Goal: Information Seeking & Learning: Check status

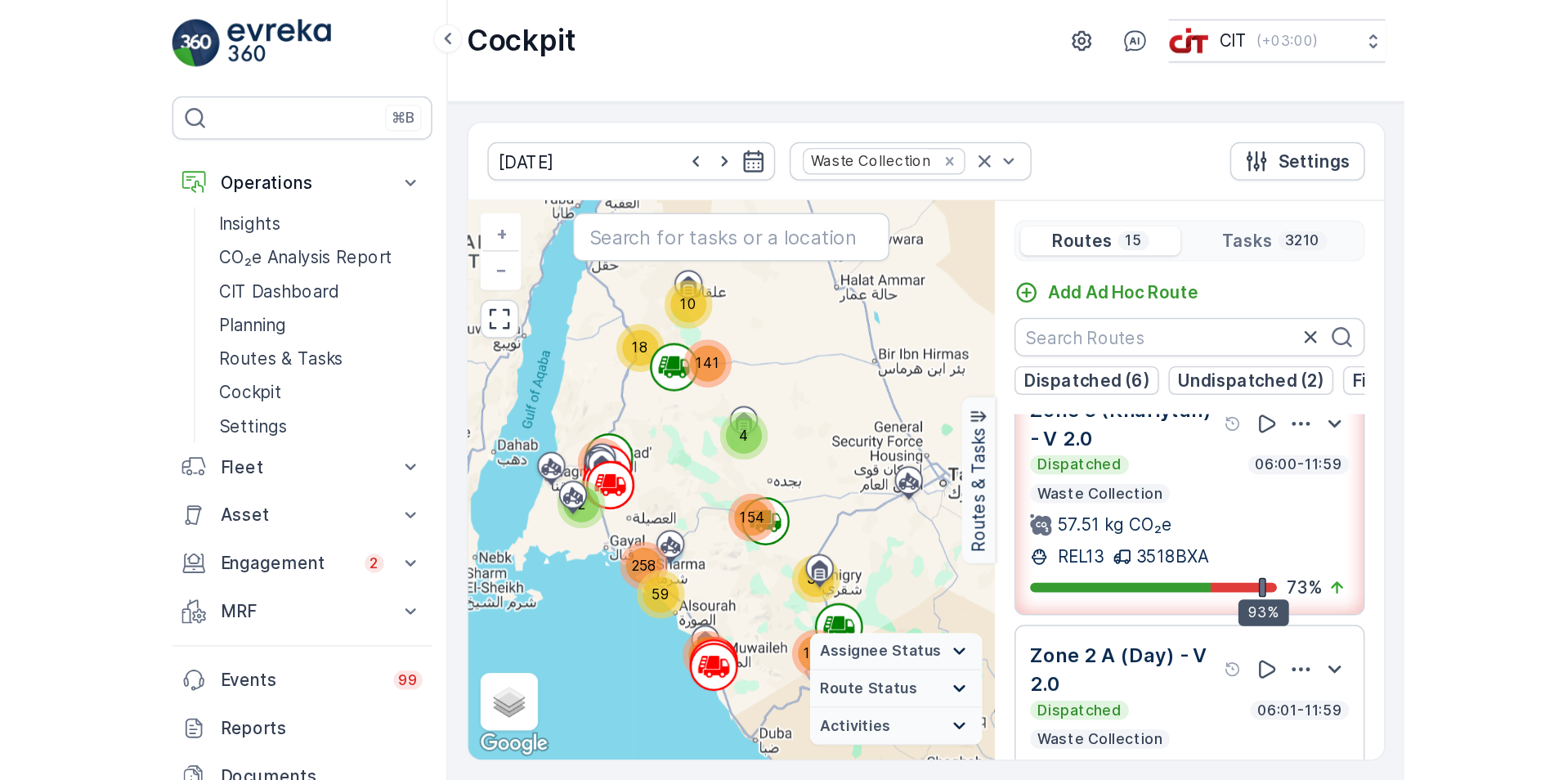
scroll to position [24, 0]
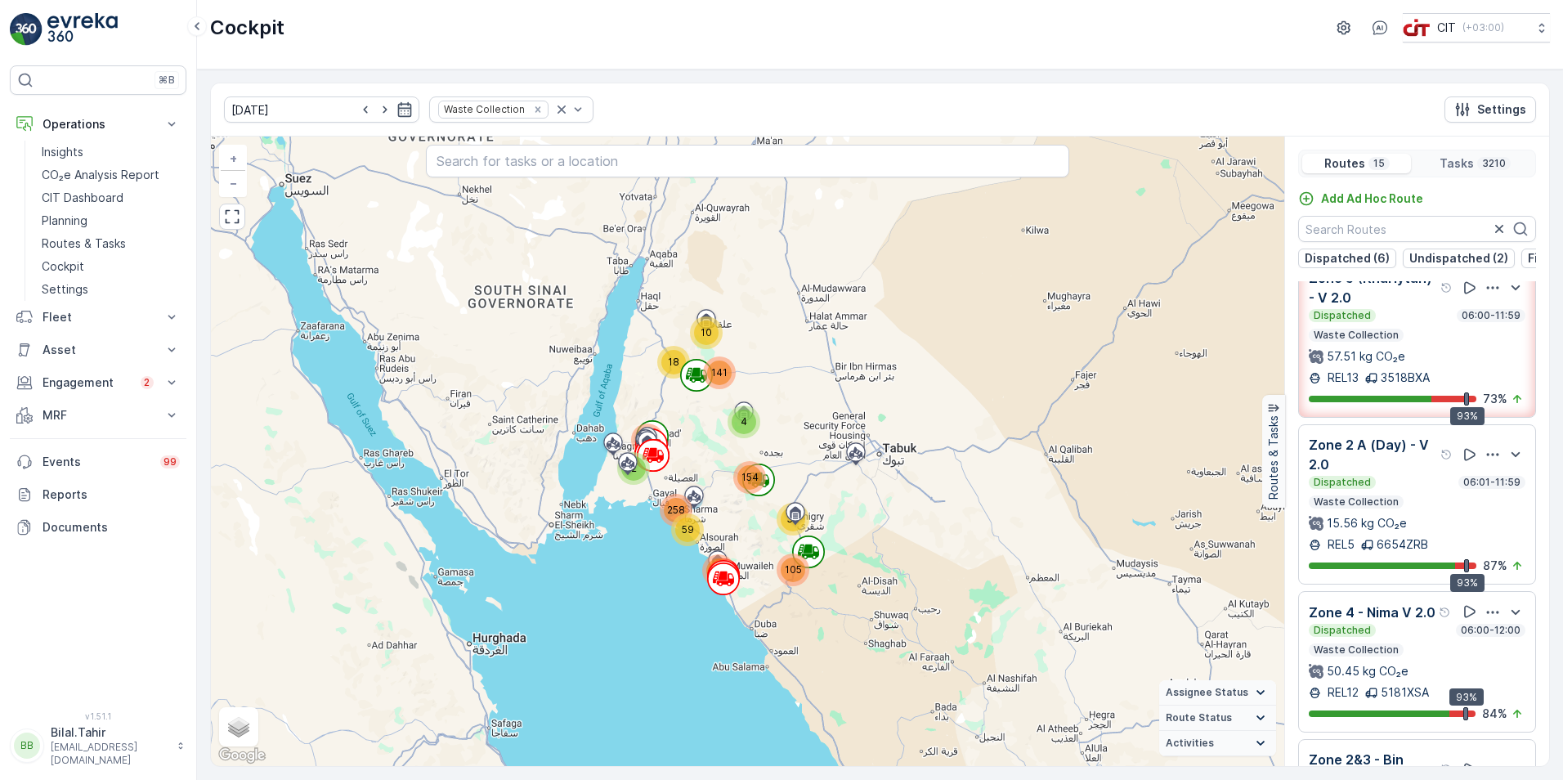
click at [1039, 165] on p "Tasks" at bounding box center [1457, 163] width 34 height 16
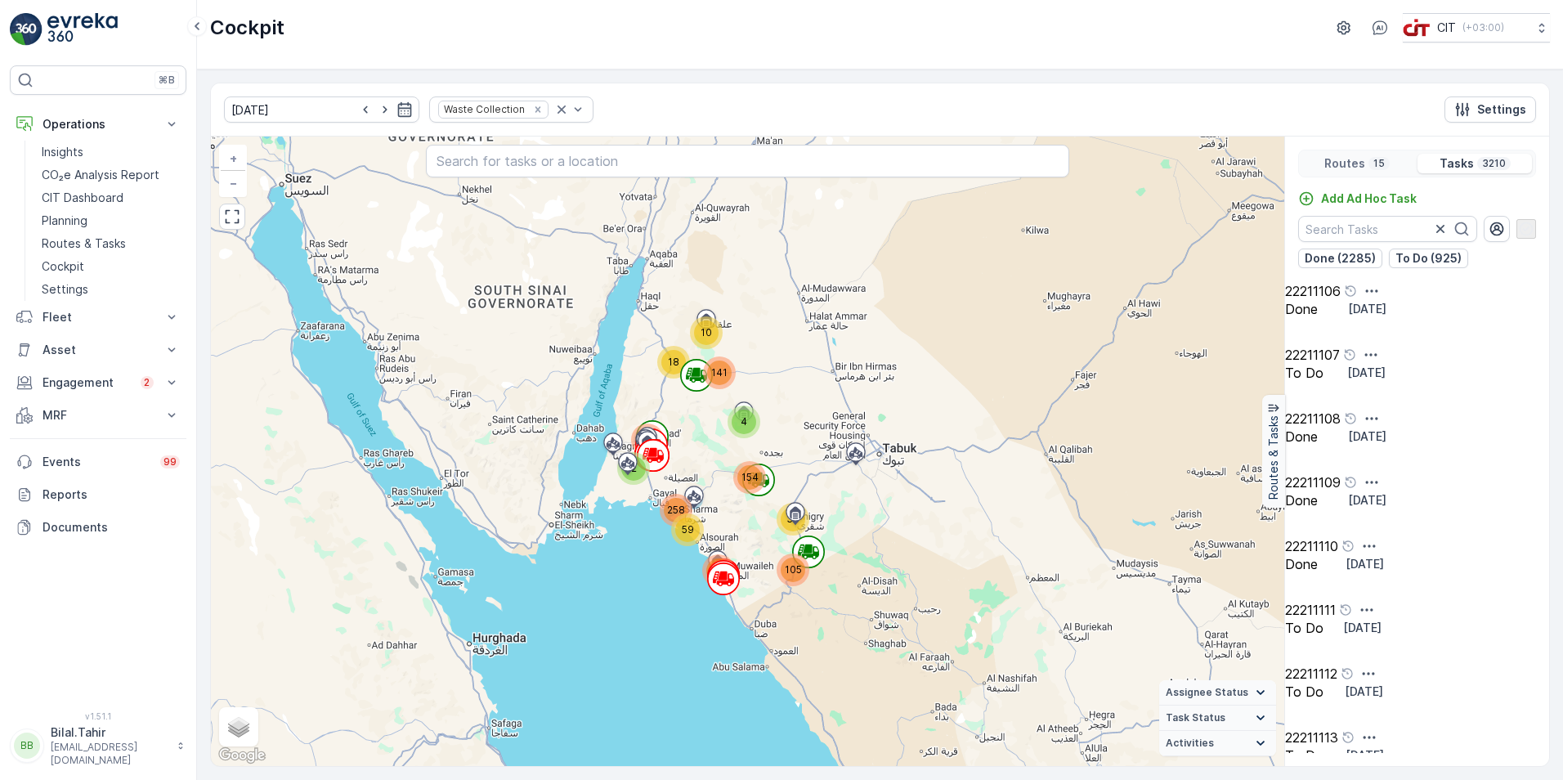
click at [1039, 161] on p "15" at bounding box center [1379, 163] width 15 height 13
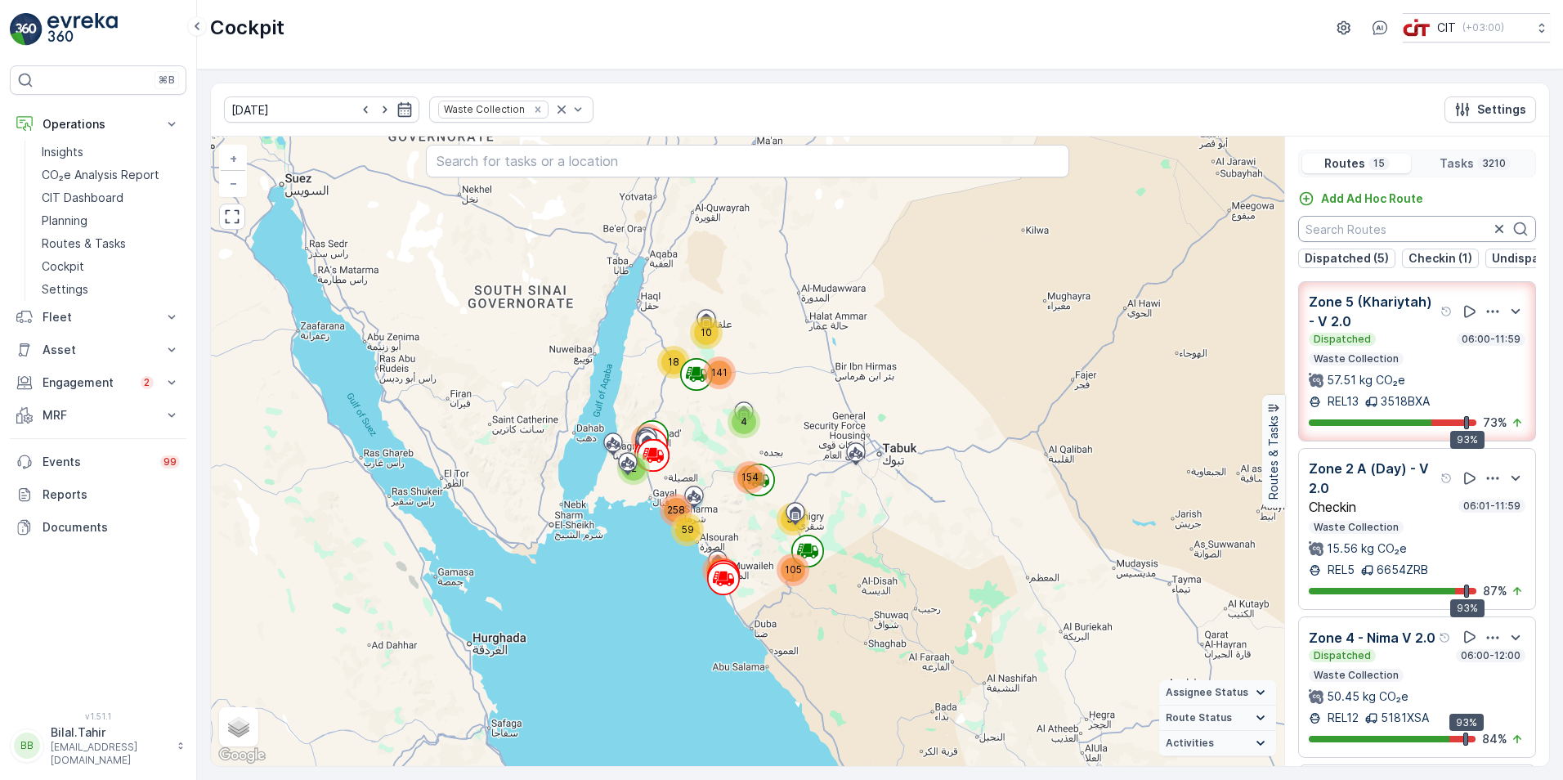
click at [1039, 222] on input "text" at bounding box center [1417, 229] width 238 height 26
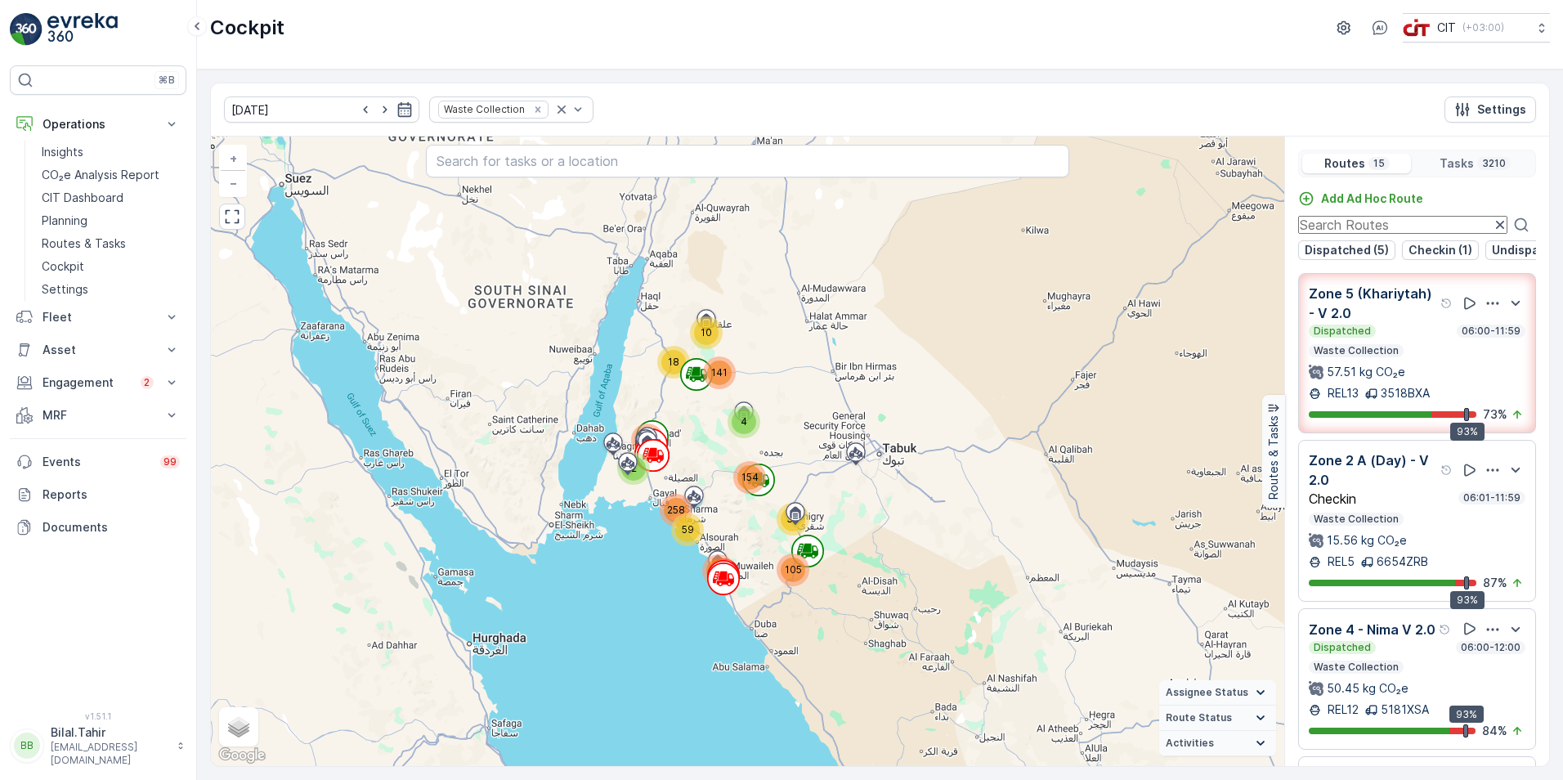
paste input "[PERSON_NAME]-ALD-Aldrees"
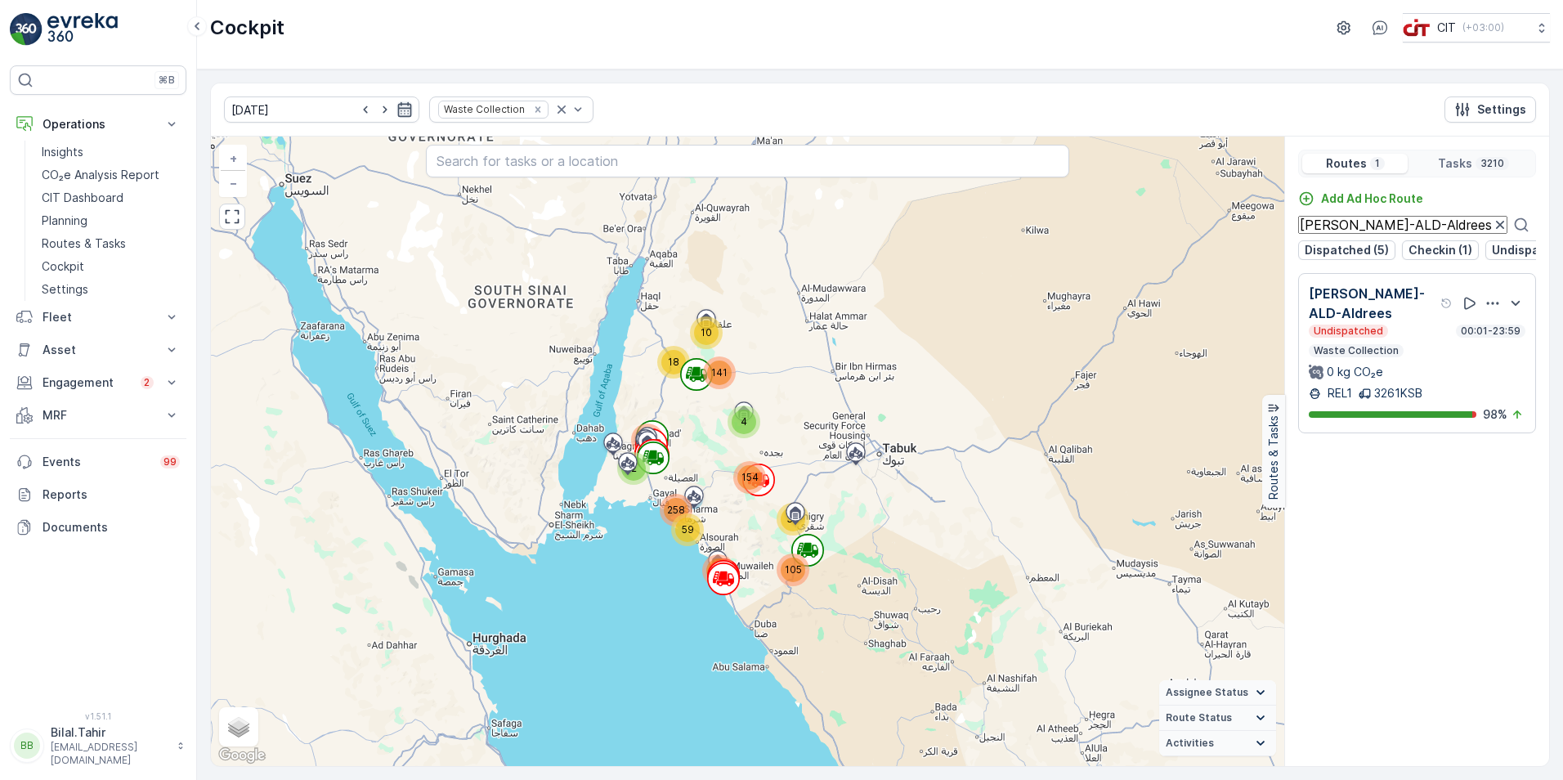
type input "[PERSON_NAME]-ALD-Aldrees"
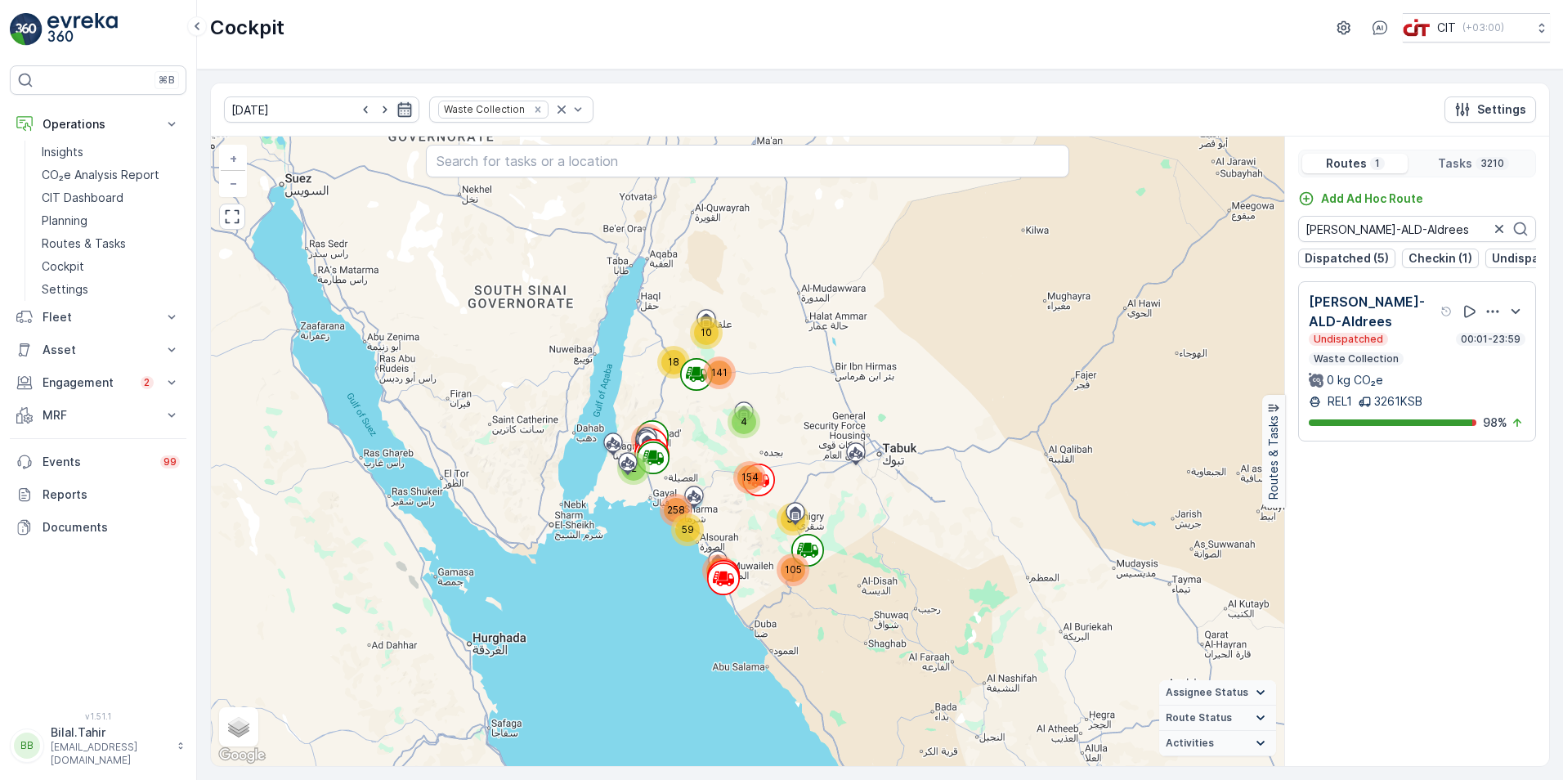
click at [397, 110] on icon "button" at bounding box center [405, 109] width 16 height 16
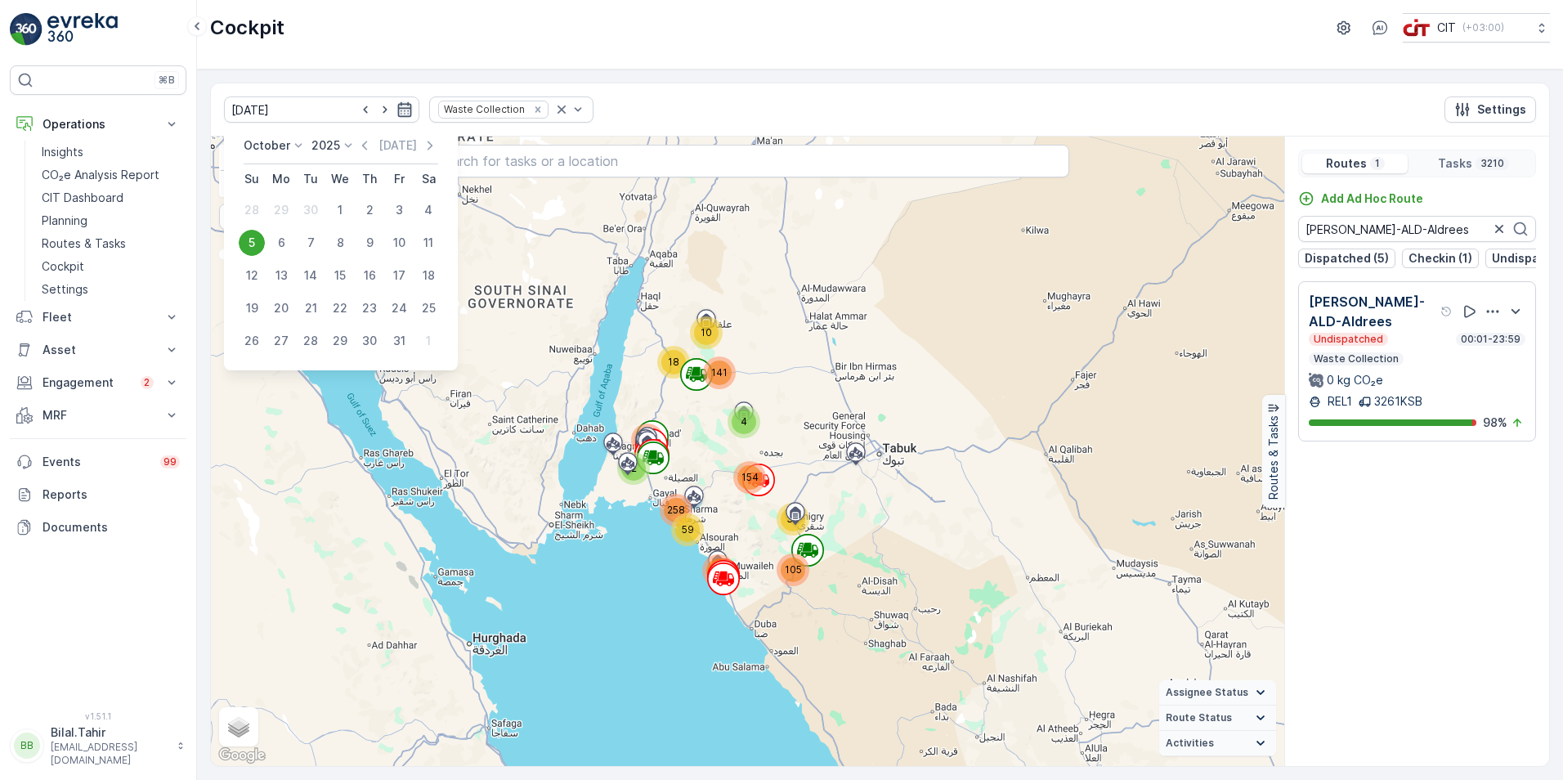
click at [397, 110] on icon "button" at bounding box center [405, 109] width 16 height 16
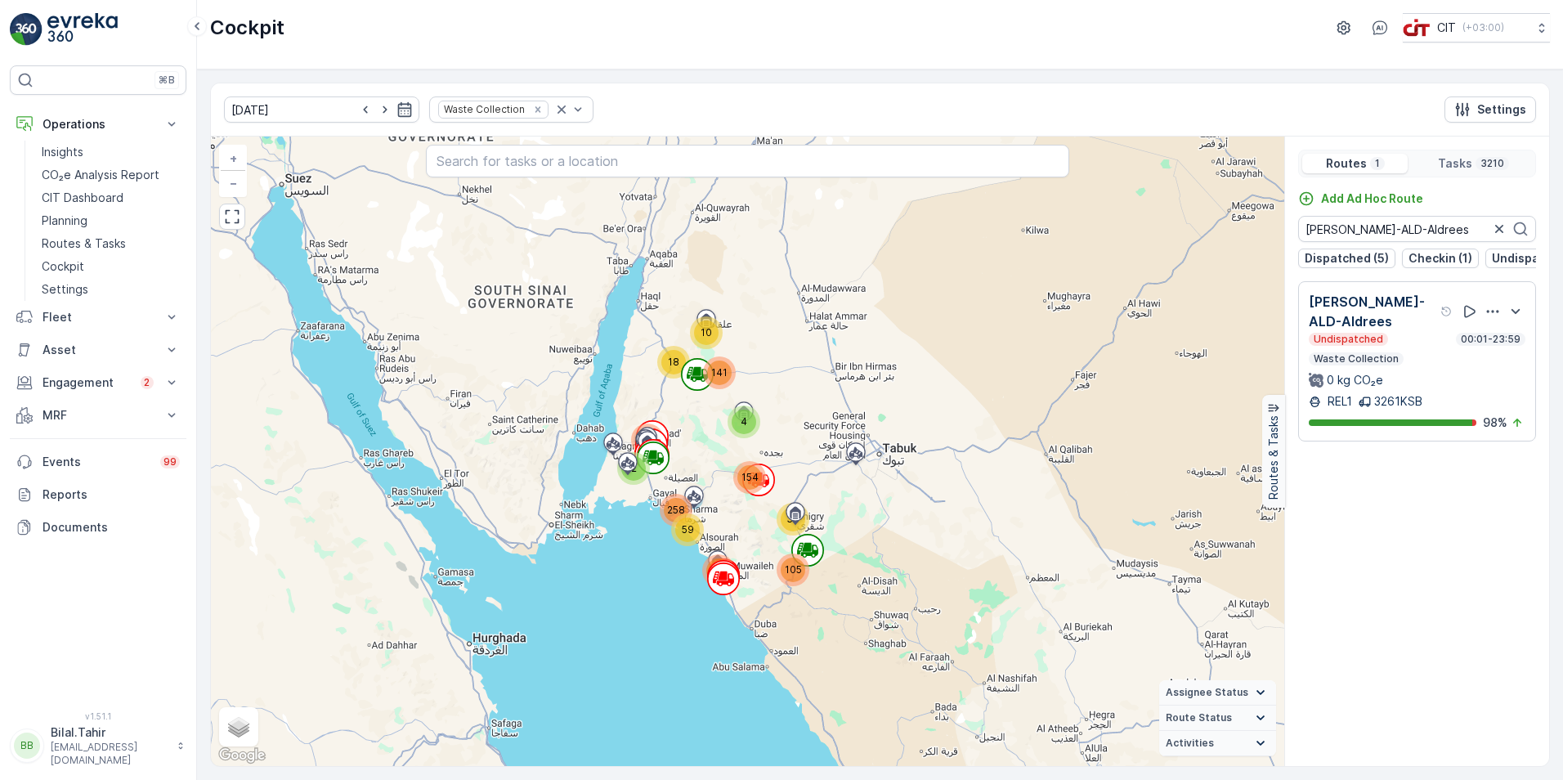
click at [1039, 171] on p "Tasks" at bounding box center [1455, 163] width 34 height 16
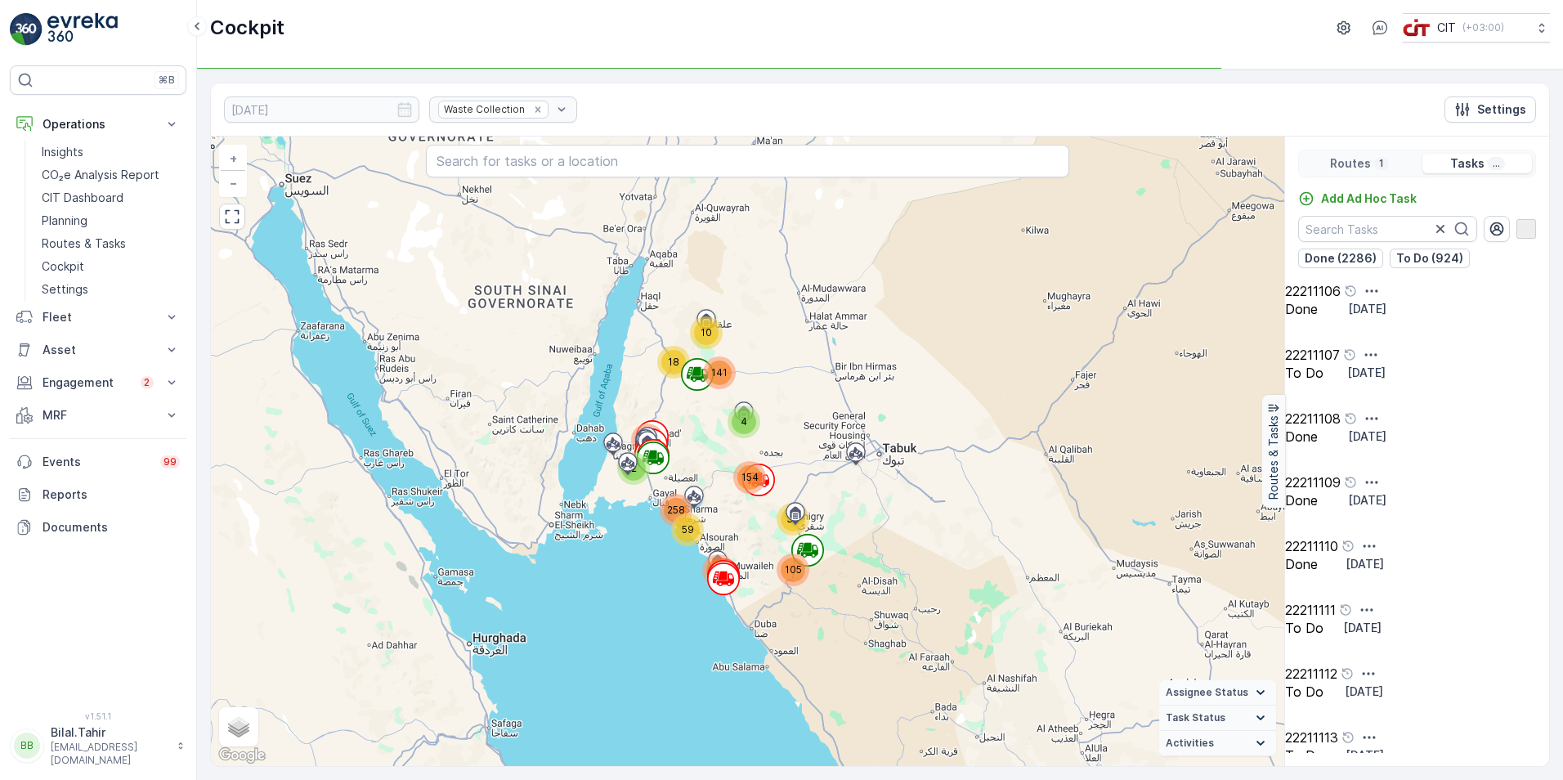
click at [1039, 165] on p "1" at bounding box center [1382, 163] width 8 height 13
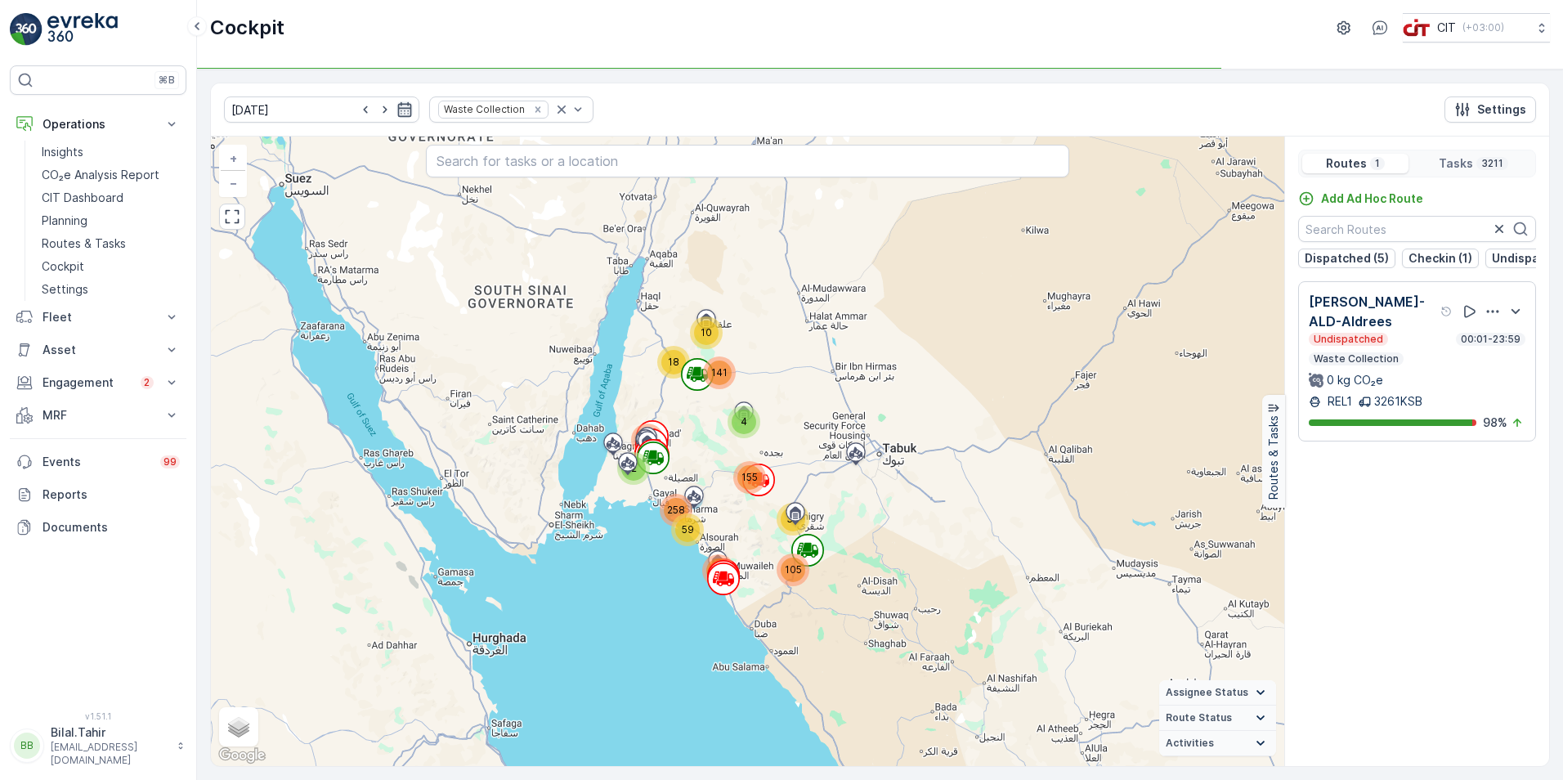
click at [397, 113] on icon "button" at bounding box center [405, 109] width 16 height 16
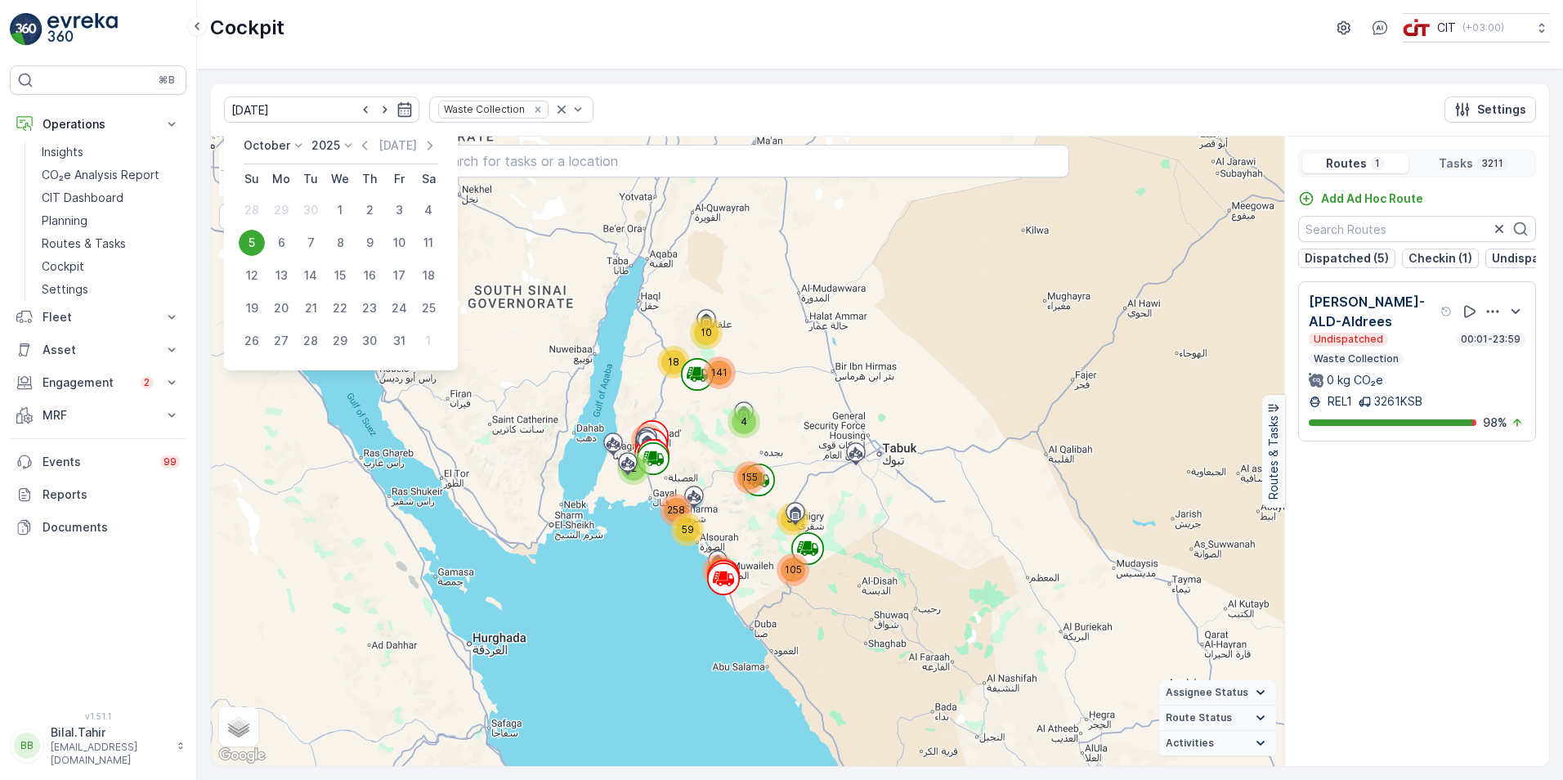
click at [294, 141] on icon at bounding box center [298, 145] width 16 height 16
click at [280, 263] on span "September" at bounding box center [284, 270] width 62 height 16
click at [285, 212] on div "1" at bounding box center [281, 210] width 26 height 26
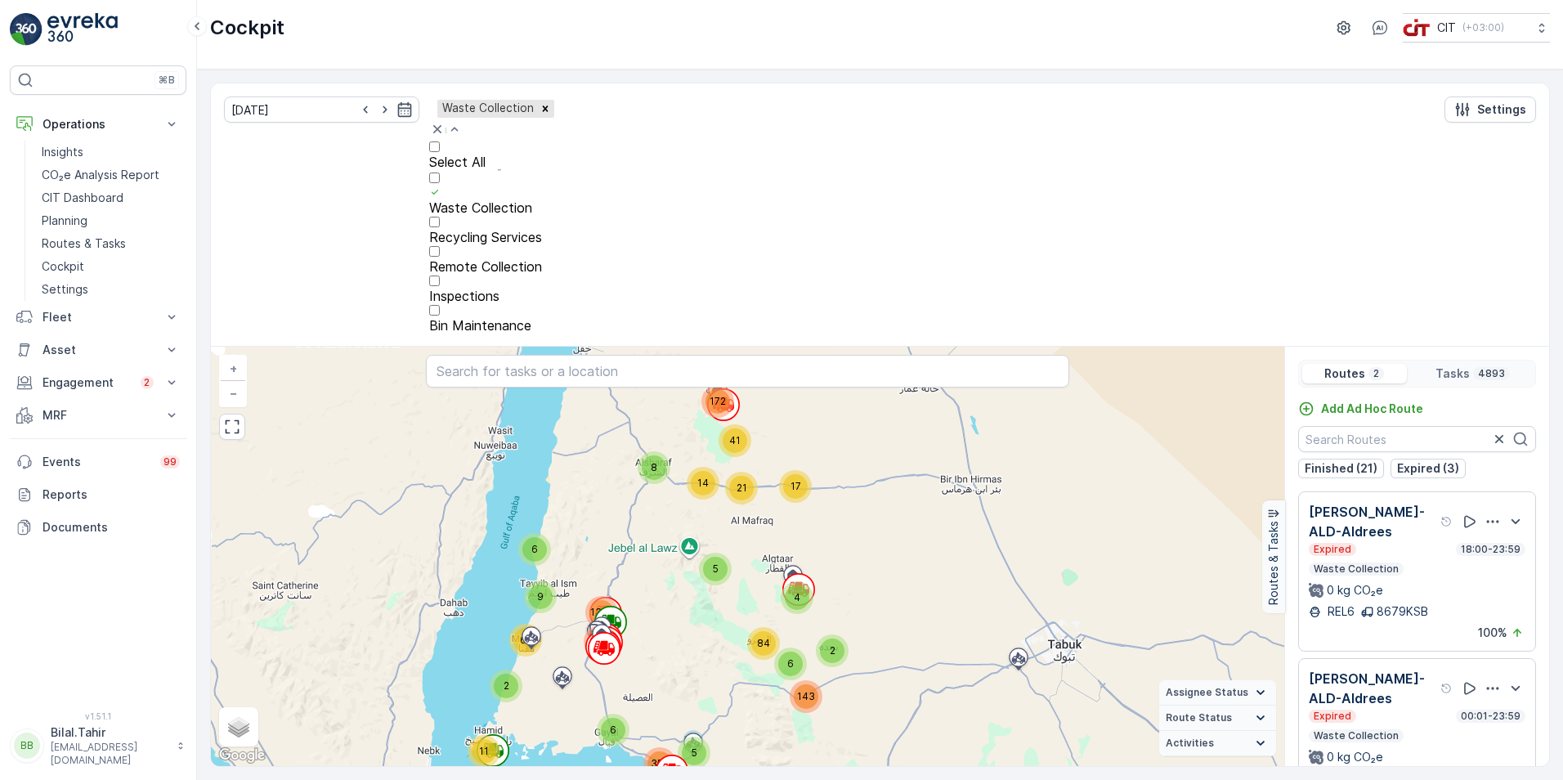
click at [511, 259] on p "Remote Collection" at bounding box center [499, 266] width 141 height 15
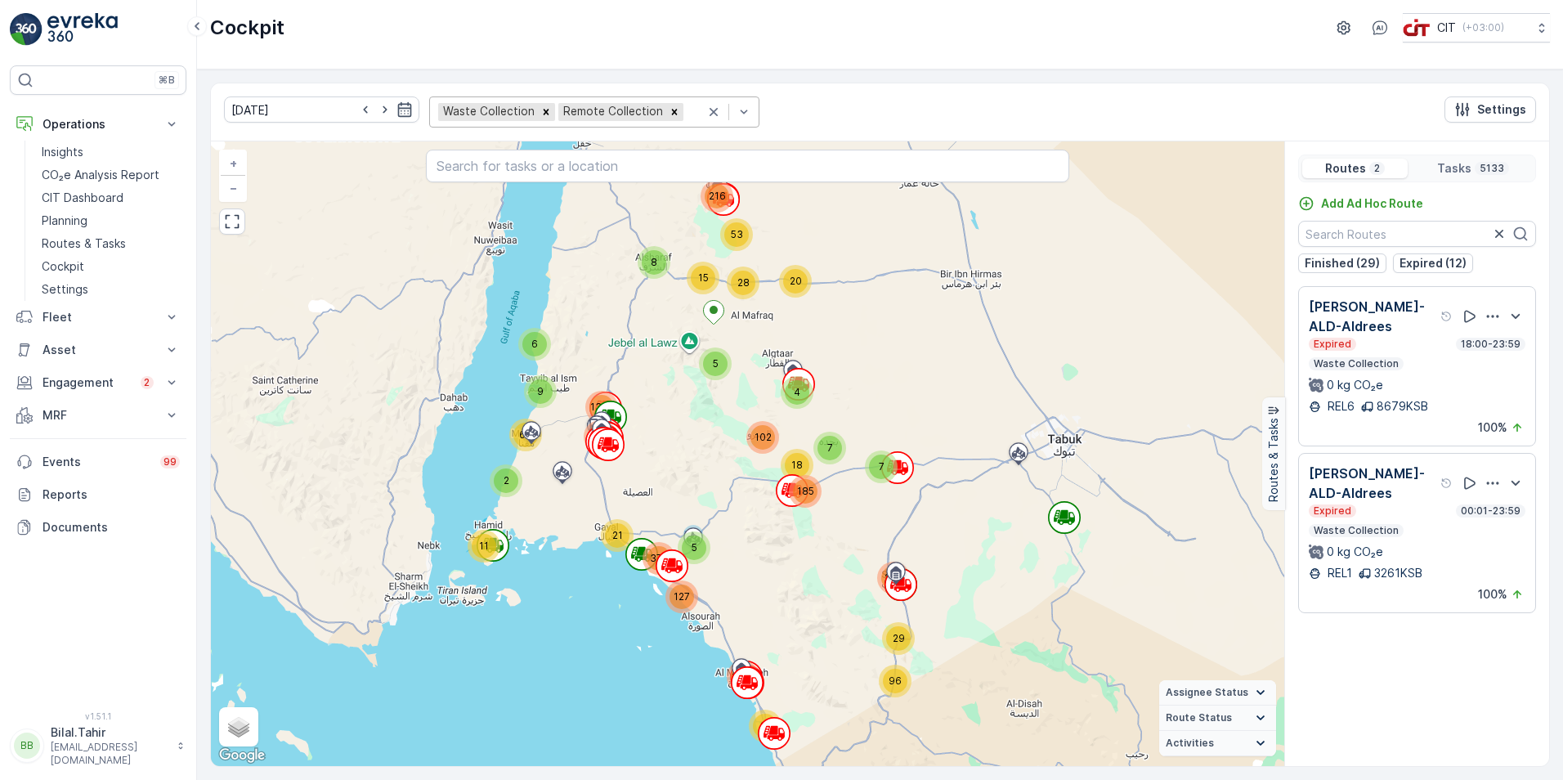
click at [1039, 550] on icon at bounding box center [1261, 693] width 18 height 18
click at [1039, 550] on icon at bounding box center [1261, 644] width 18 height 18
click at [1039, 550] on icon at bounding box center [1261, 718] width 18 height 18
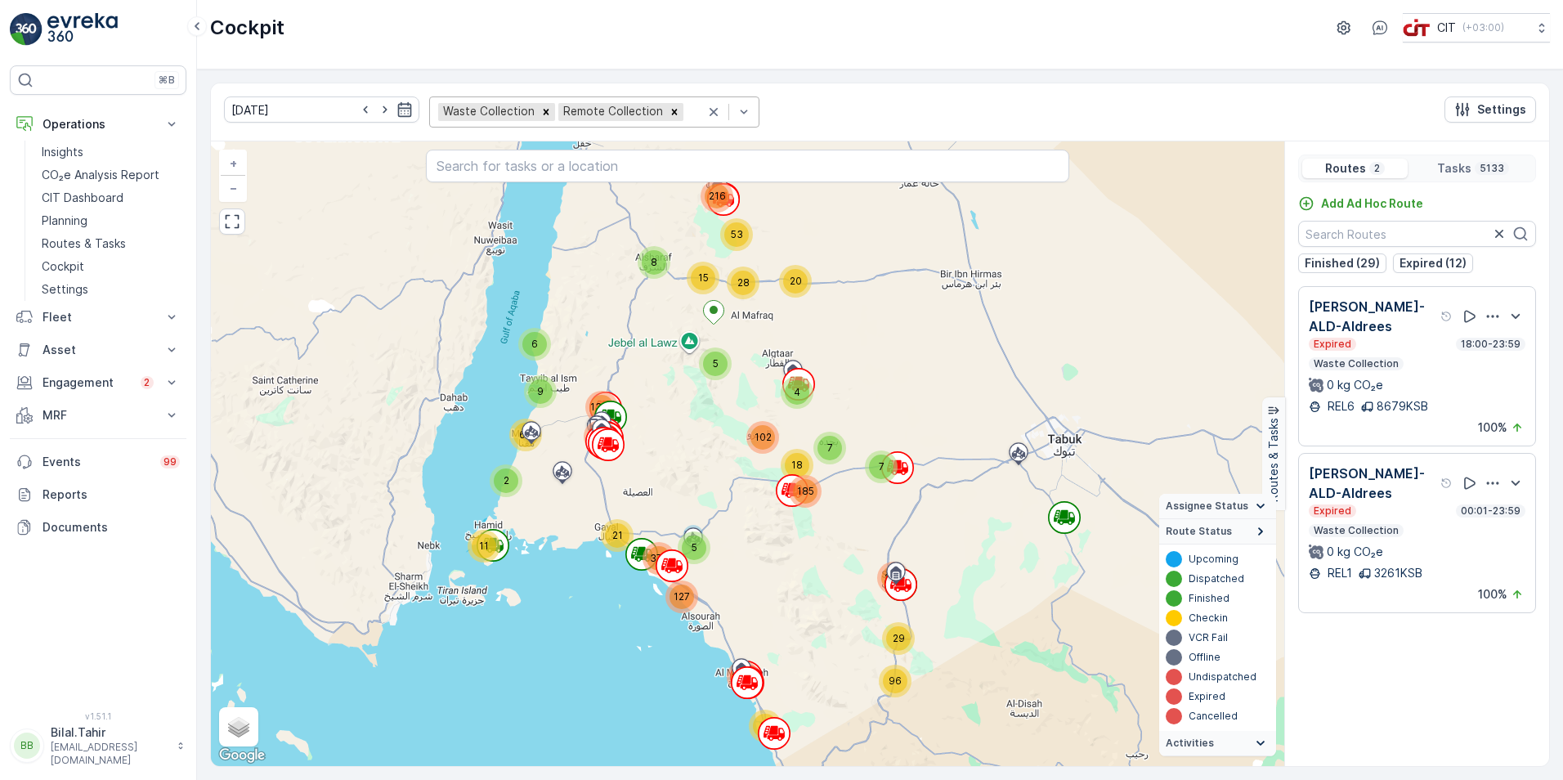
click at [1039, 531] on icon at bounding box center [1261, 532] width 18 height 18
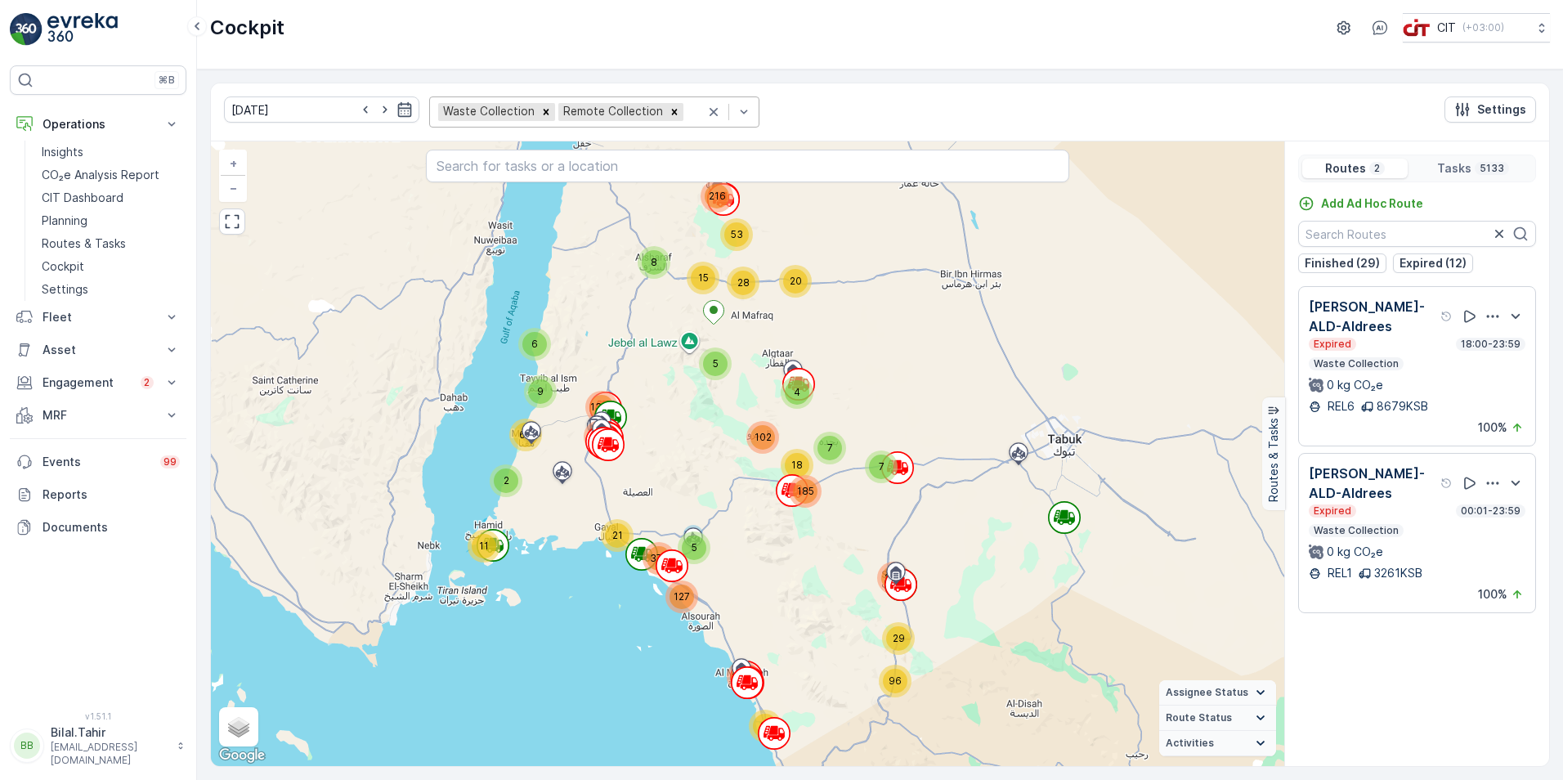
click at [1039, 550] on icon at bounding box center [1261, 743] width 8 height 5
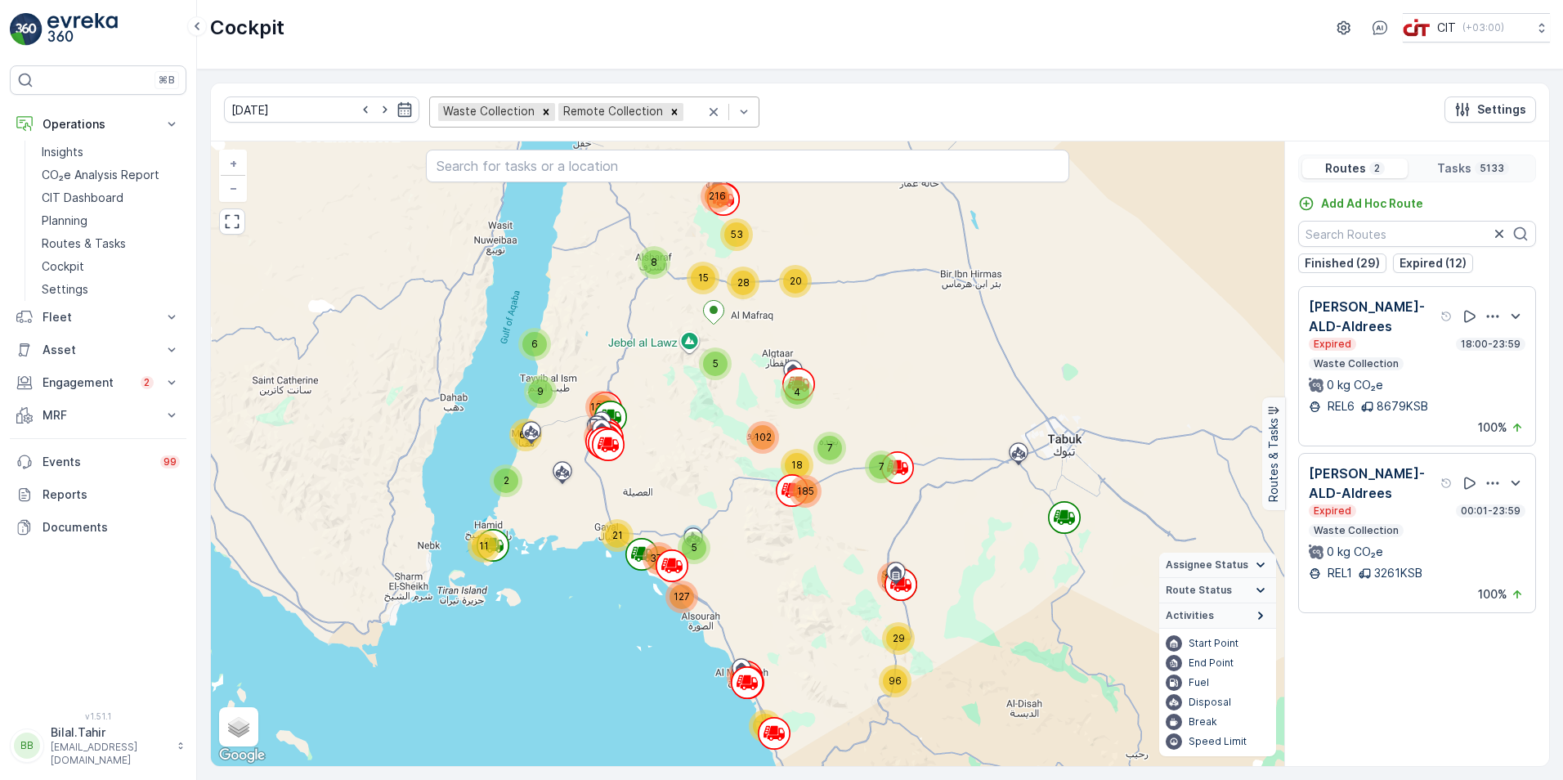
click at [1039, 550] on icon at bounding box center [1261, 616] width 18 height 18
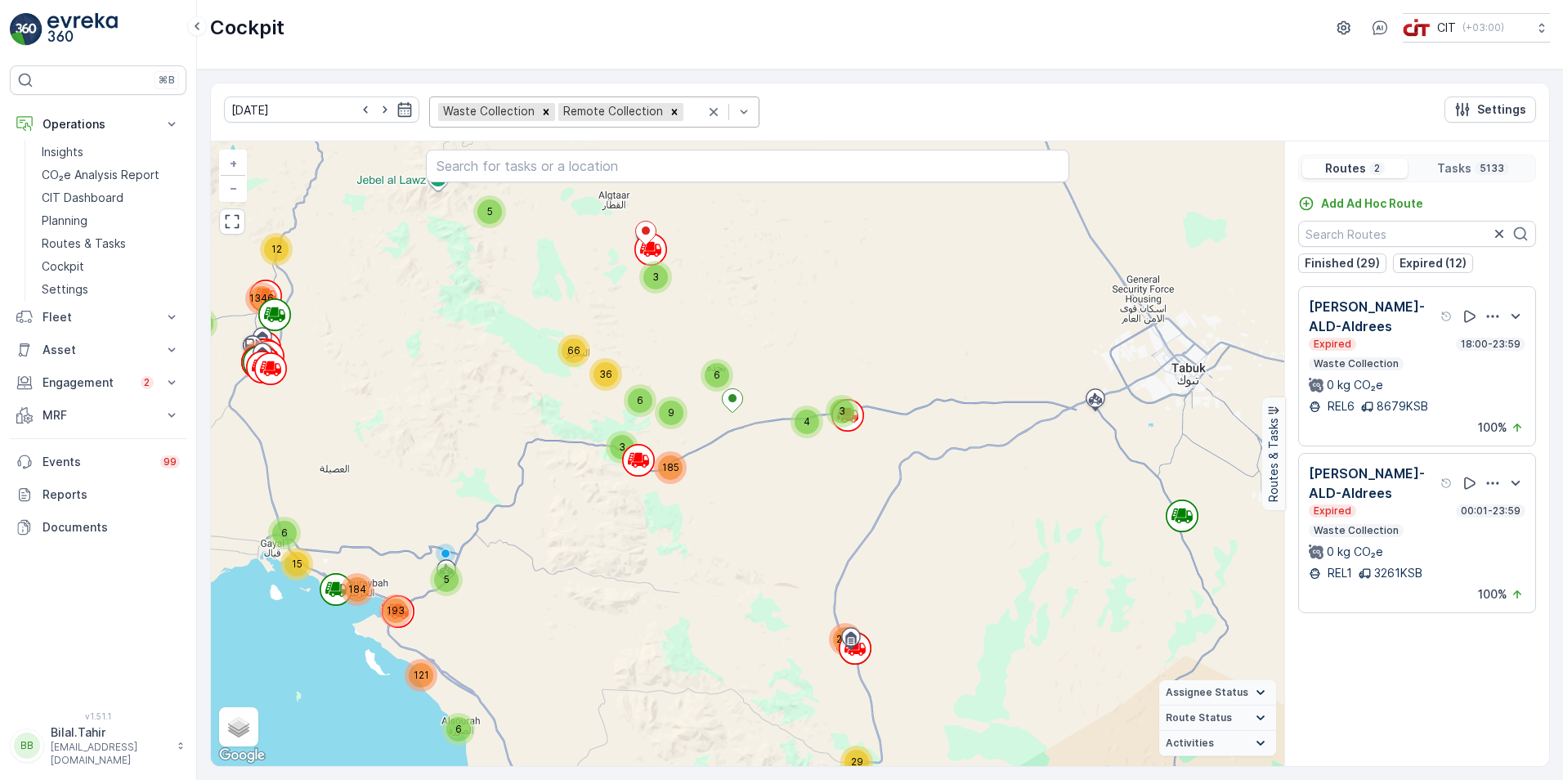
drag, startPoint x: 793, startPoint y: 436, endPoint x: 791, endPoint y: 497, distance: 61.4
click at [791, 497] on div "29 96 5 3 36 66 15 8 2 10 41 216 20 27 4 2 5 3 4 247 6 3 6 9 185 2 9 3 58 2 4 9…" at bounding box center [748, 453] width 1074 height 625
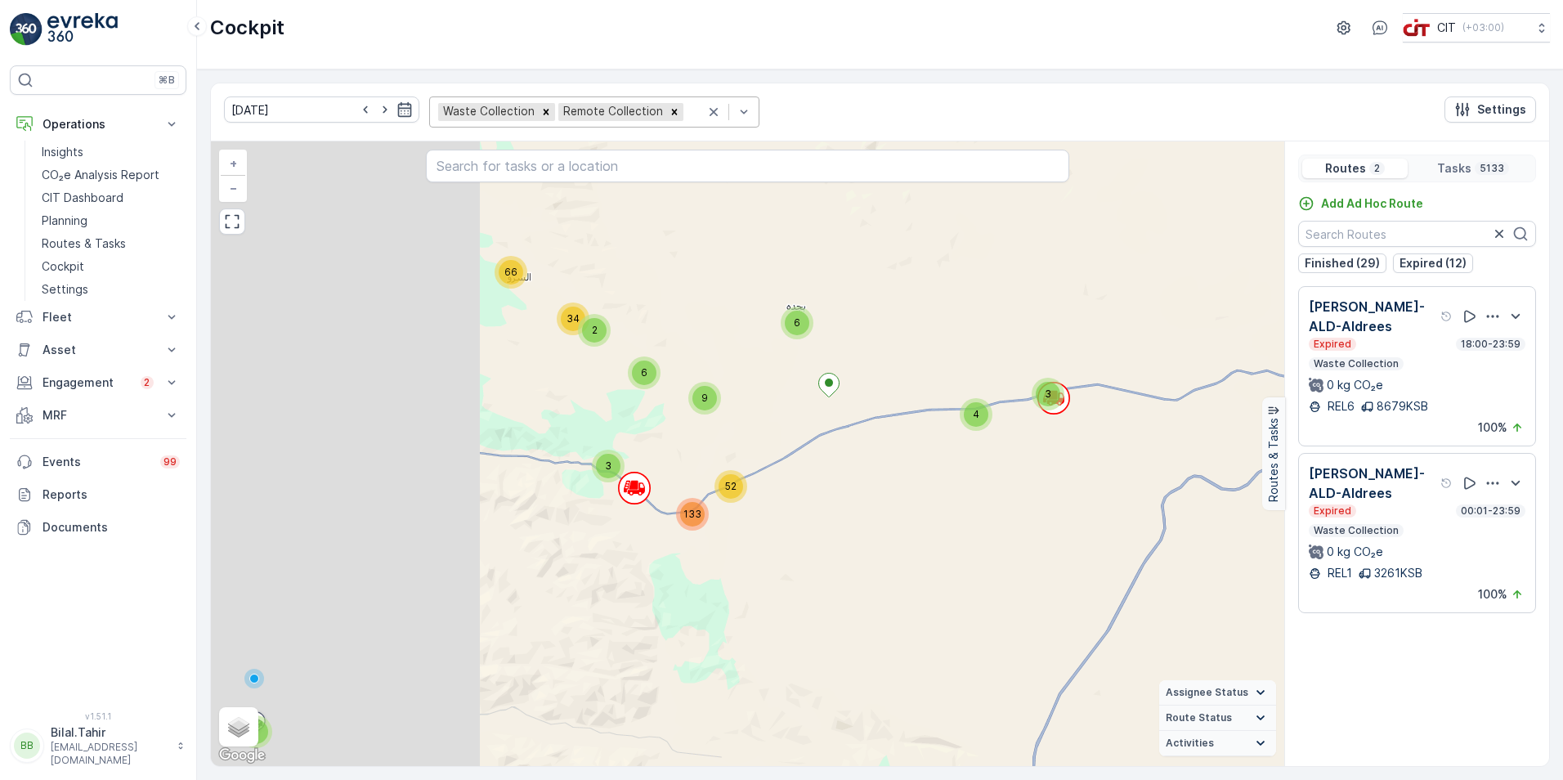
drag, startPoint x: 828, startPoint y: 496, endPoint x: 1012, endPoint y: 482, distance: 185.3
click at [1012, 482] on div "18 11 14 8 74 4 3 2 34 66 5 10 8 2 10 7 34 14 201 20 27 4 2 5 3 4 105 142 6 3 6…" at bounding box center [748, 453] width 1074 height 625
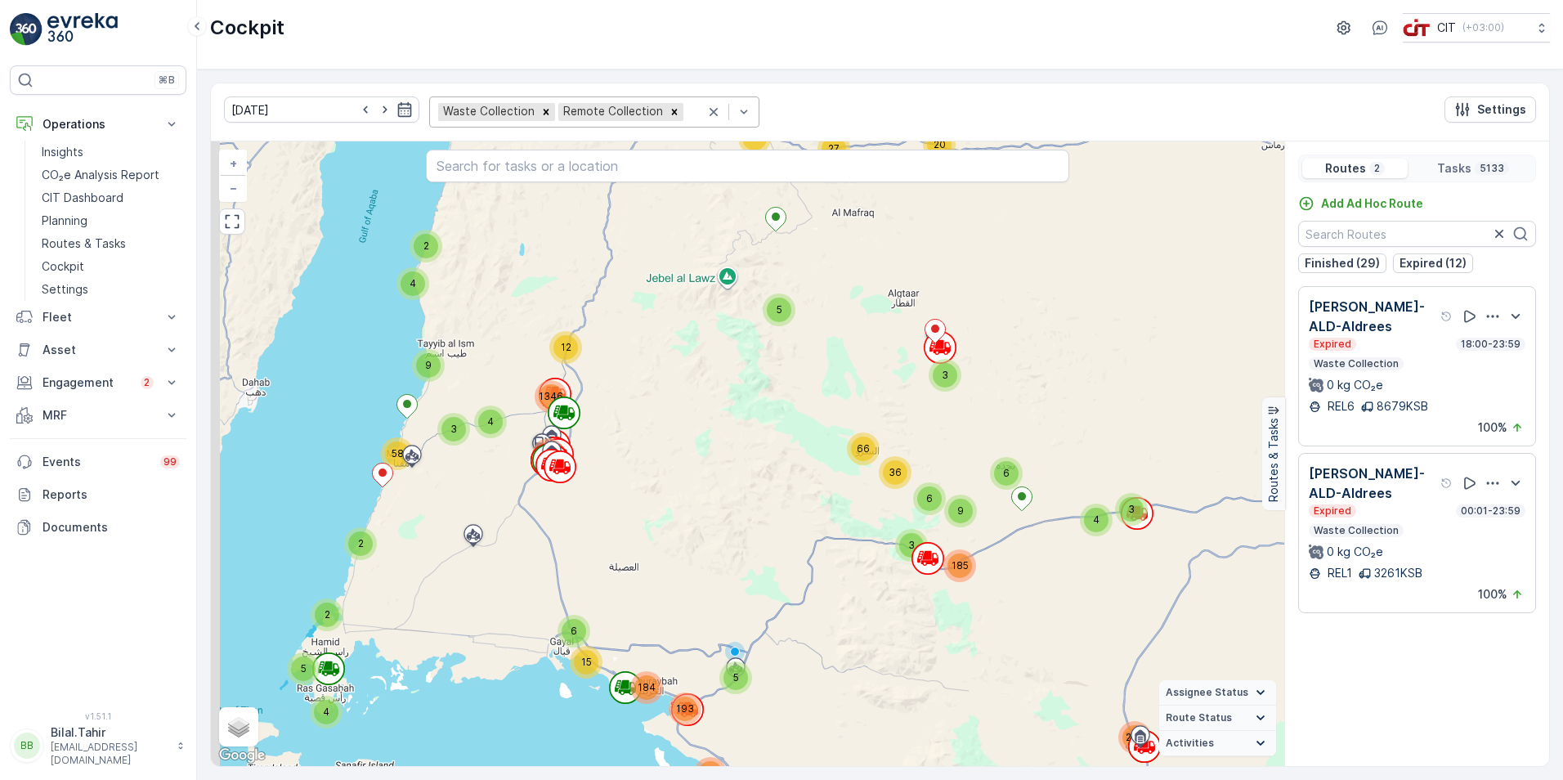
drag, startPoint x: 508, startPoint y: 464, endPoint x: 703, endPoint y: 512, distance: 201.3
click at [703, 512] on div "29 96 5 3 36 66 15 8 2 10 41 216 20 27 4 2 5 3 4 247 6 3 6 9 185 2 9 3 58 2 4 9…" at bounding box center [748, 453] width 1074 height 625
click at [1039, 110] on p "Settings" at bounding box center [1502, 109] width 49 height 16
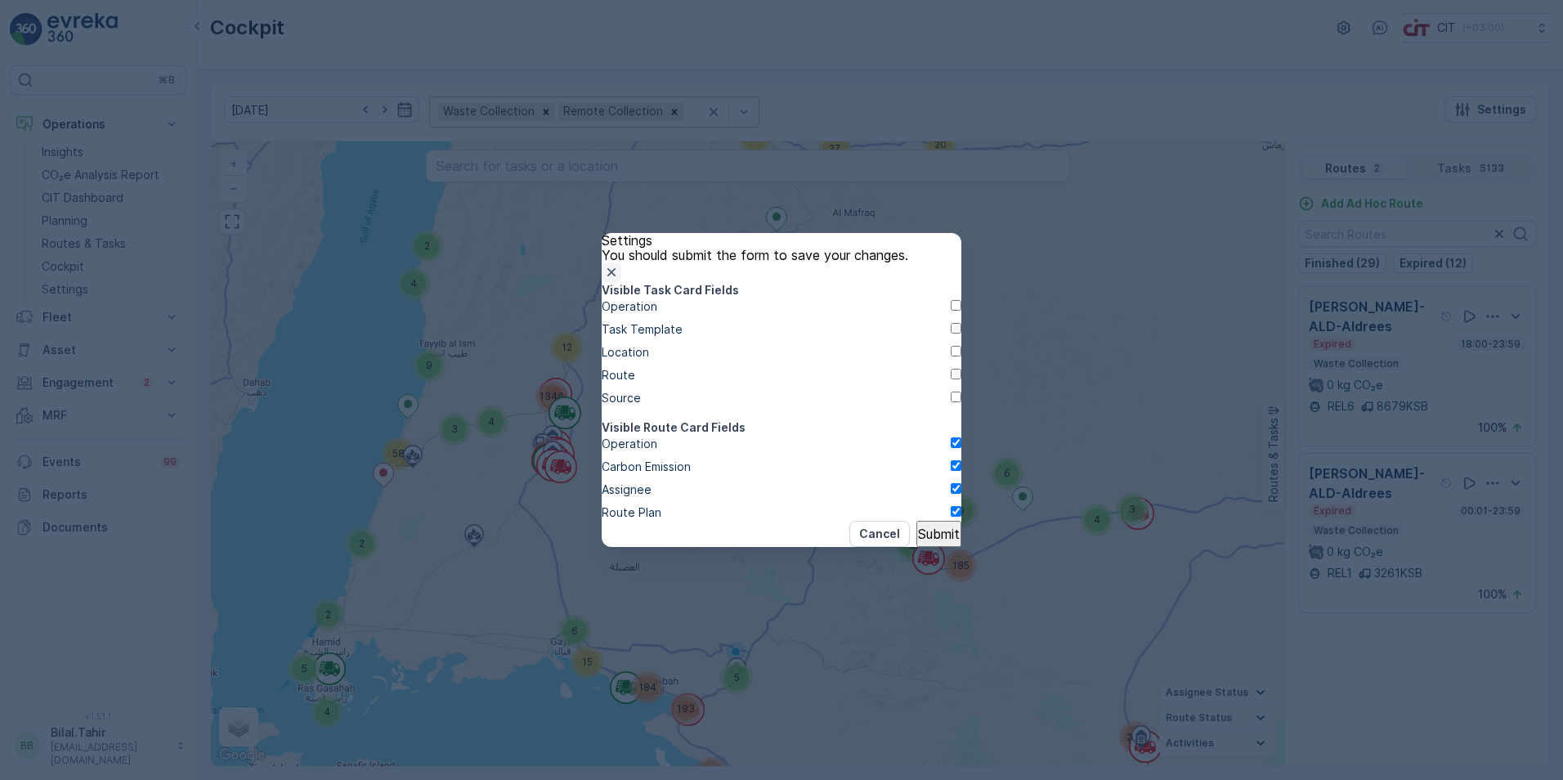
click at [620, 264] on icon "button" at bounding box center [611, 272] width 16 height 16
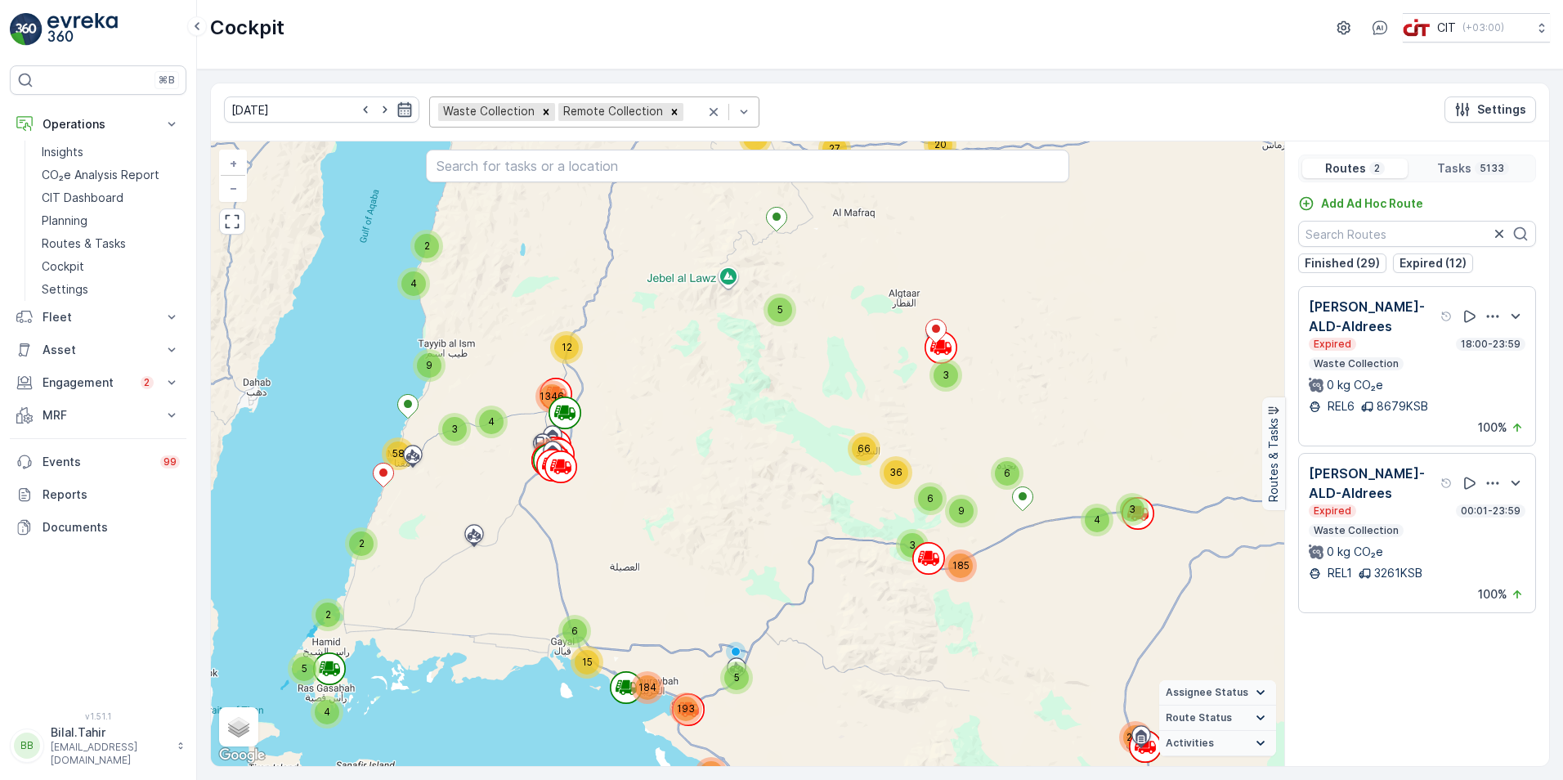
click at [397, 110] on icon "button" at bounding box center [405, 109] width 16 height 16
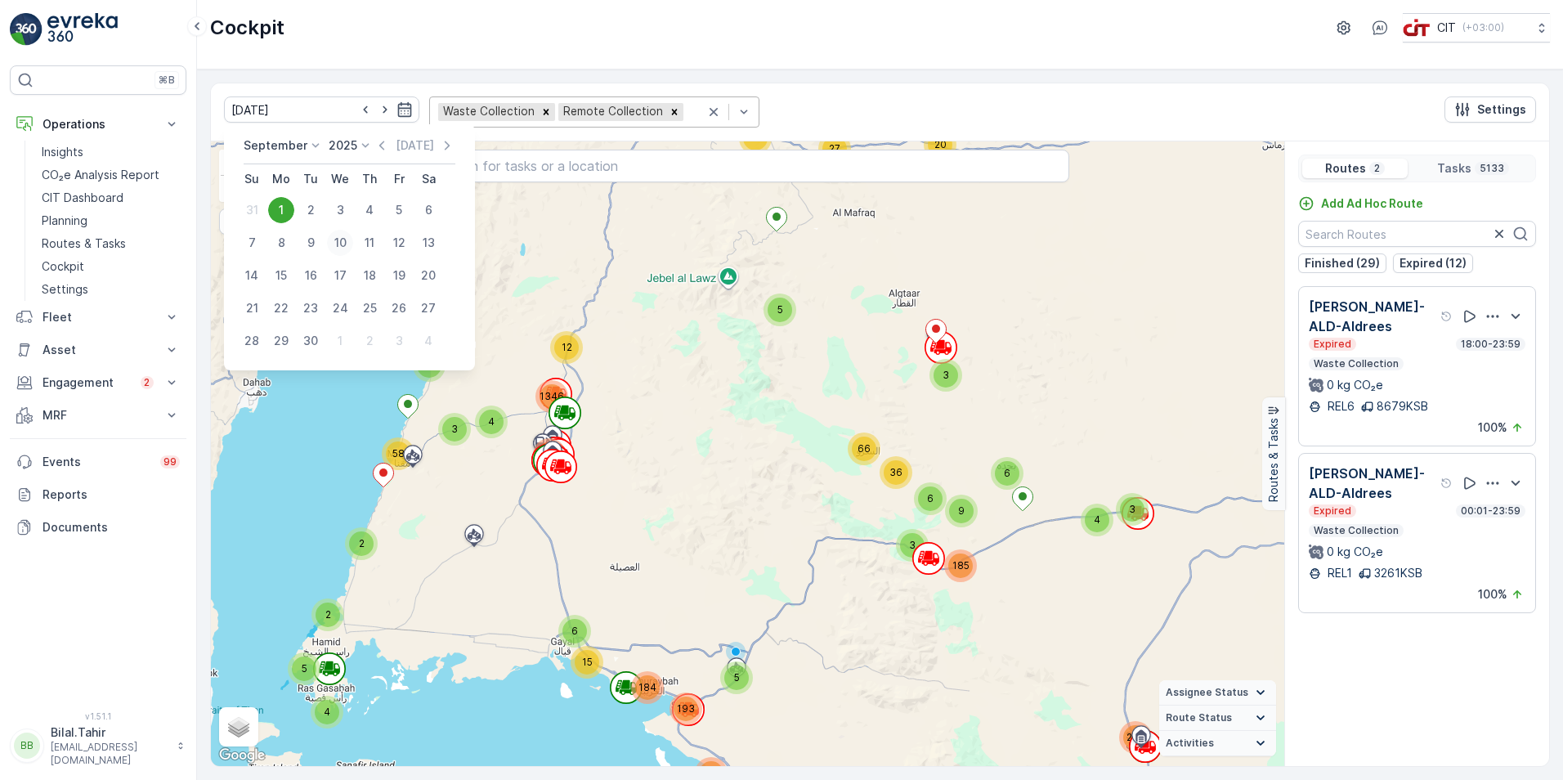
click at [343, 249] on div "10" at bounding box center [340, 243] width 26 height 26
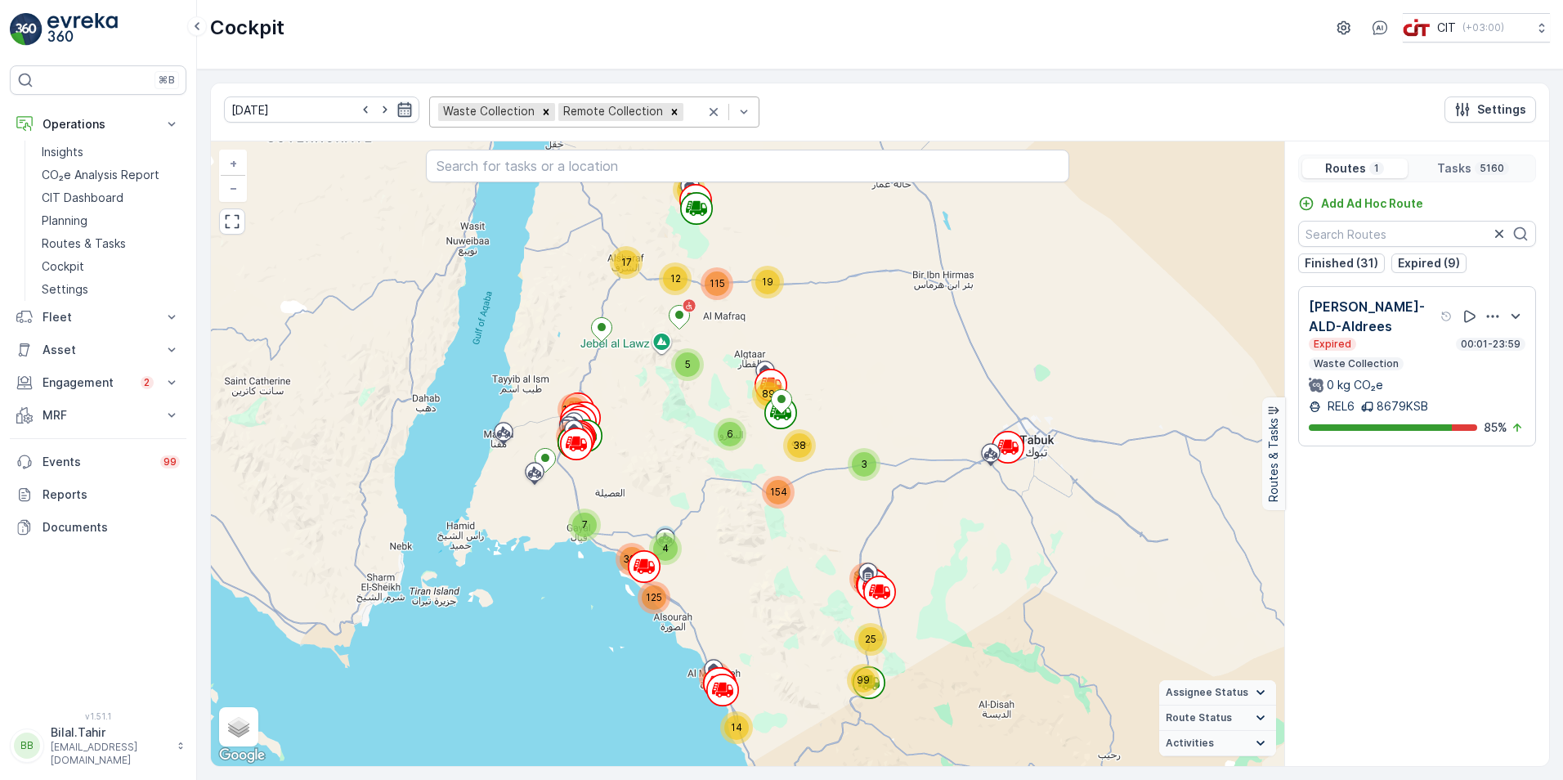
click at [398, 108] on icon "button" at bounding box center [405, 109] width 14 height 15
click at [836, 102] on div "[DATE] Waste Collection Remote Collection Settings" at bounding box center [880, 112] width 1339 height 58
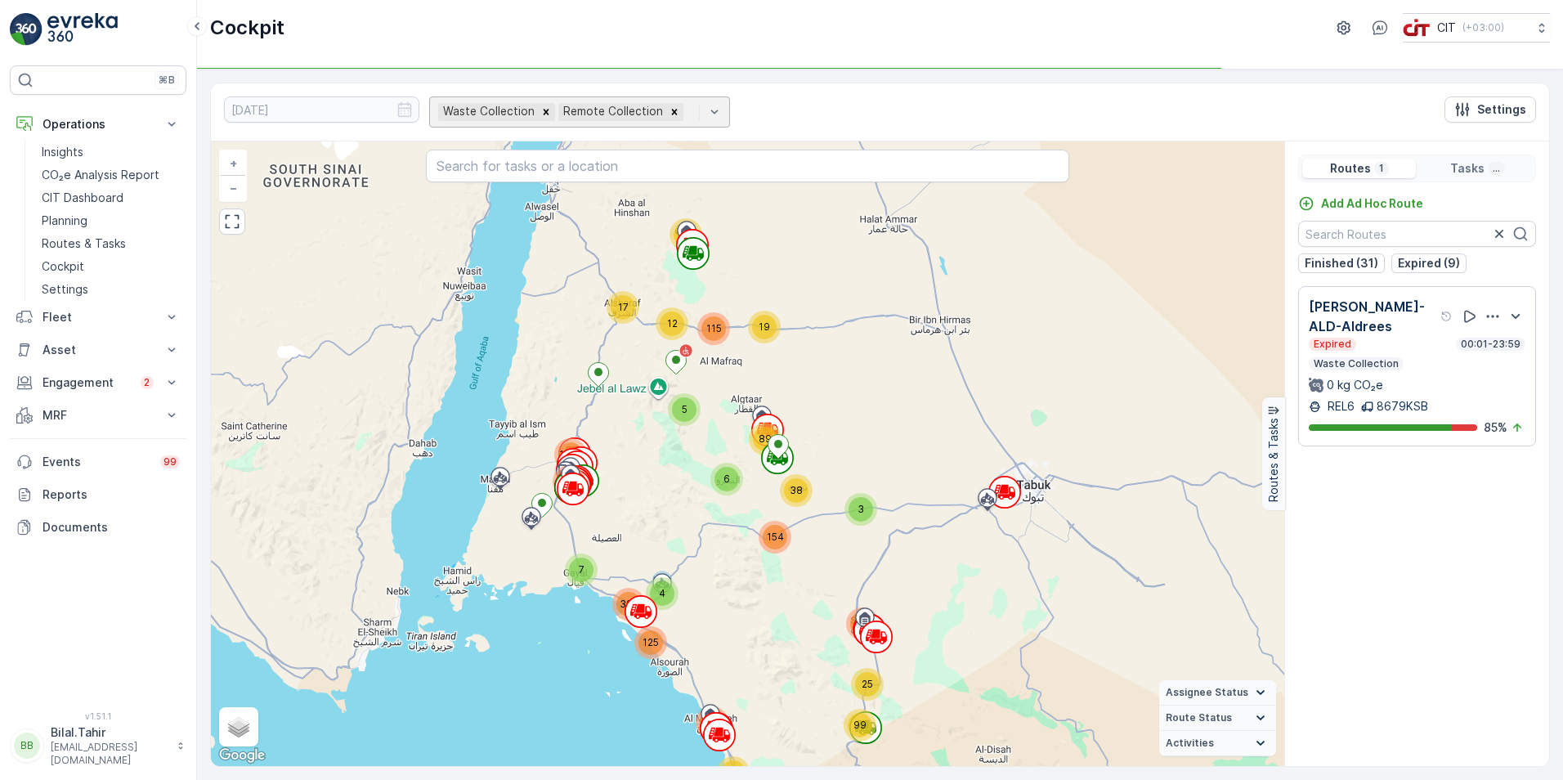
drag, startPoint x: 650, startPoint y: 220, endPoint x: 647, endPoint y: 265, distance: 45.1
click at [647, 265] on div "25 99 5 89 6 12 17 55 19 115 3 231 38 154 938 1682 14 1195 125 4 7 323 + − Sate…" at bounding box center [748, 453] width 1074 height 625
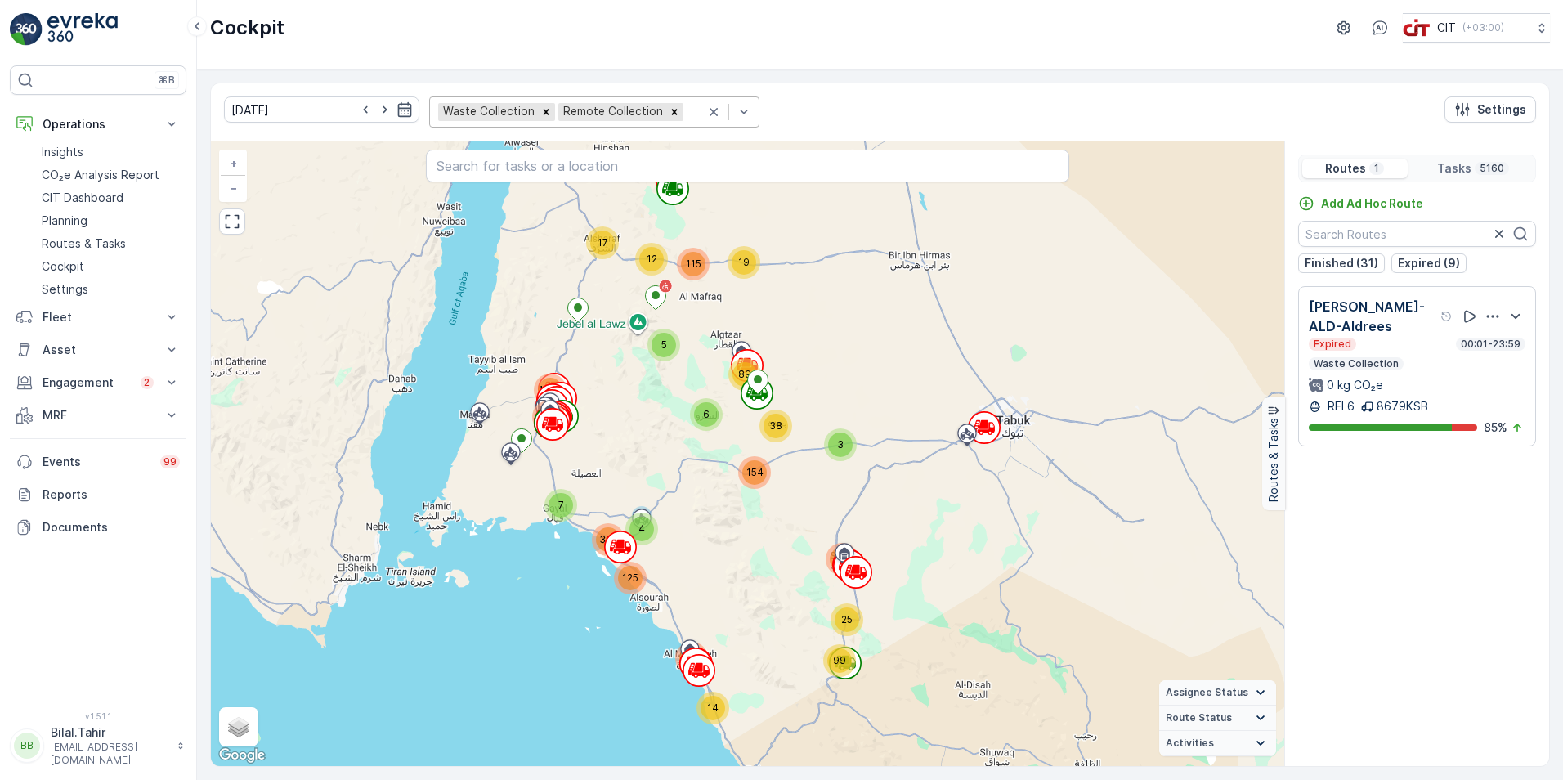
drag, startPoint x: 723, startPoint y: 298, endPoint x: 702, endPoint y: 226, distance: 74.8
click at [702, 226] on div "25 99 5 89 6 12 17 55 19 115 3 231 38 154 938 1682 14 1195 125 4 7 323 + − Sate…" at bounding box center [748, 453] width 1074 height 625
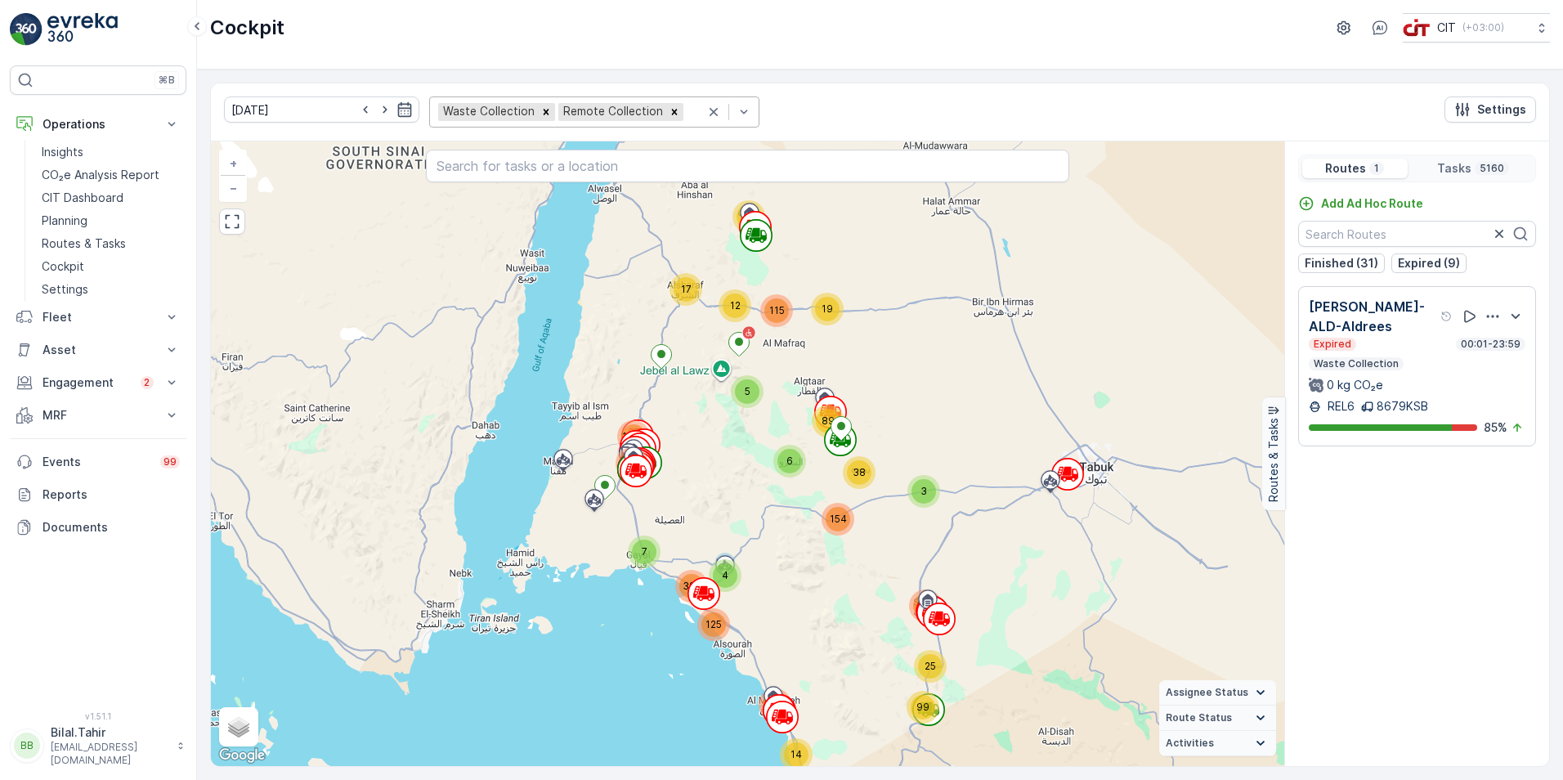
drag, startPoint x: 751, startPoint y: 572, endPoint x: 834, endPoint y: 626, distance: 99.3
click at [834, 550] on div "25 99 5 89 6 12 17 55 19 115 3 231 38 154 938 1682 14 1195 125 4 7 323 + − Sate…" at bounding box center [748, 453] width 1074 height 625
click at [1039, 308] on icon "button" at bounding box center [1516, 317] width 20 height 20
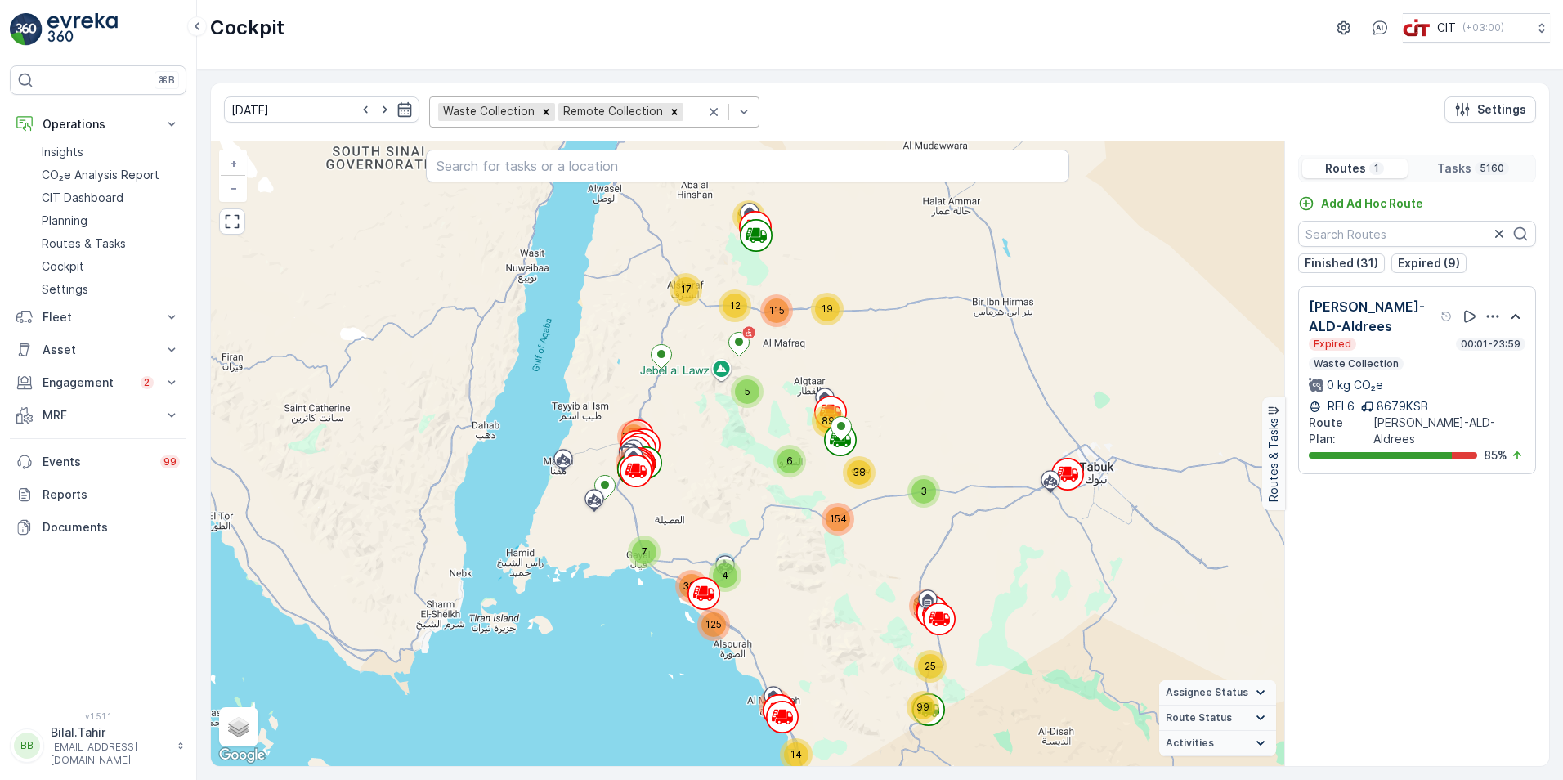
click at [1039, 315] on icon "button" at bounding box center [1493, 316] width 12 height 2
click at [1039, 344] on span "See More Details" at bounding box center [1495, 352] width 95 height 16
click at [397, 110] on icon "button" at bounding box center [405, 109] width 16 height 16
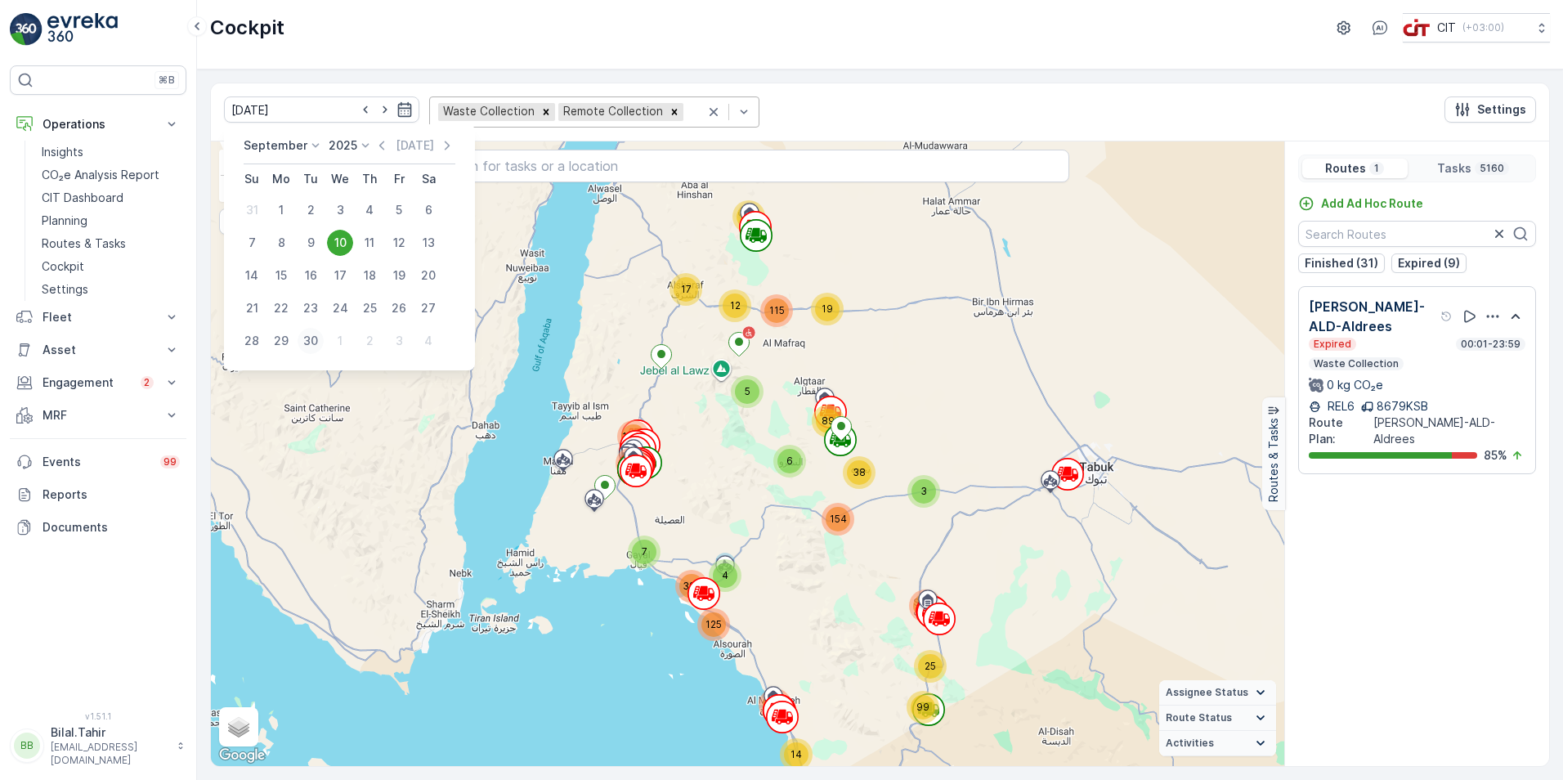
click at [312, 326] on button "30" at bounding box center [310, 340] width 29 height 29
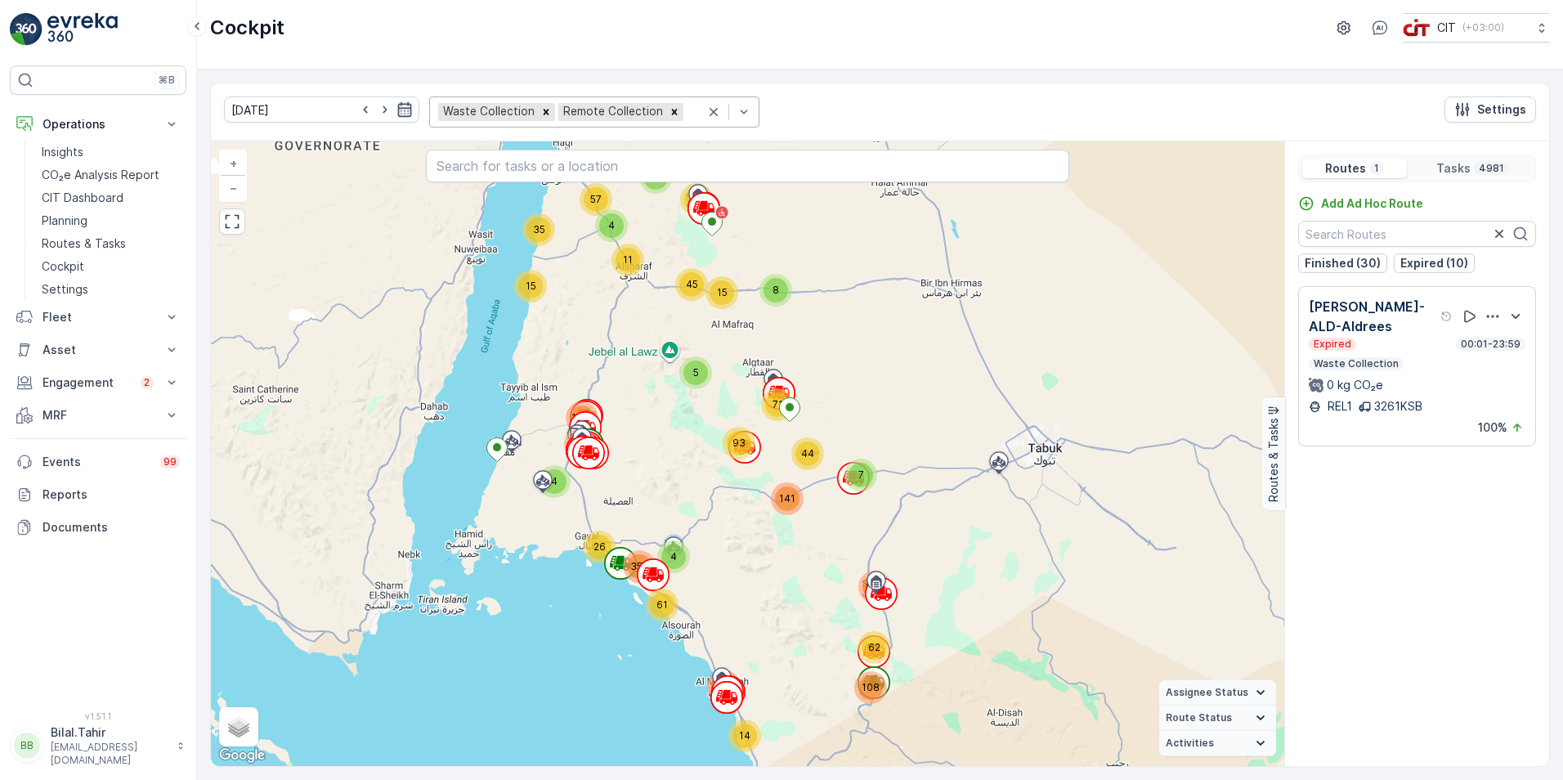
click at [397, 111] on icon "button" at bounding box center [405, 109] width 16 height 16
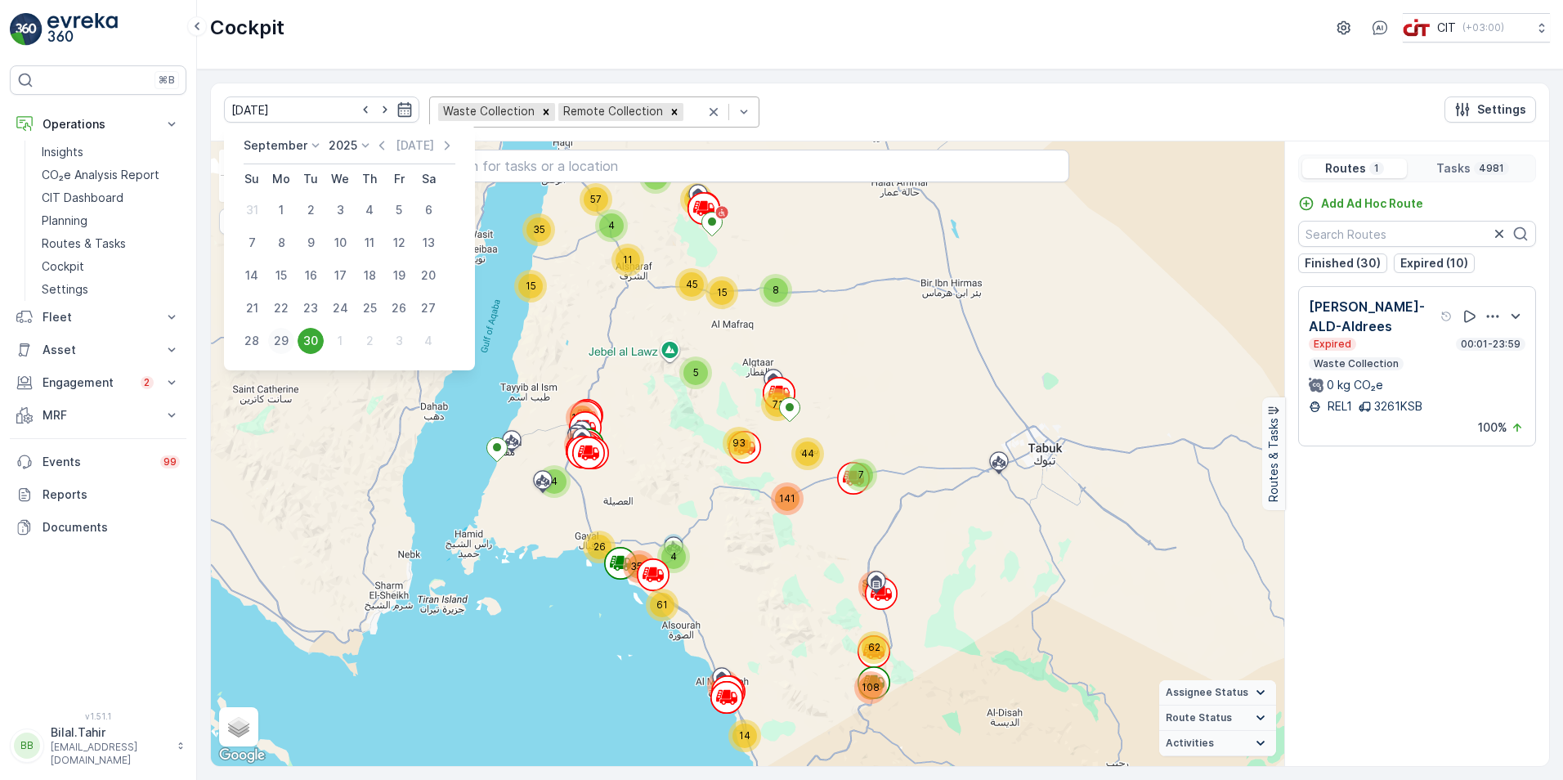
click at [281, 344] on div "29" at bounding box center [281, 341] width 26 height 26
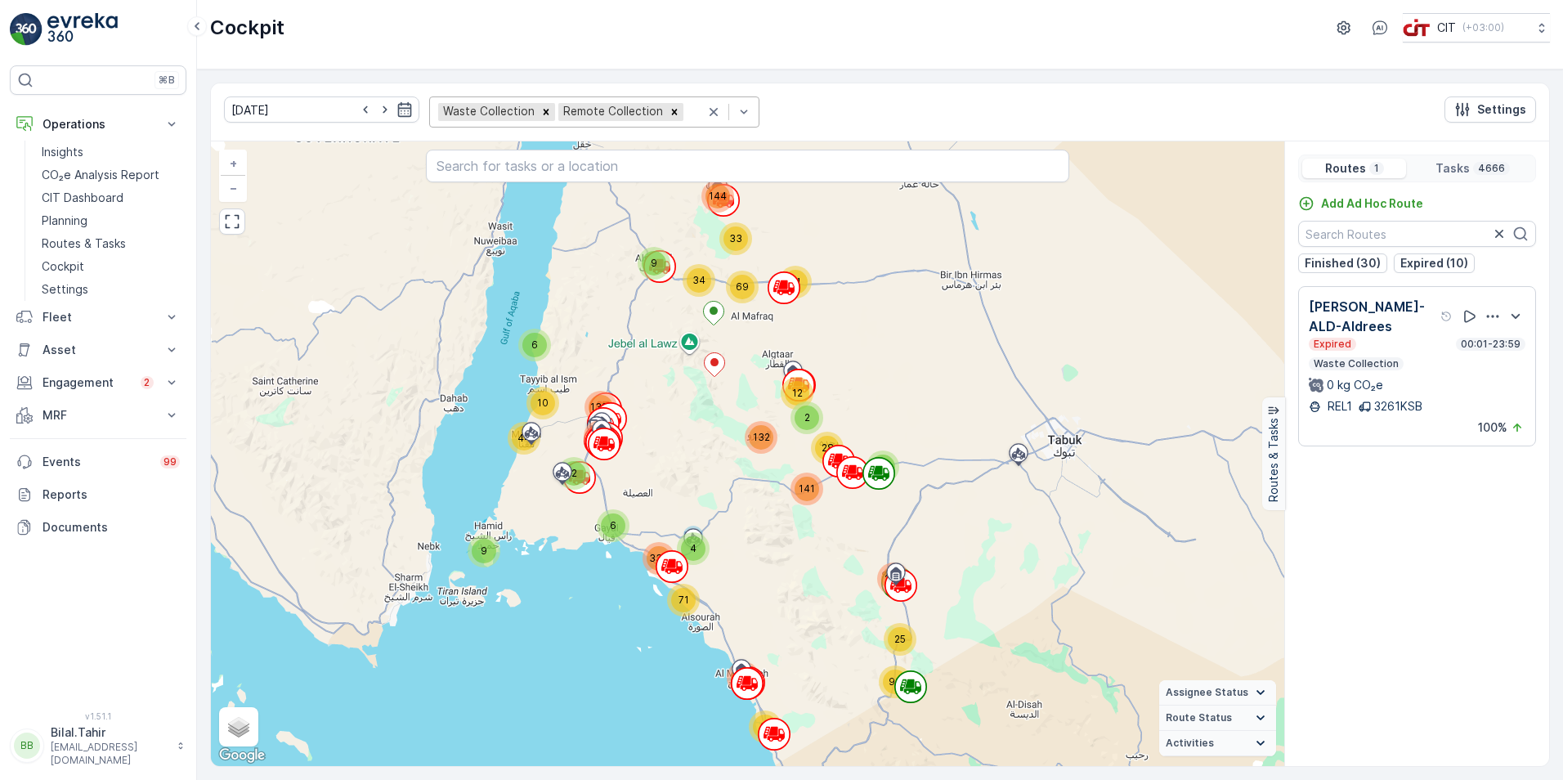
click at [1039, 308] on icon "button" at bounding box center [1493, 316] width 16 height 16
click at [1039, 309] on icon "button" at bounding box center [1516, 317] width 20 height 20
click at [1039, 316] on icon "button" at bounding box center [1493, 316] width 16 height 16
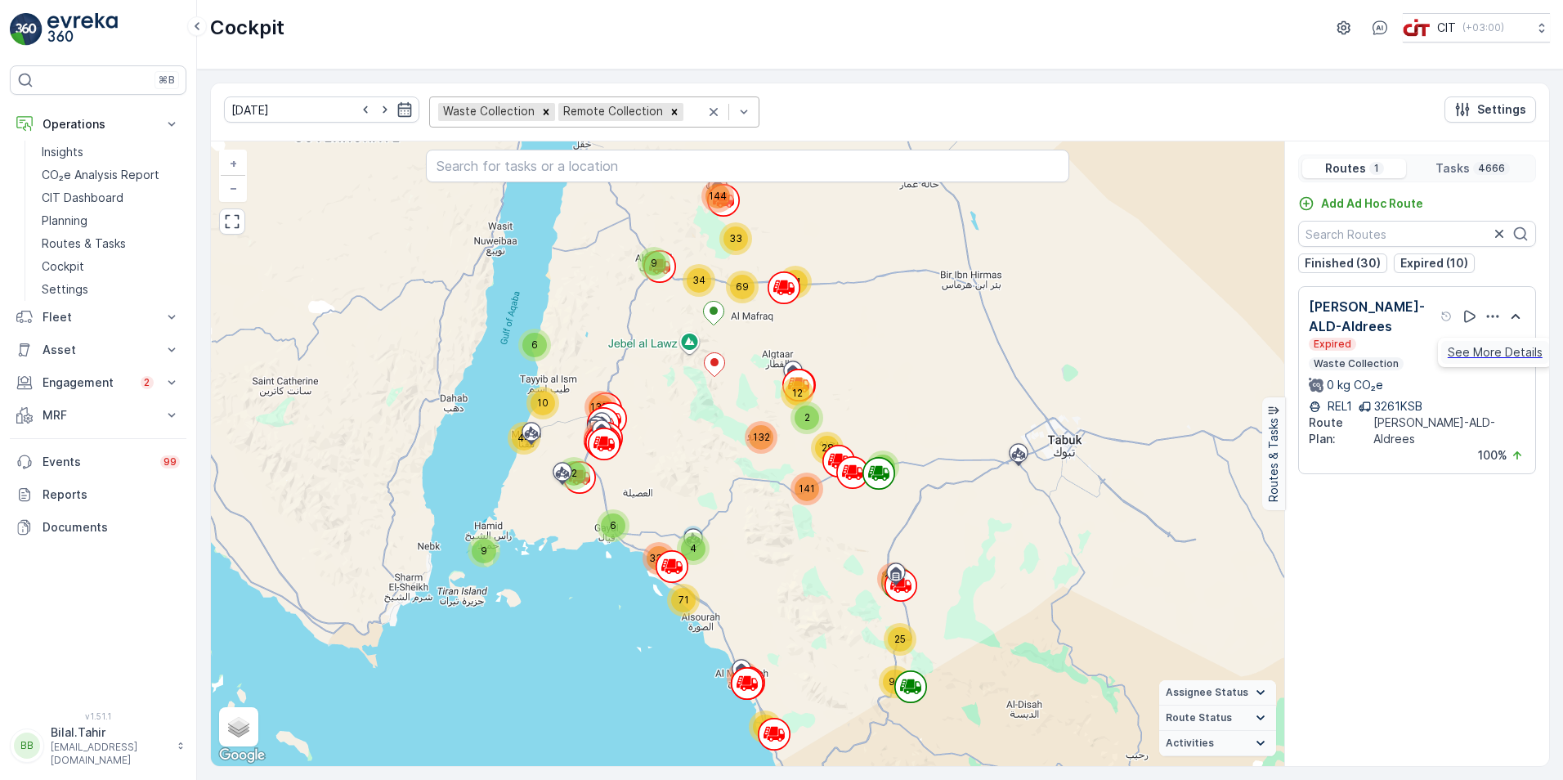
click at [1039, 344] on span "See More Details" at bounding box center [1495, 352] width 95 height 16
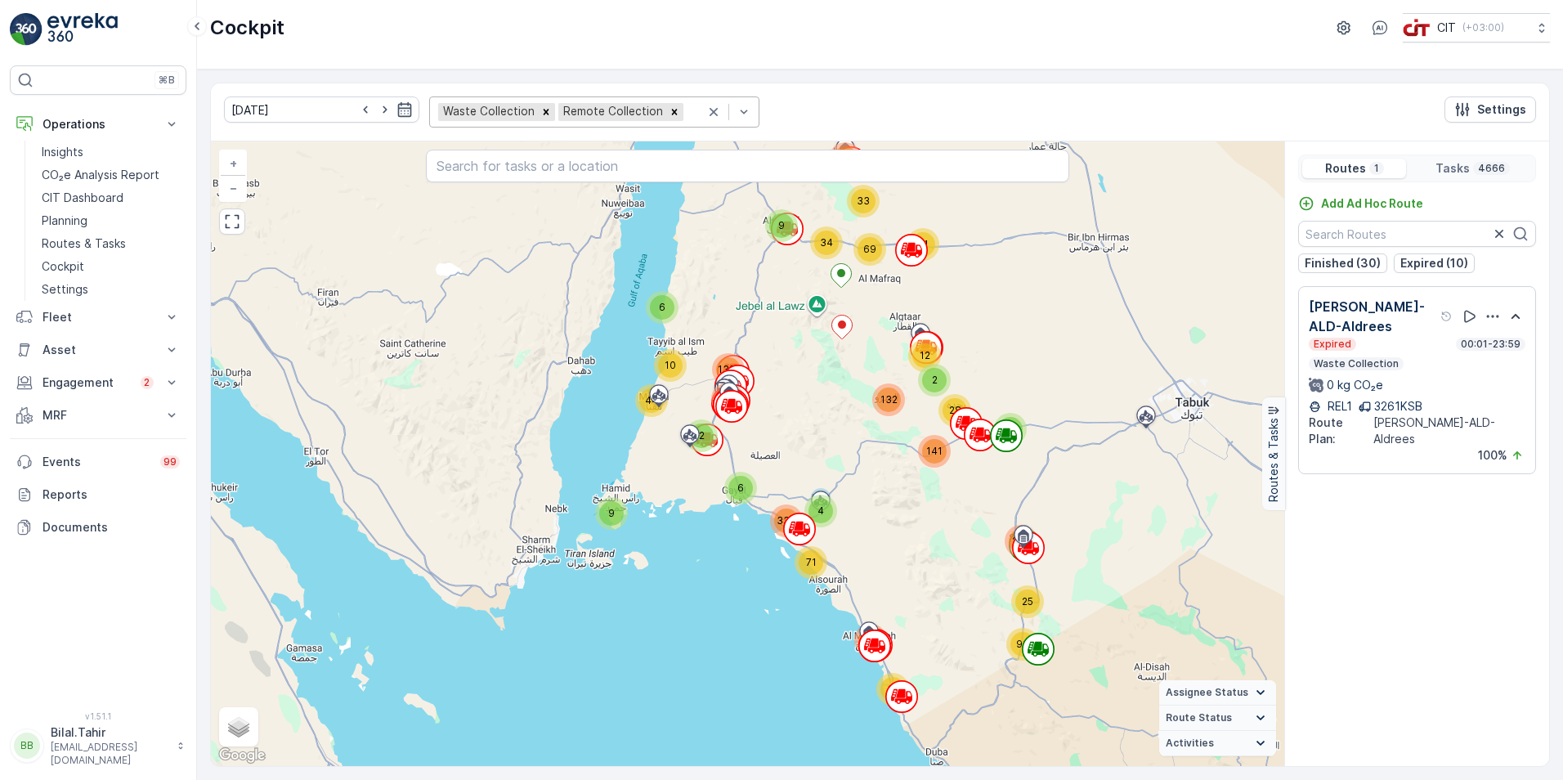
drag, startPoint x: 971, startPoint y: 687, endPoint x: 863, endPoint y: 457, distance: 254.2
click at [863, 457] on div "25 99 2 132 12 34 9 33 144 69 21 9 6 234 28 141 6 44 2 10 916 1321 15 941 71 4 …" at bounding box center [748, 453] width 1074 height 625
click at [397, 111] on icon "button" at bounding box center [405, 109] width 16 height 16
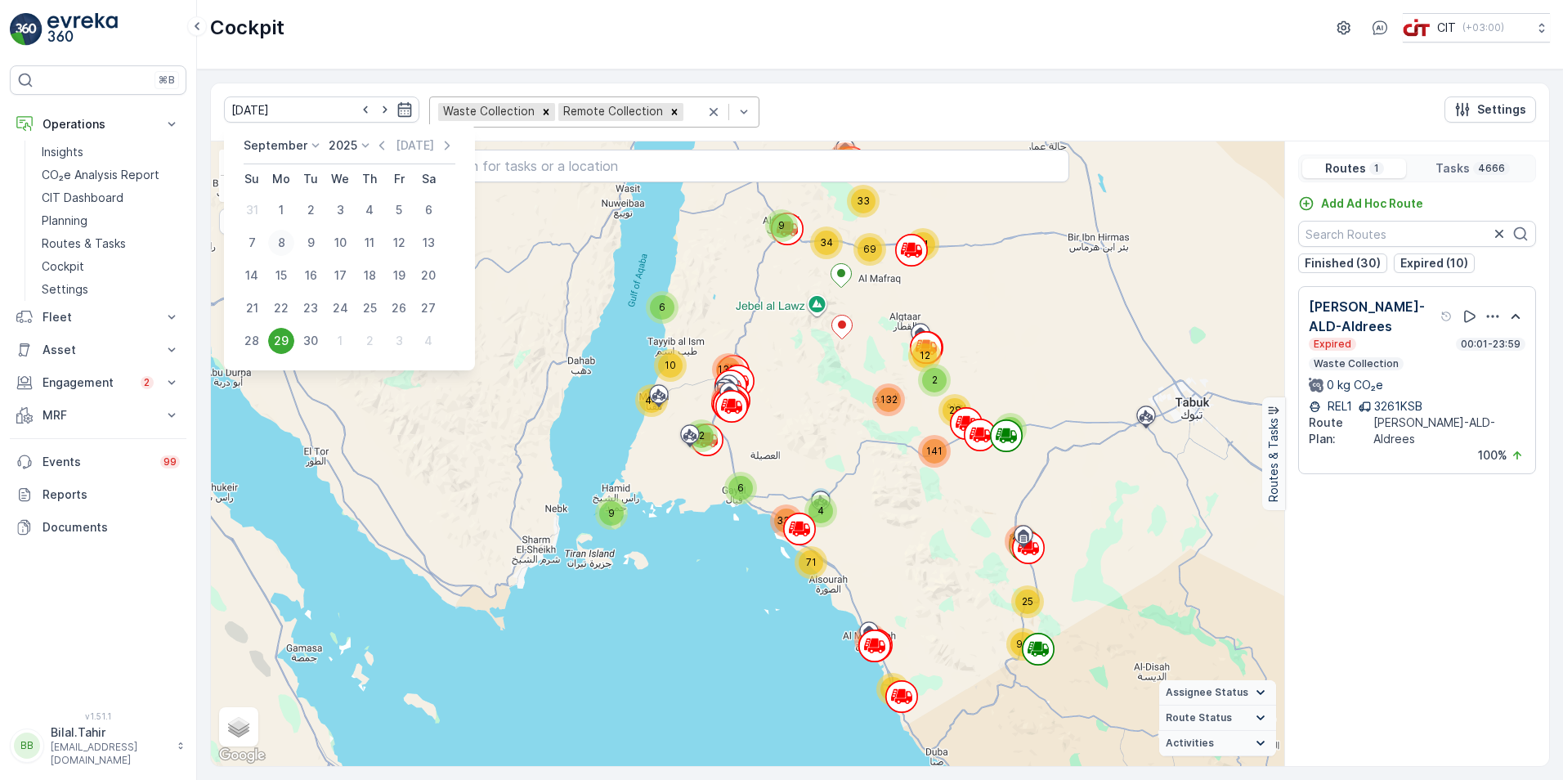
click at [276, 241] on div "8" at bounding box center [281, 243] width 26 height 26
type input "[DATE]"
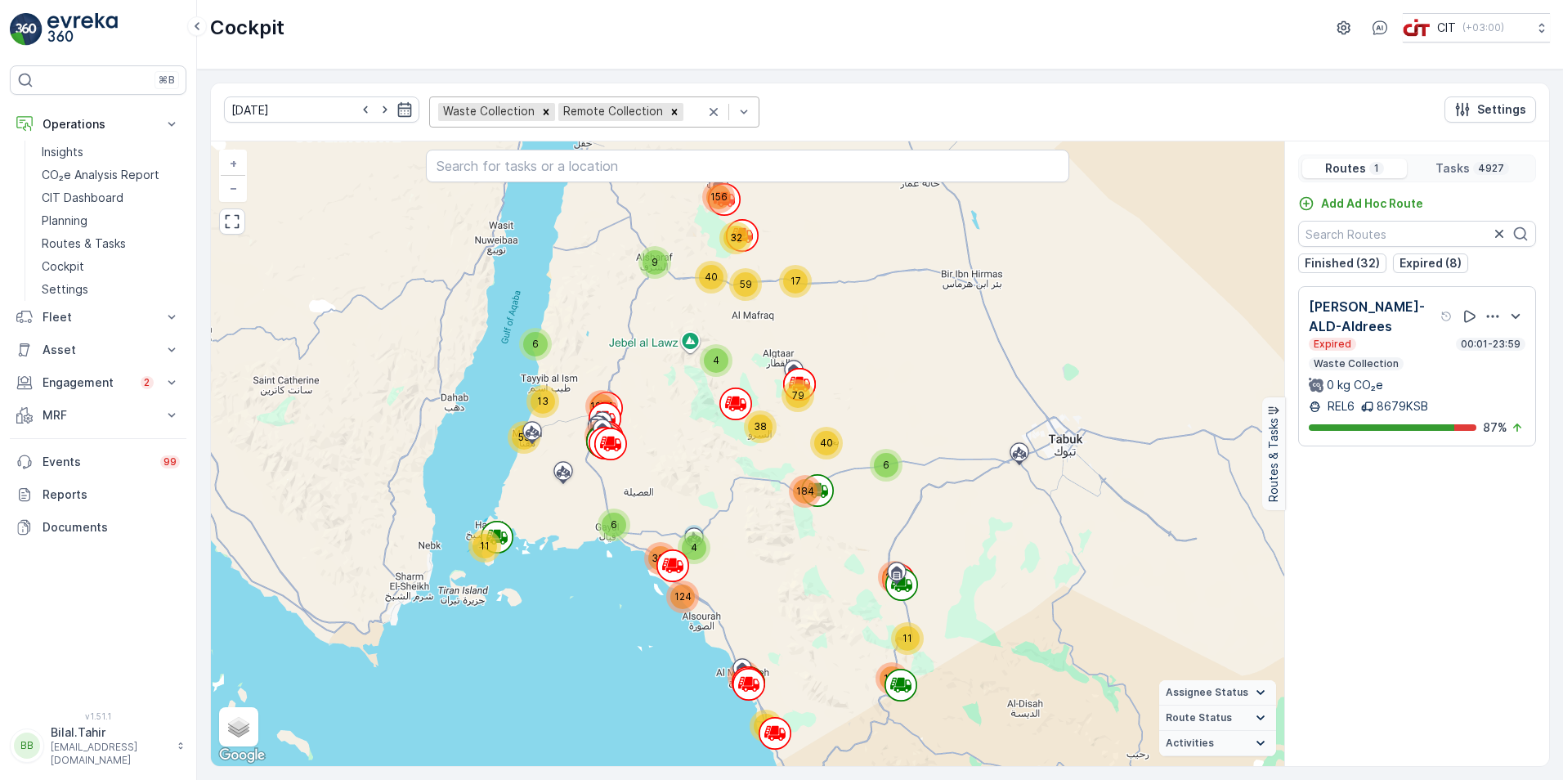
click at [1039, 169] on p "Tasks" at bounding box center [1453, 168] width 34 height 16
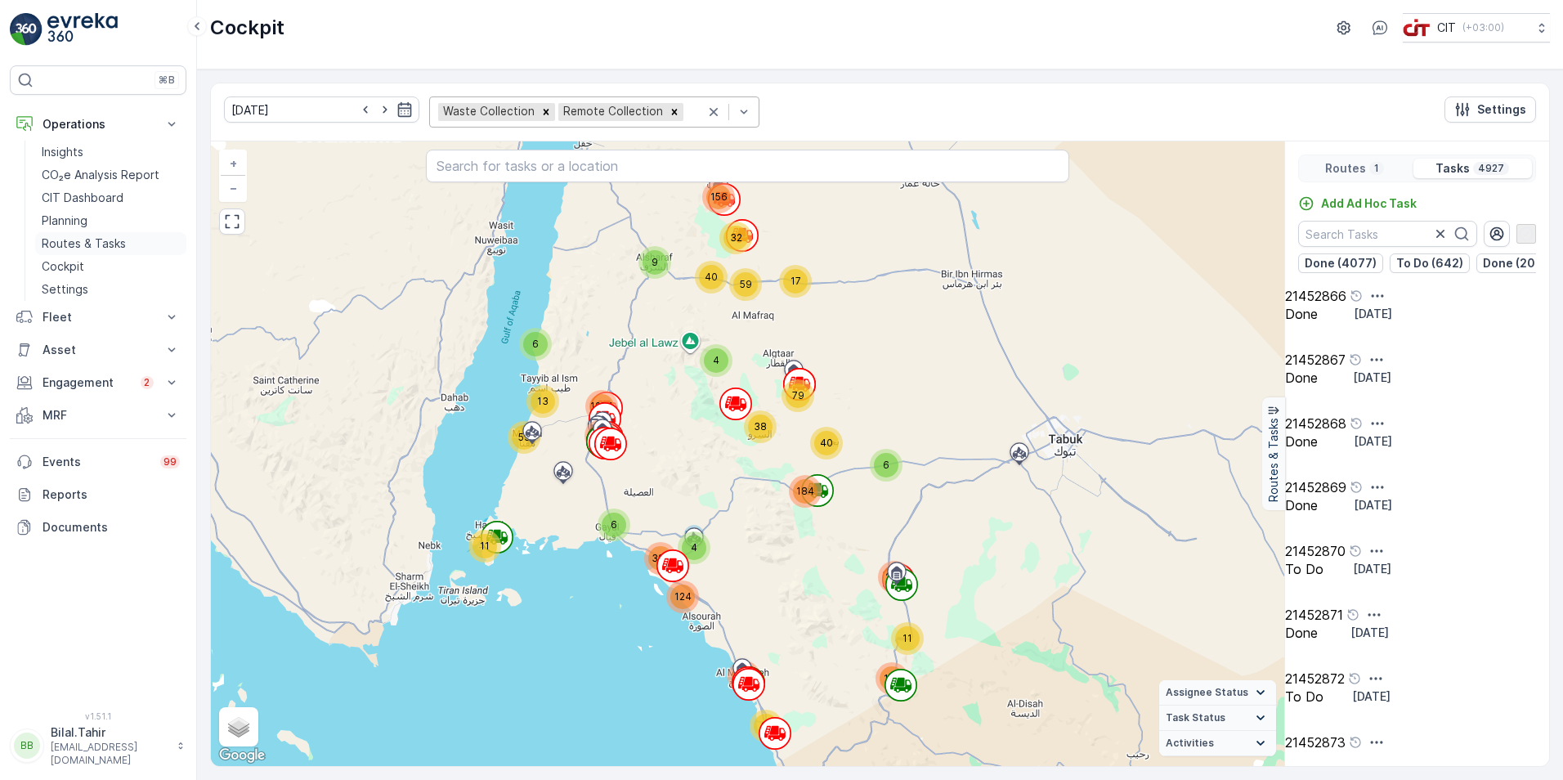
click at [69, 247] on p "Routes & Tasks" at bounding box center [84, 243] width 84 height 16
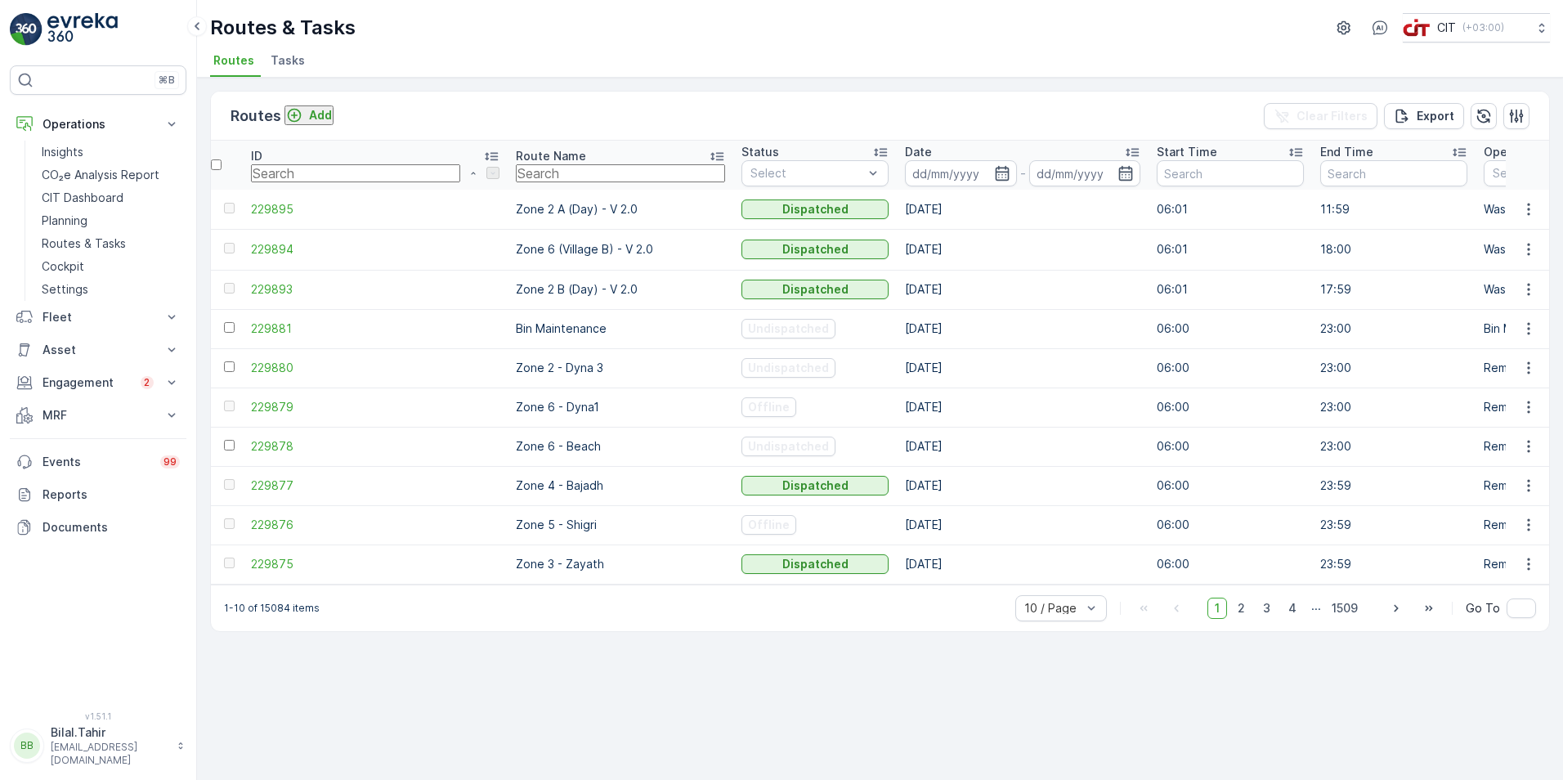
click at [516, 177] on input "text" at bounding box center [620, 173] width 209 height 18
paste input "[PERSON_NAME]-ALD-Aldrees"
type input "[PERSON_NAME]-ALD-Aldrees"
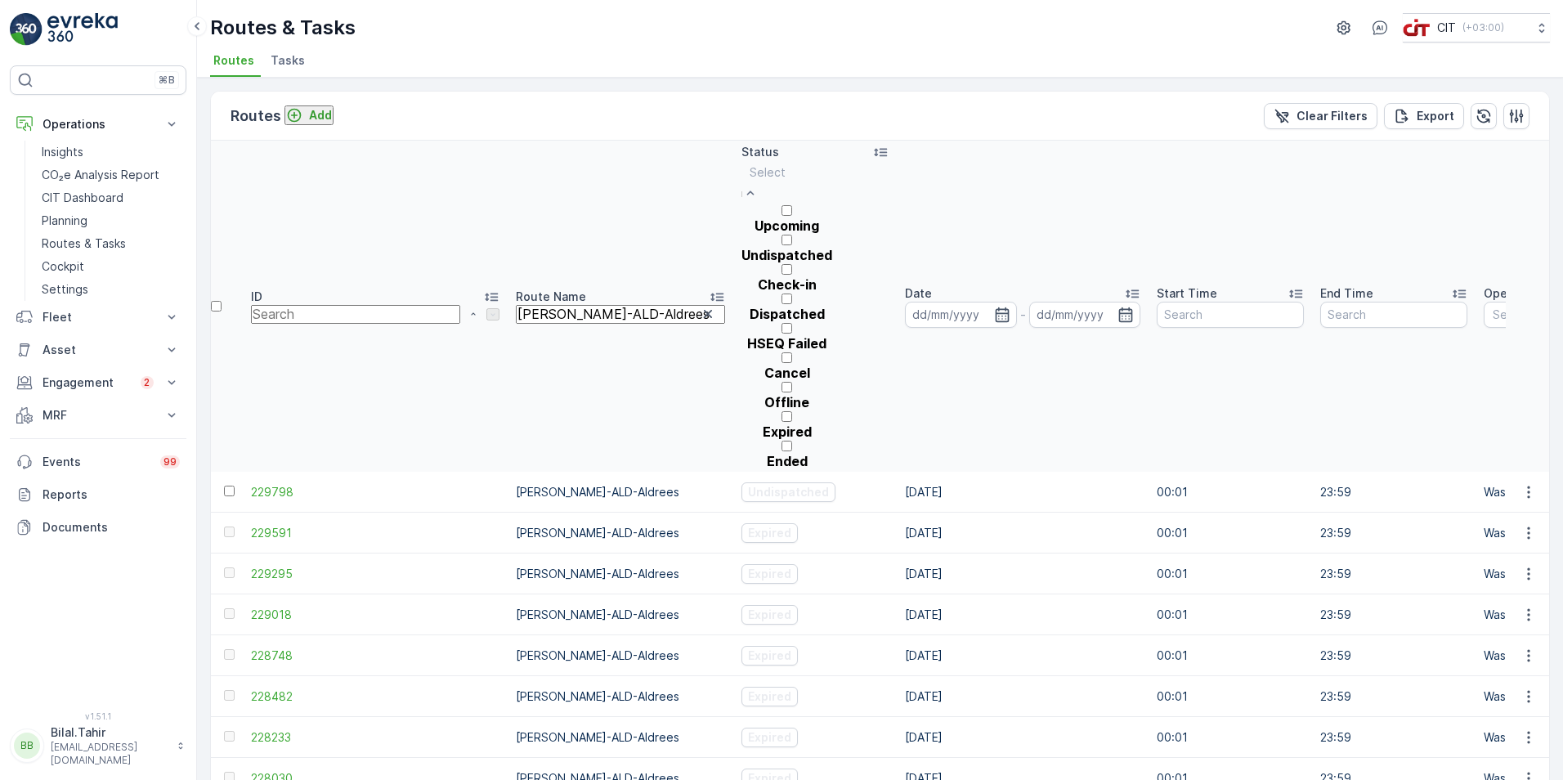
click at [750, 178] on div at bounding box center [787, 173] width 74 height 18
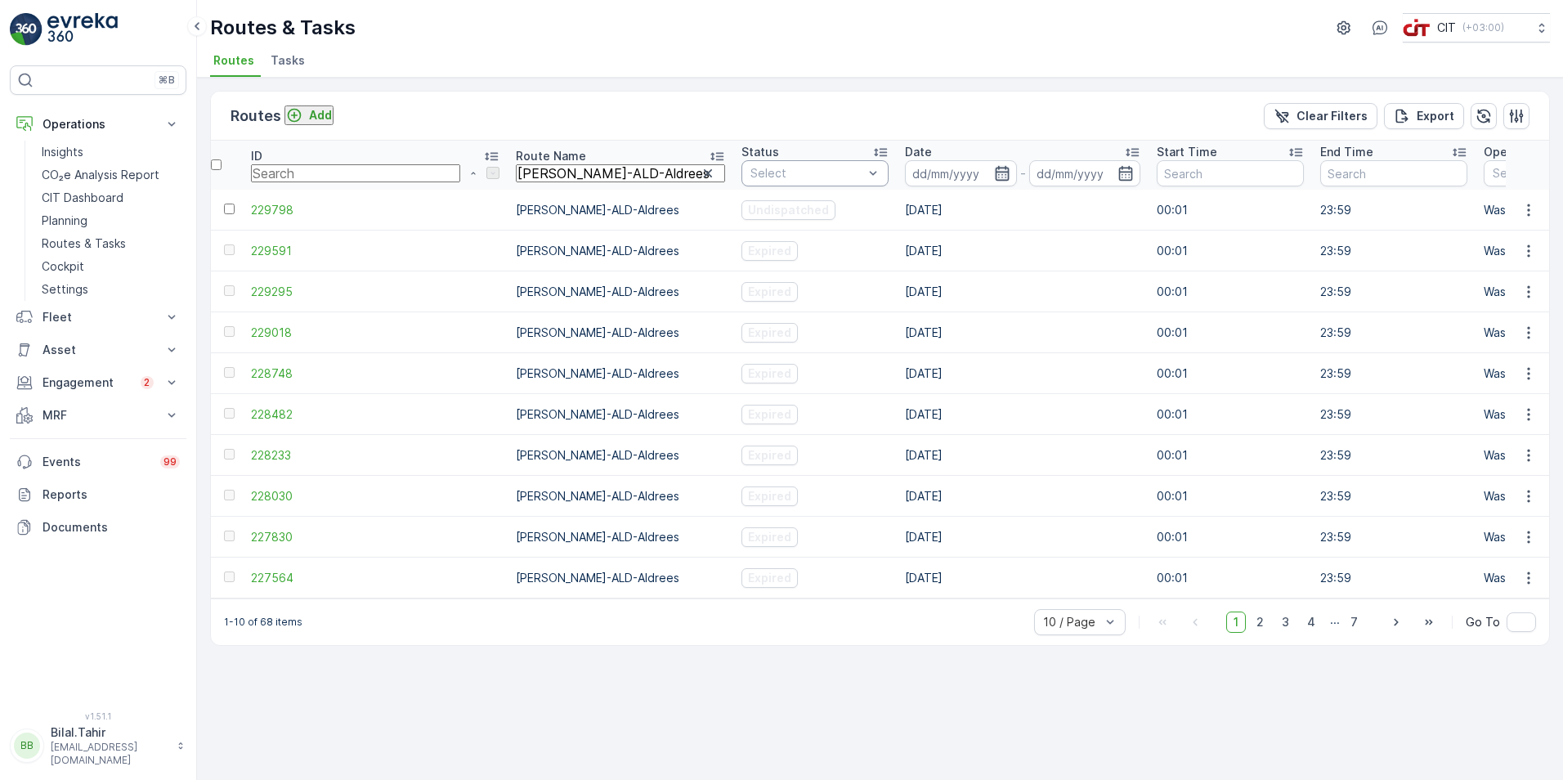
click at [994, 171] on icon "button" at bounding box center [1002, 173] width 16 height 16
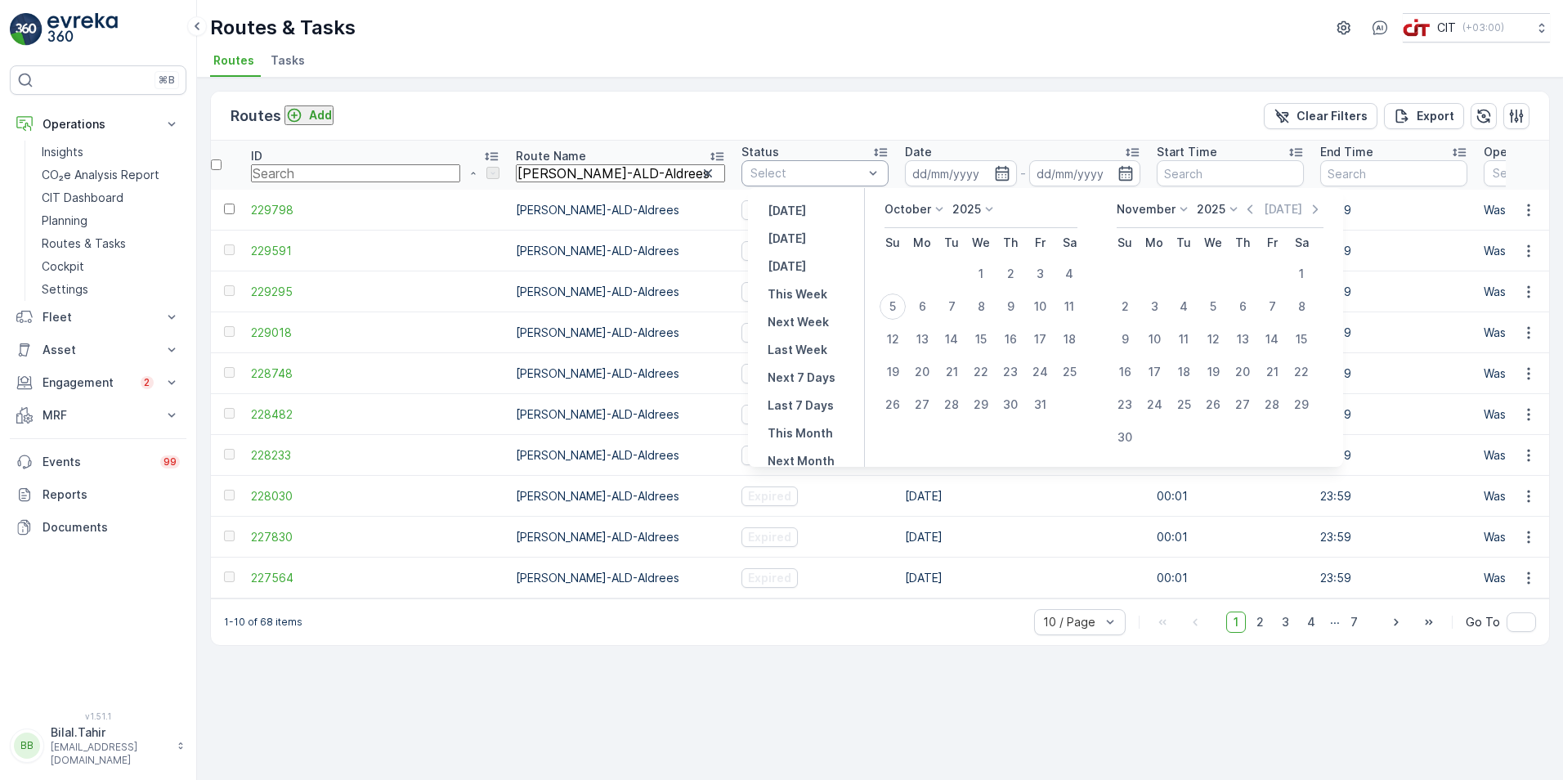
click at [939, 210] on icon at bounding box center [939, 209] width 7 height 4
click at [931, 295] on span "September" at bounding box center [926, 291] width 62 height 16
click at [924, 269] on div "1" at bounding box center [922, 274] width 26 height 26
type input "[DATE]"
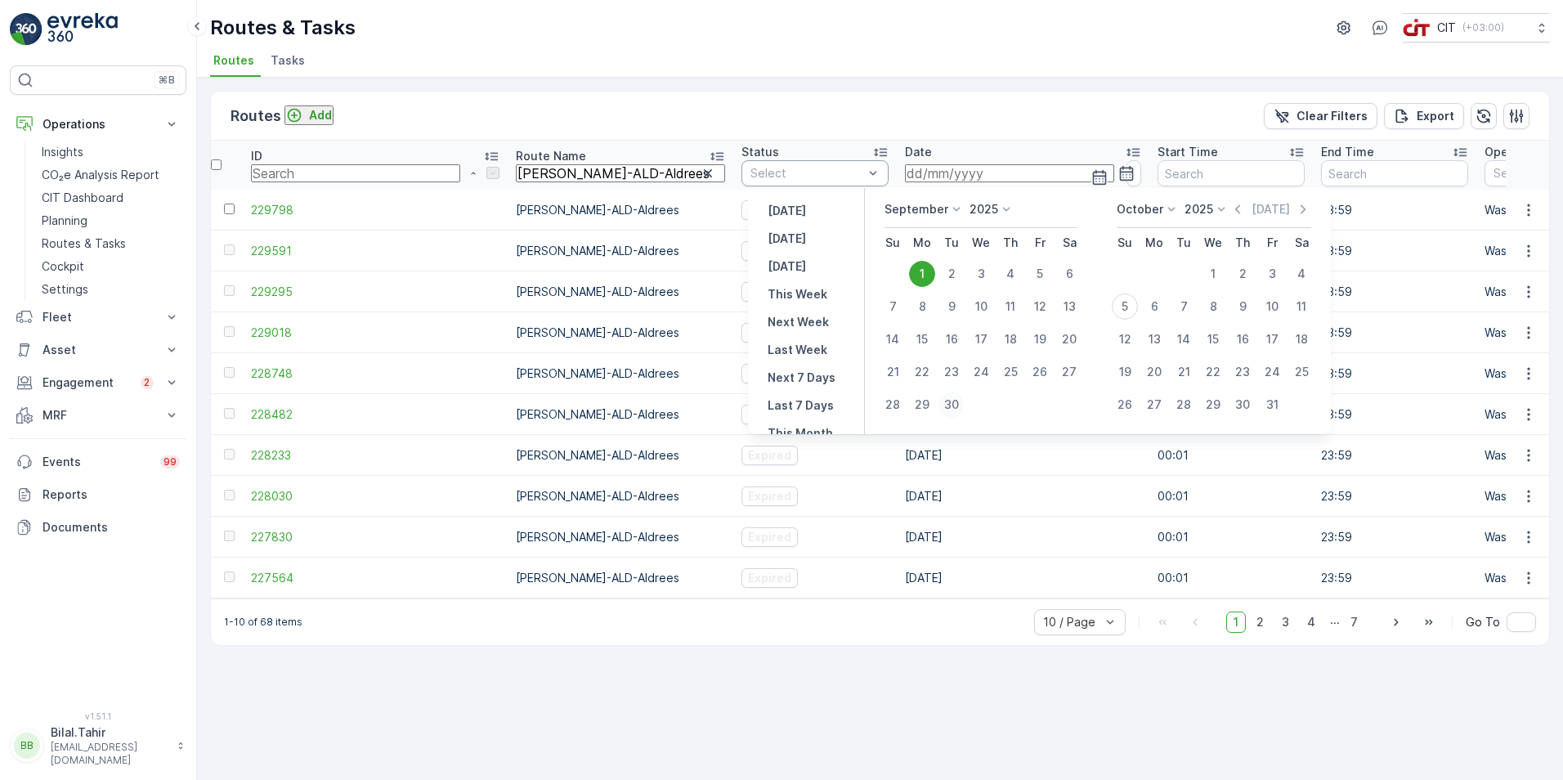
click at [950, 399] on div "30" at bounding box center [952, 405] width 26 height 26
type input "[DATE]"
click at [925, 272] on div "1" at bounding box center [922, 274] width 26 height 26
type input "[DATE]"
click at [925, 272] on div "1" at bounding box center [922, 274] width 26 height 26
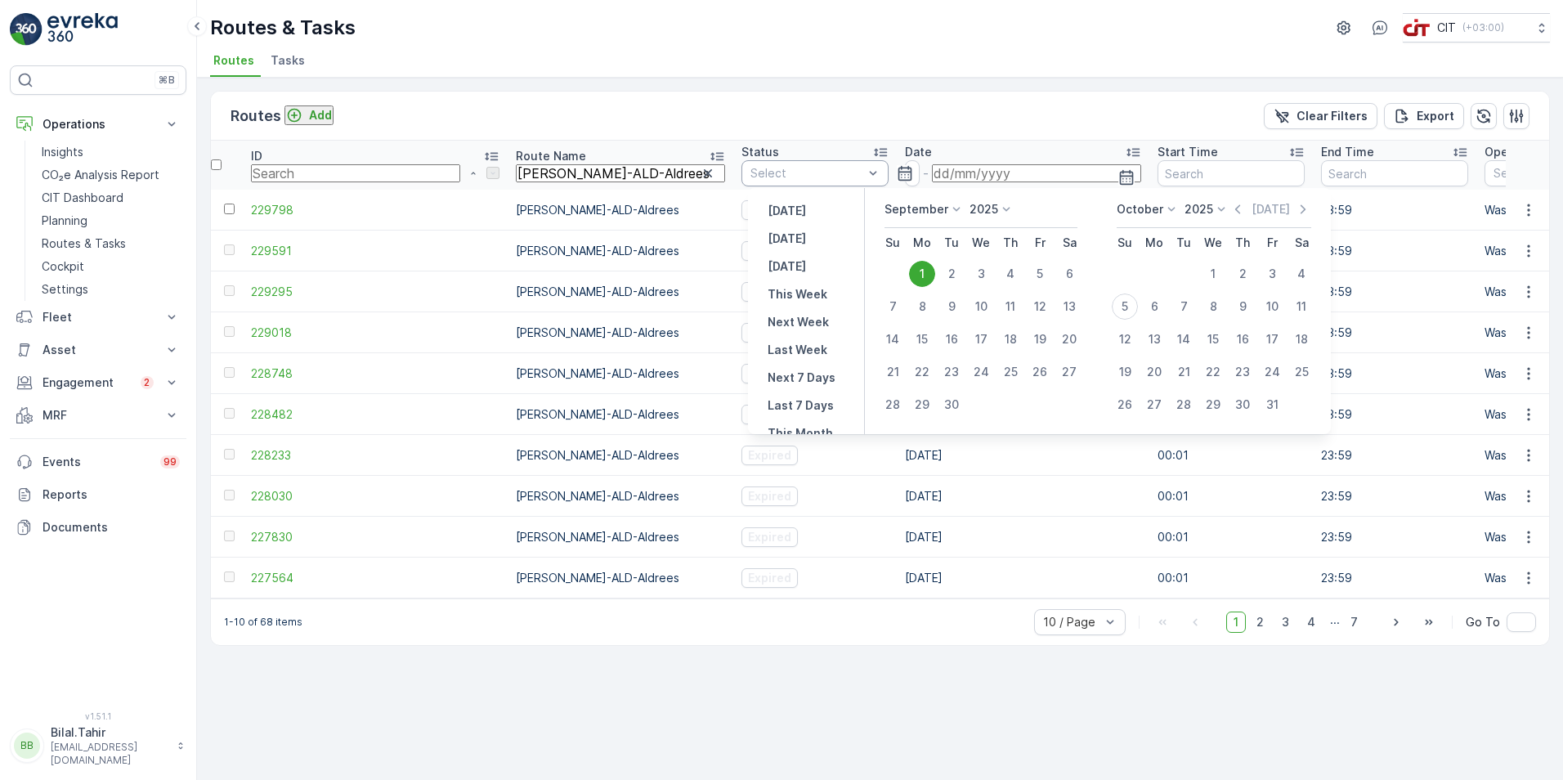
type input "[DATE]"
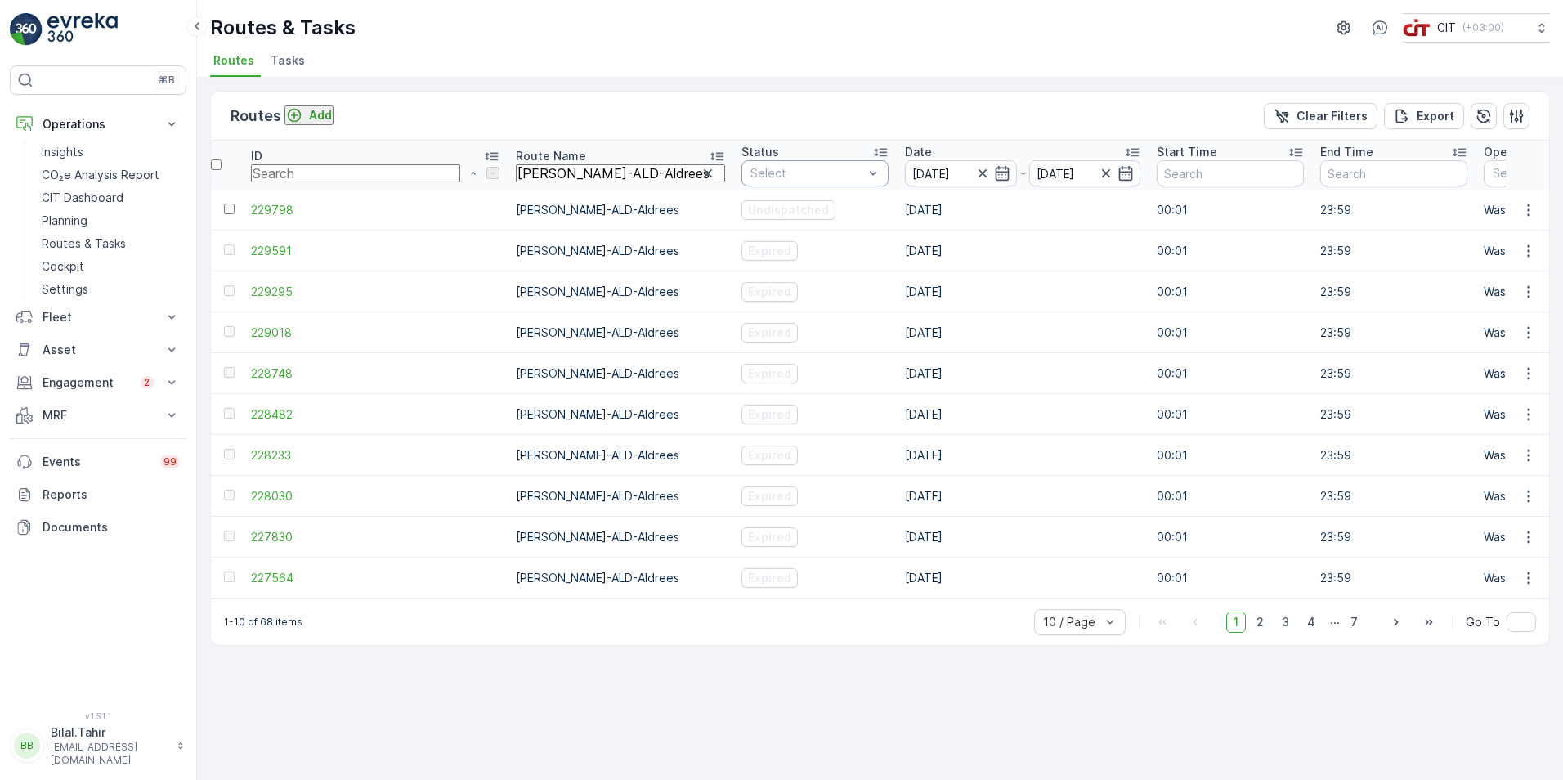
click at [925, 272] on td "[DATE]" at bounding box center [1023, 291] width 252 height 41
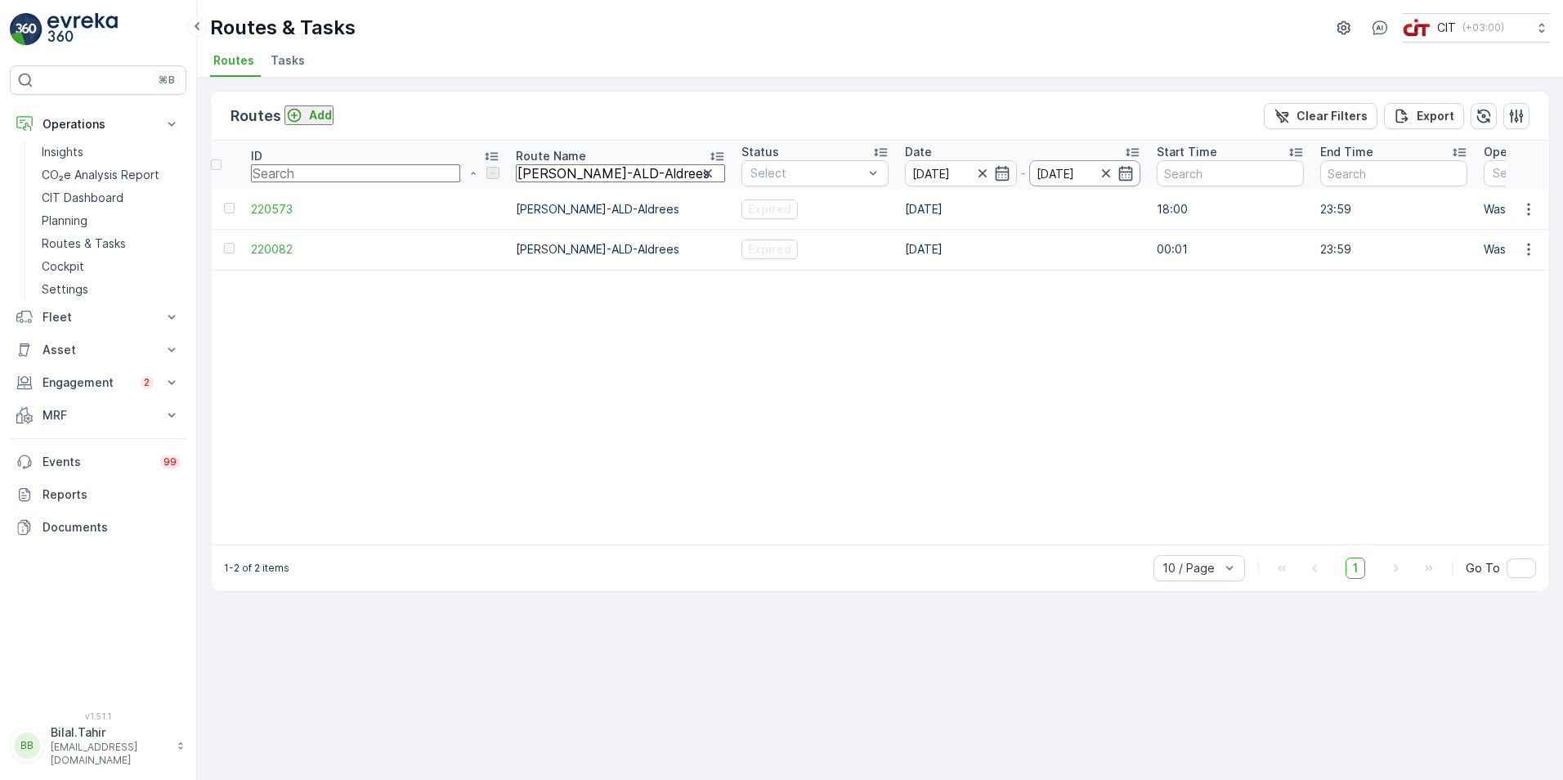
click at [1029, 172] on input "[DATE]" at bounding box center [1085, 173] width 112 height 26
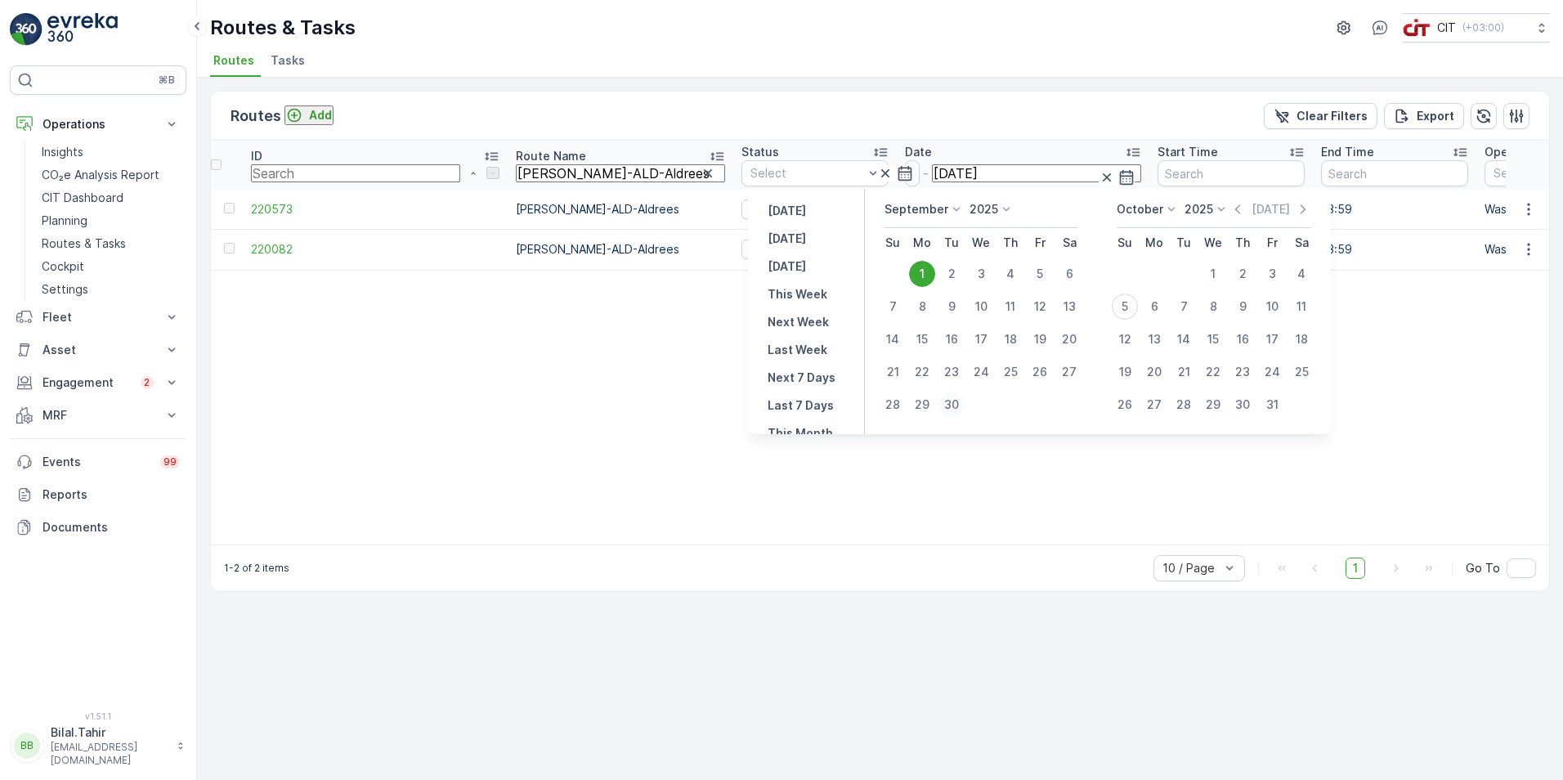
click at [951, 405] on div "30" at bounding box center [952, 405] width 26 height 26
type input "[DATE]"
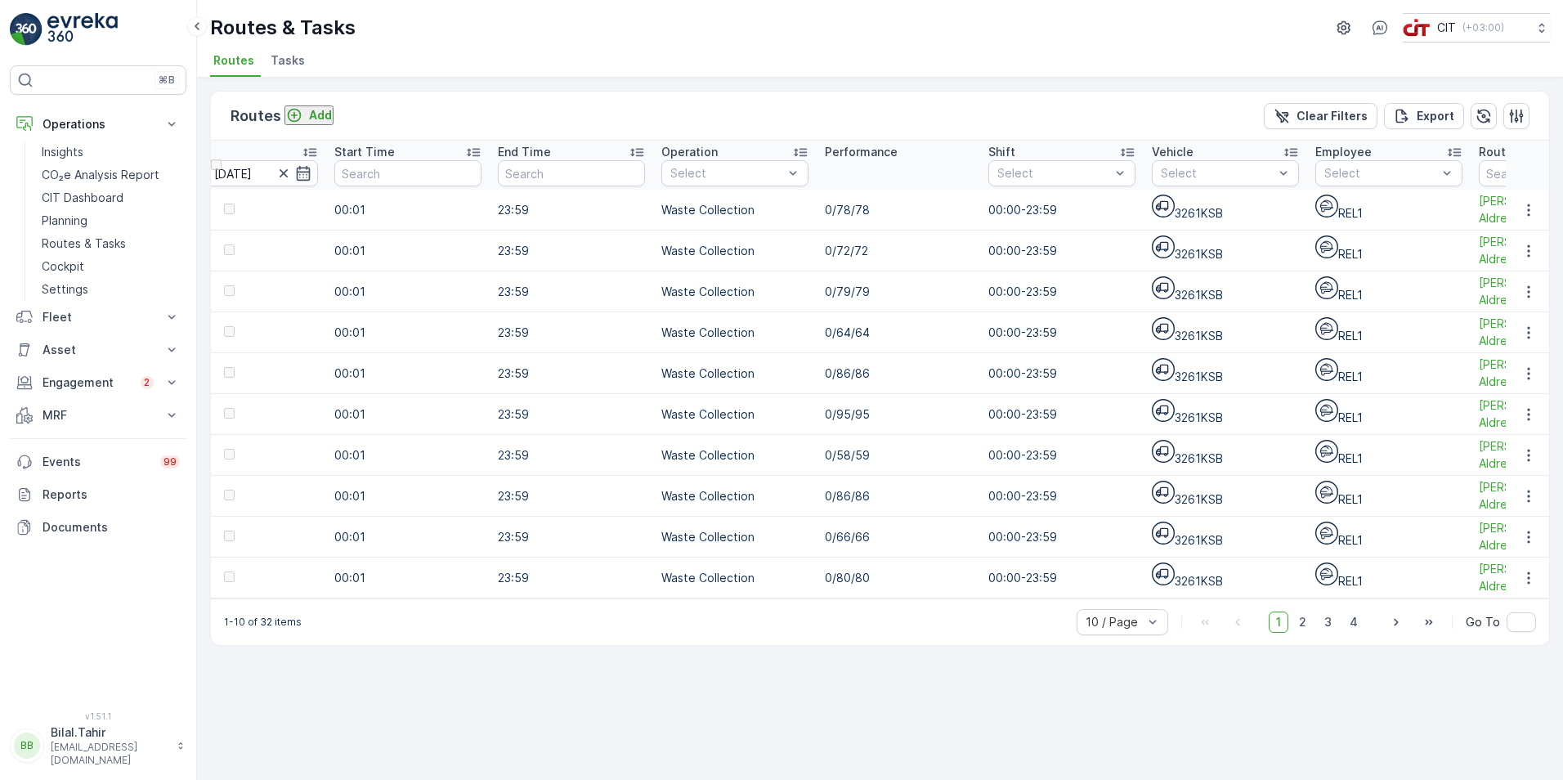
scroll to position [0, 805]
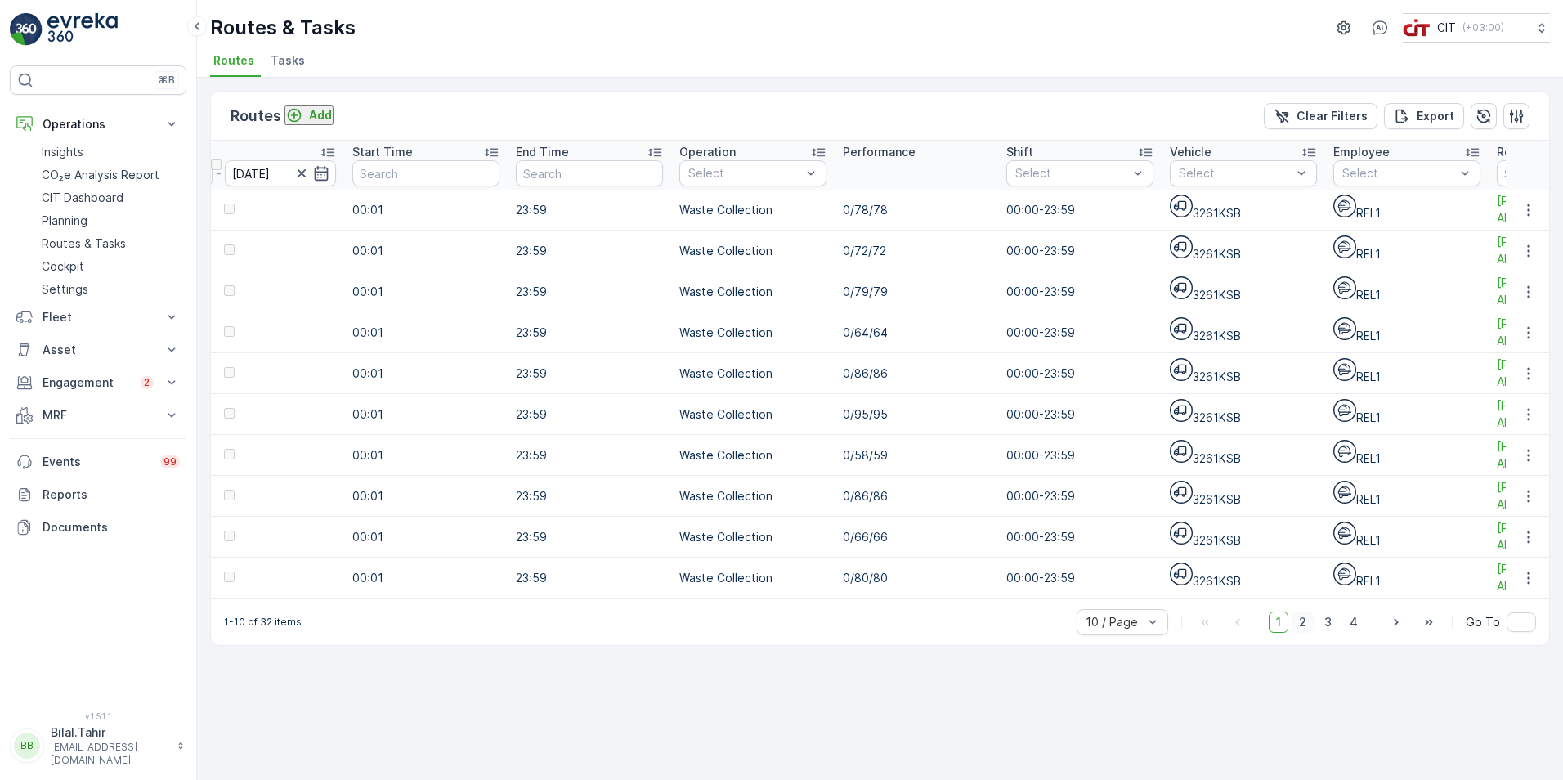
click at [1039, 550] on span "2" at bounding box center [1303, 622] width 22 height 21
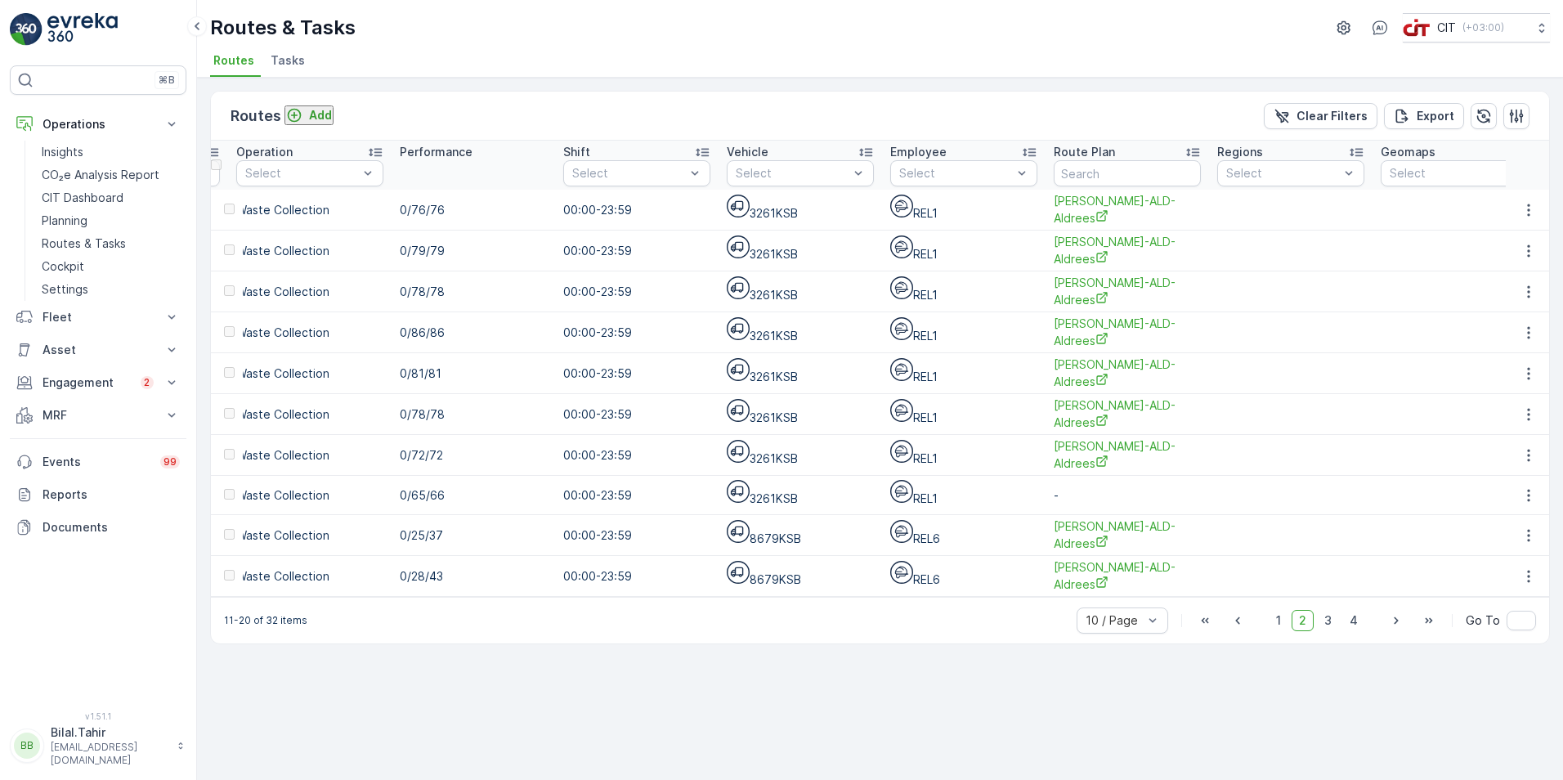
scroll to position [0, 1280]
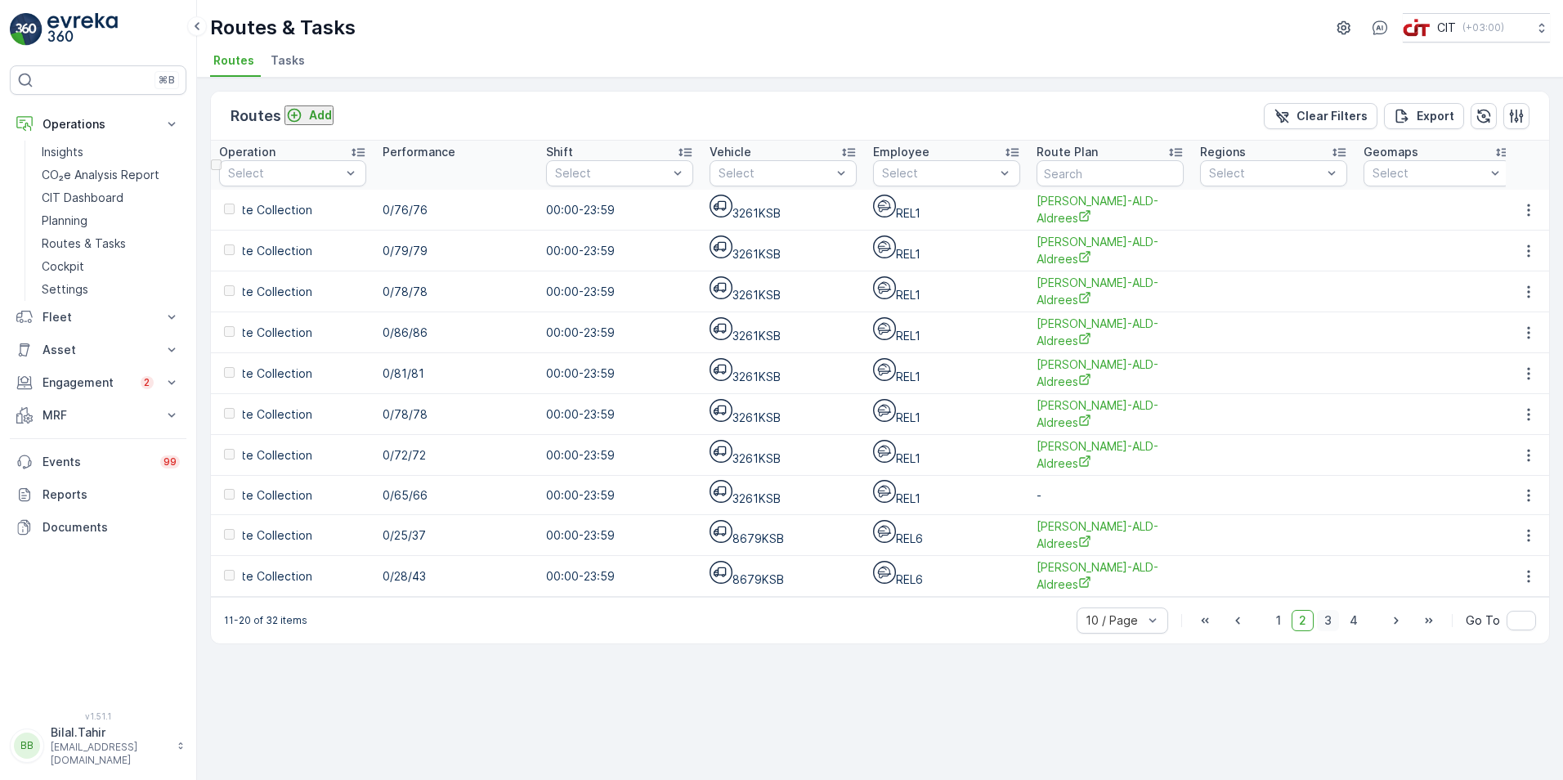
click at [1039, 550] on span "3" at bounding box center [1328, 620] width 22 height 21
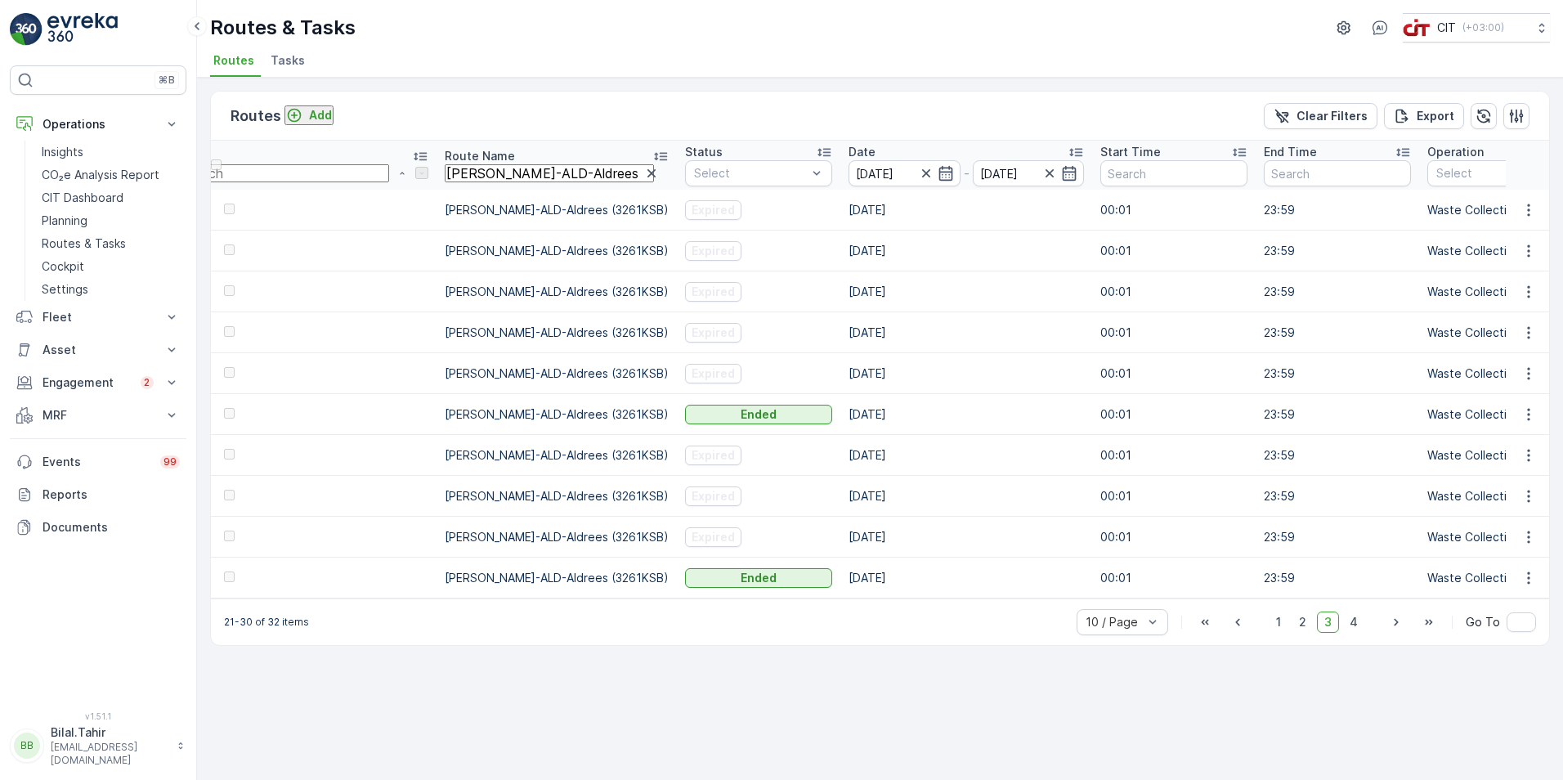
scroll to position [0, 18]
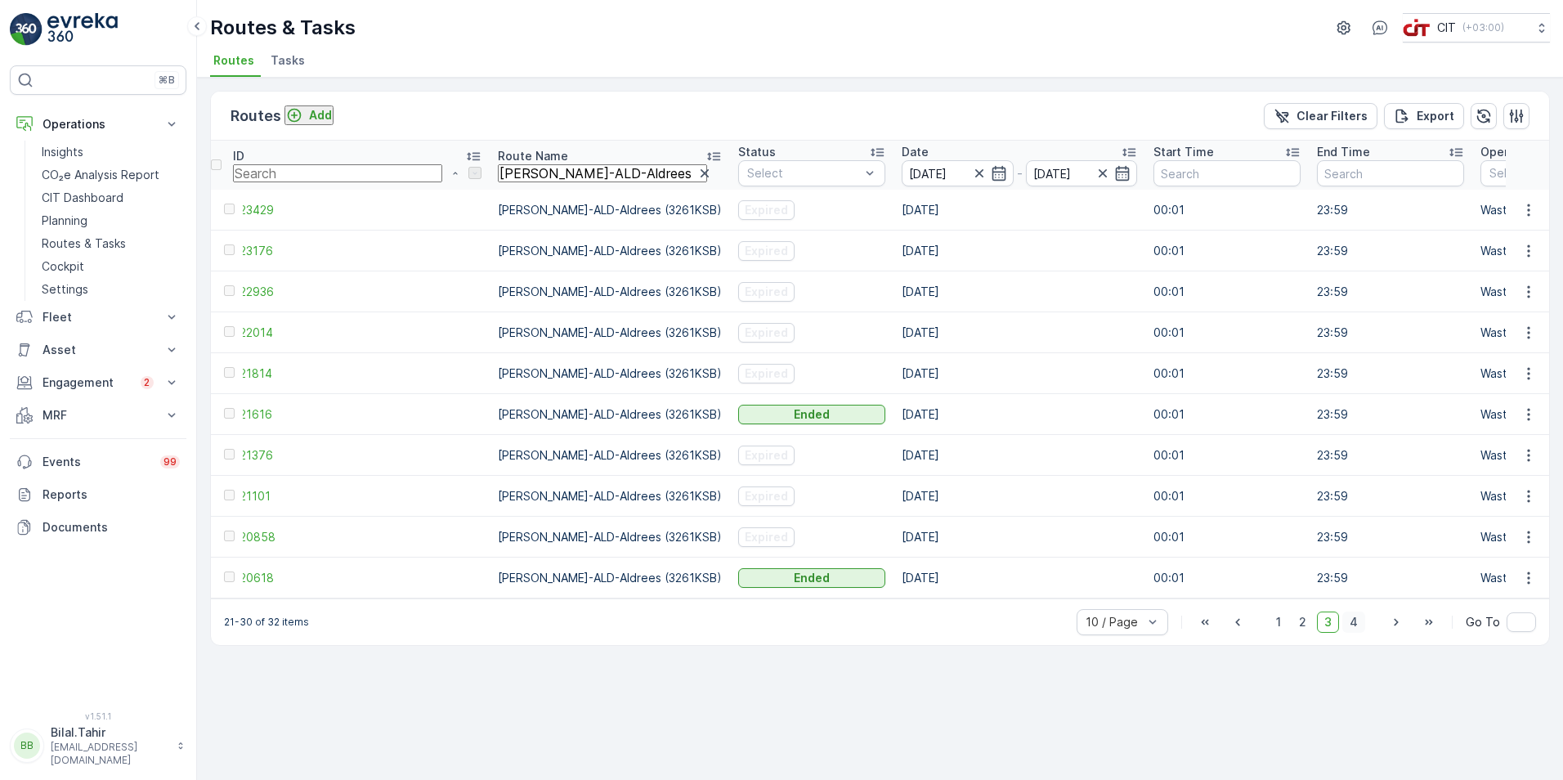
click at [1039, 550] on span "4" at bounding box center [1354, 622] width 23 height 21
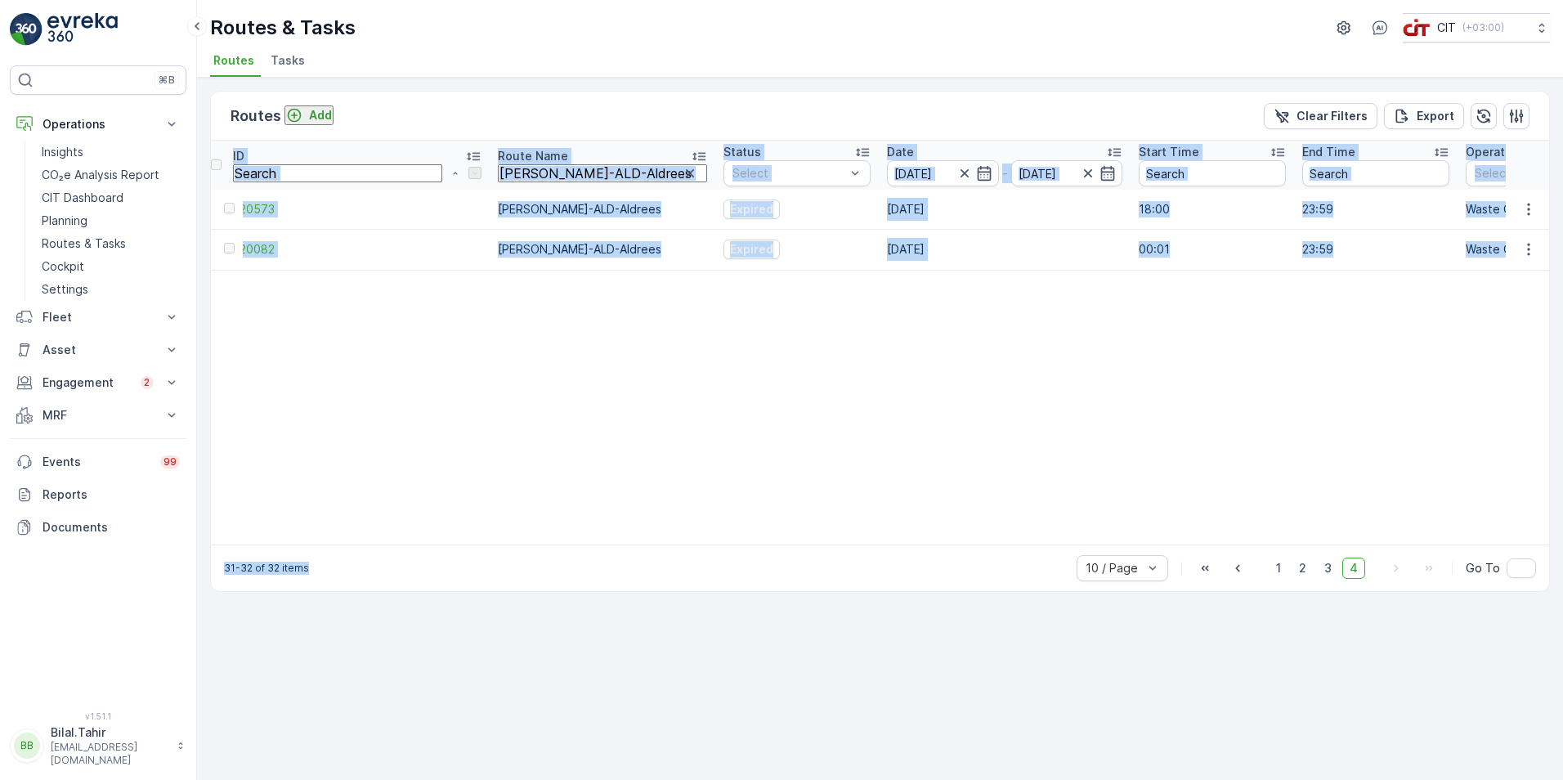
drag, startPoint x: 713, startPoint y: 551, endPoint x: 893, endPoint y: 546, distance: 180.0
click at [893, 546] on div "Routes Add Clear Filters Export ID Route Name [PERSON_NAME]-ALD-Aldrees Status …" at bounding box center [880, 341] width 1340 height 501
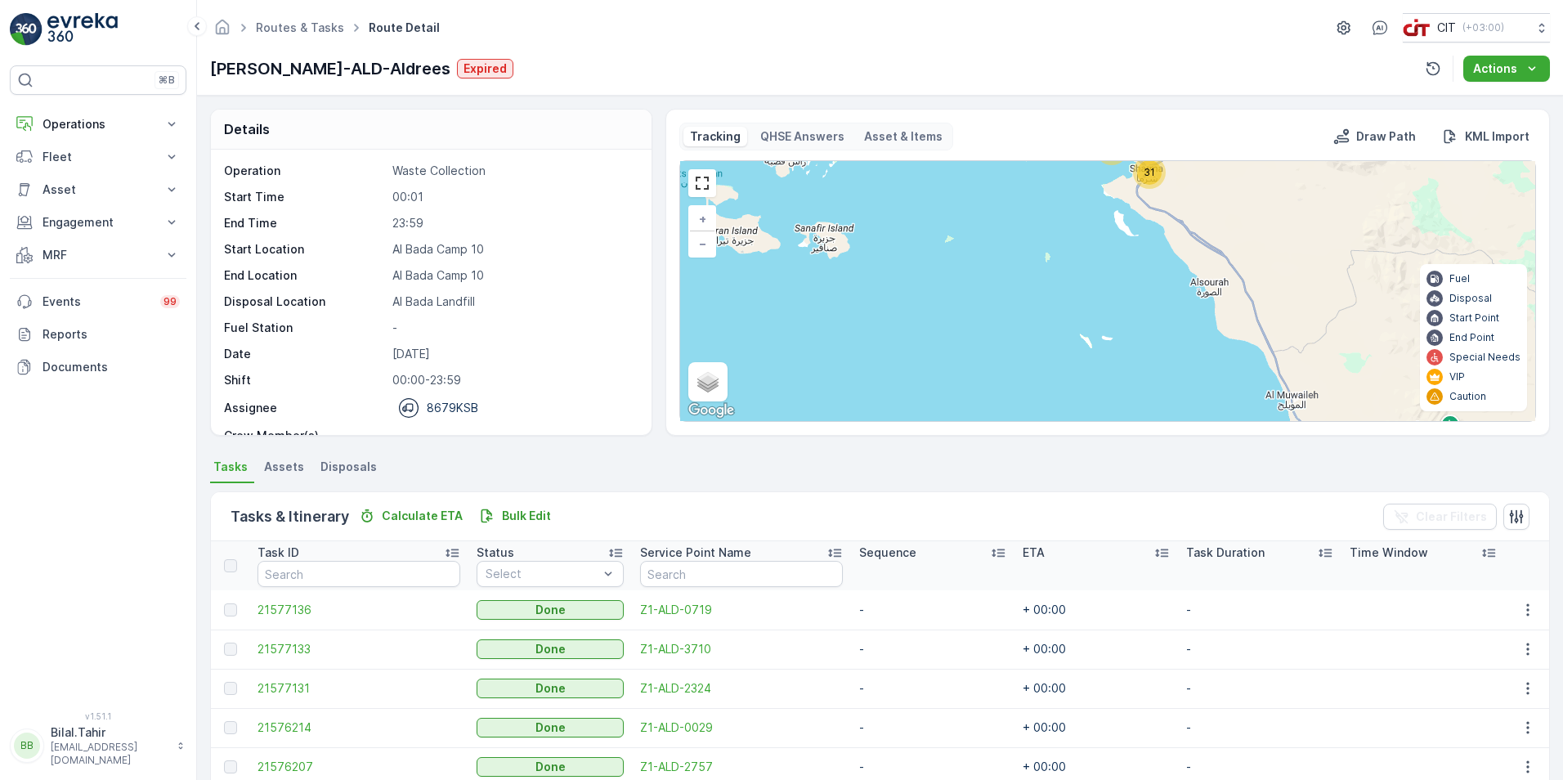
drag, startPoint x: 1155, startPoint y: 216, endPoint x: 1160, endPoint y: 292, distance: 76.3
click at [1160, 290] on div "23 31 + − Satellite Roadmap Terrain Hybrid Leaflet Keyboard shortcuts Map Data …" at bounding box center [1107, 291] width 855 height 260
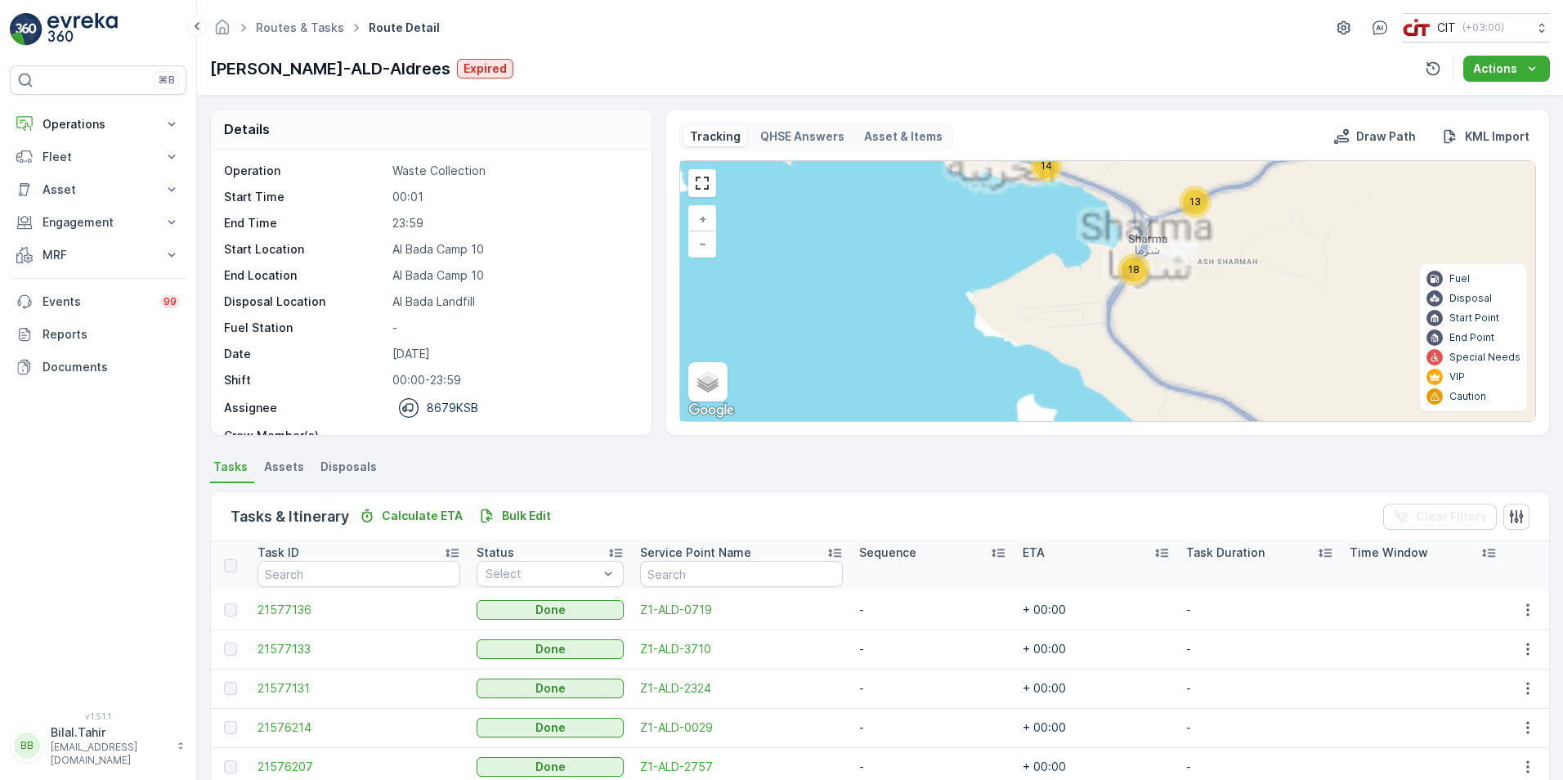
drag, startPoint x: 1121, startPoint y: 225, endPoint x: 1151, endPoint y: 352, distance: 130.3
click at [1151, 350] on div "9 14 13 18 + − Satellite Roadmap Terrain Hybrid Leaflet Keyboard shortcuts Map …" at bounding box center [1107, 291] width 855 height 260
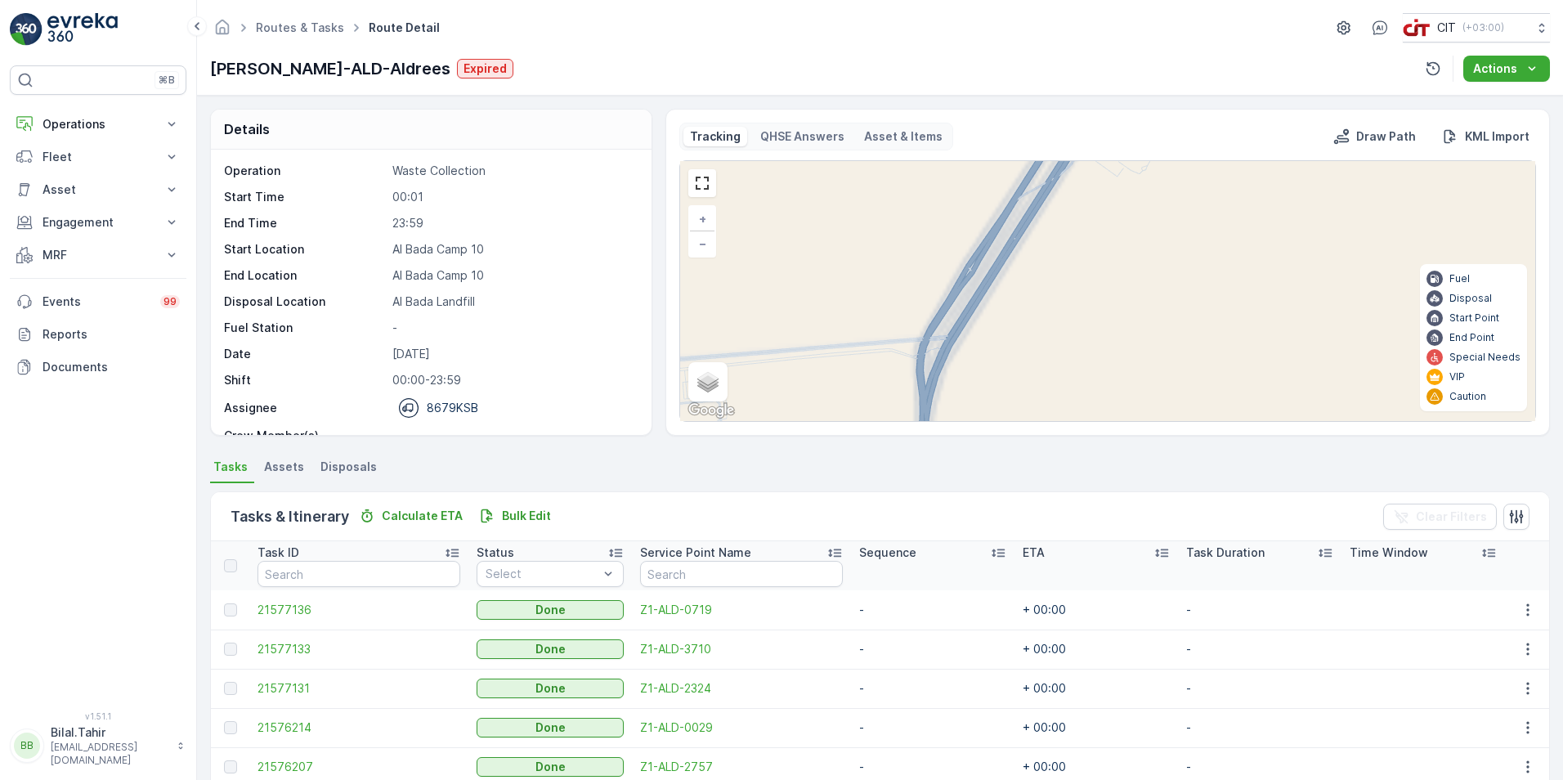
drag, startPoint x: 1152, startPoint y: 321, endPoint x: 1165, endPoint y: 371, distance: 51.6
click at [1165, 371] on div "9 14 13 18 + − Satellite Roadmap Terrain Hybrid Leaflet Keyboard shortcuts Map …" at bounding box center [1107, 291] width 855 height 260
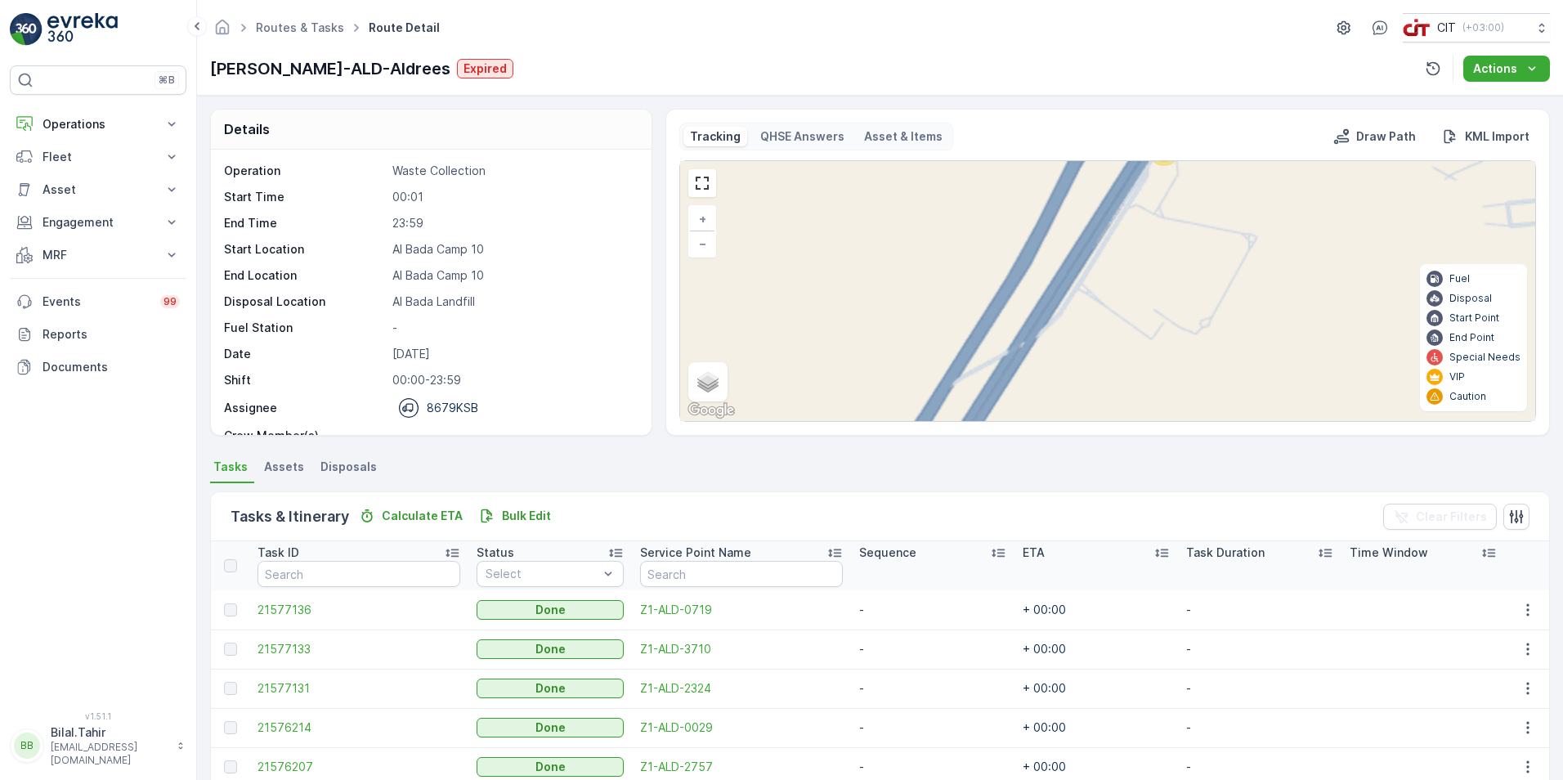
drag, startPoint x: 1130, startPoint y: 278, endPoint x: 1141, endPoint y: 373, distance: 95.4
click at [1140, 372] on div "9 14 13 2 7 5 8 3 10 18 + − Satellite Roadmap Terrain Hybrid Leaflet Keyboard s…" at bounding box center [1107, 291] width 855 height 260
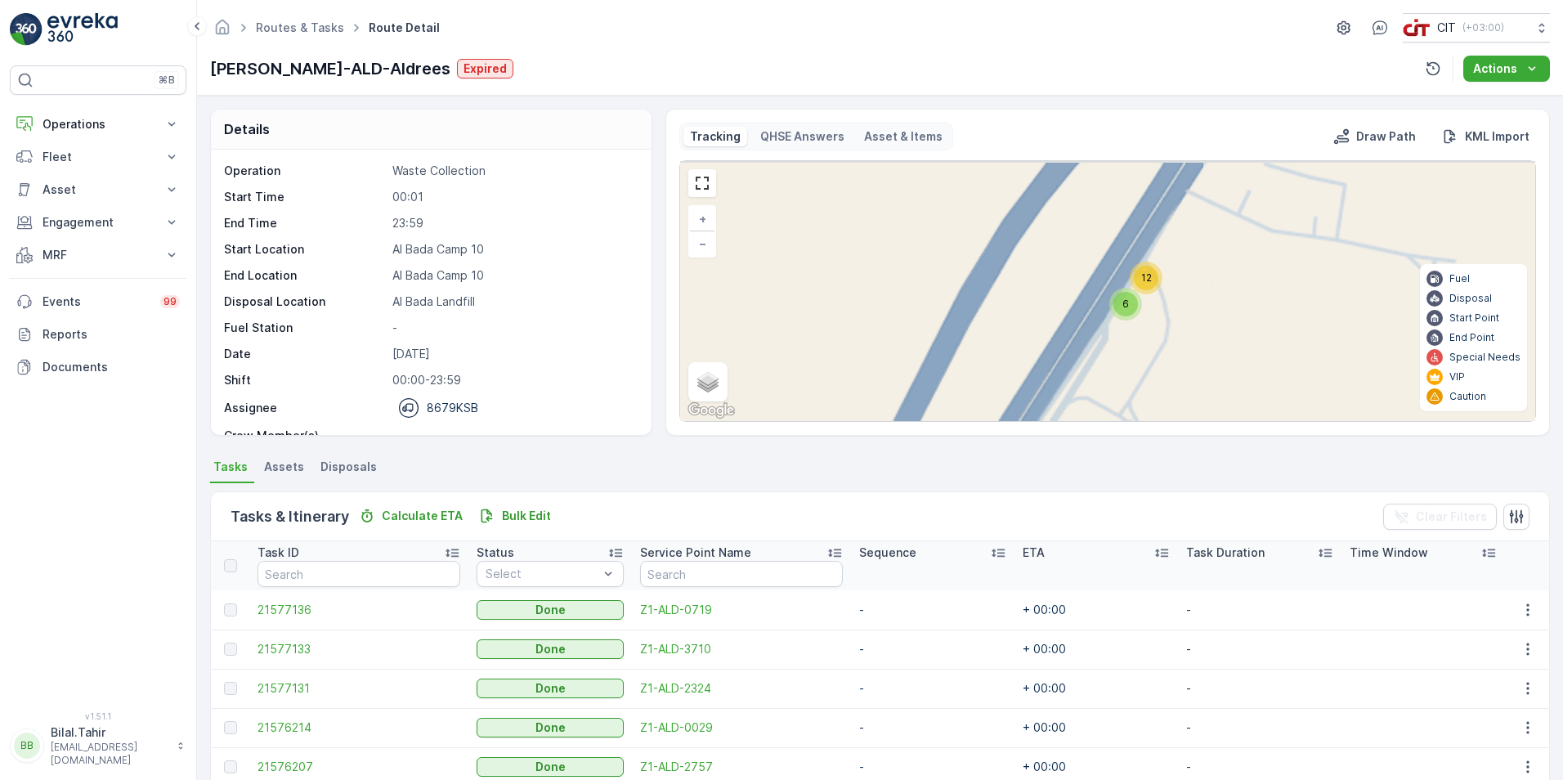
drag, startPoint x: 1212, startPoint y: 291, endPoint x: 1213, endPoint y: 348, distance: 56.4
click at [1213, 348] on div "18 2 7 5 8 3 10 6 12 + − Satellite Roadmap Terrain Hybrid Leaflet Keyboard shor…" at bounding box center [1107, 291] width 855 height 260
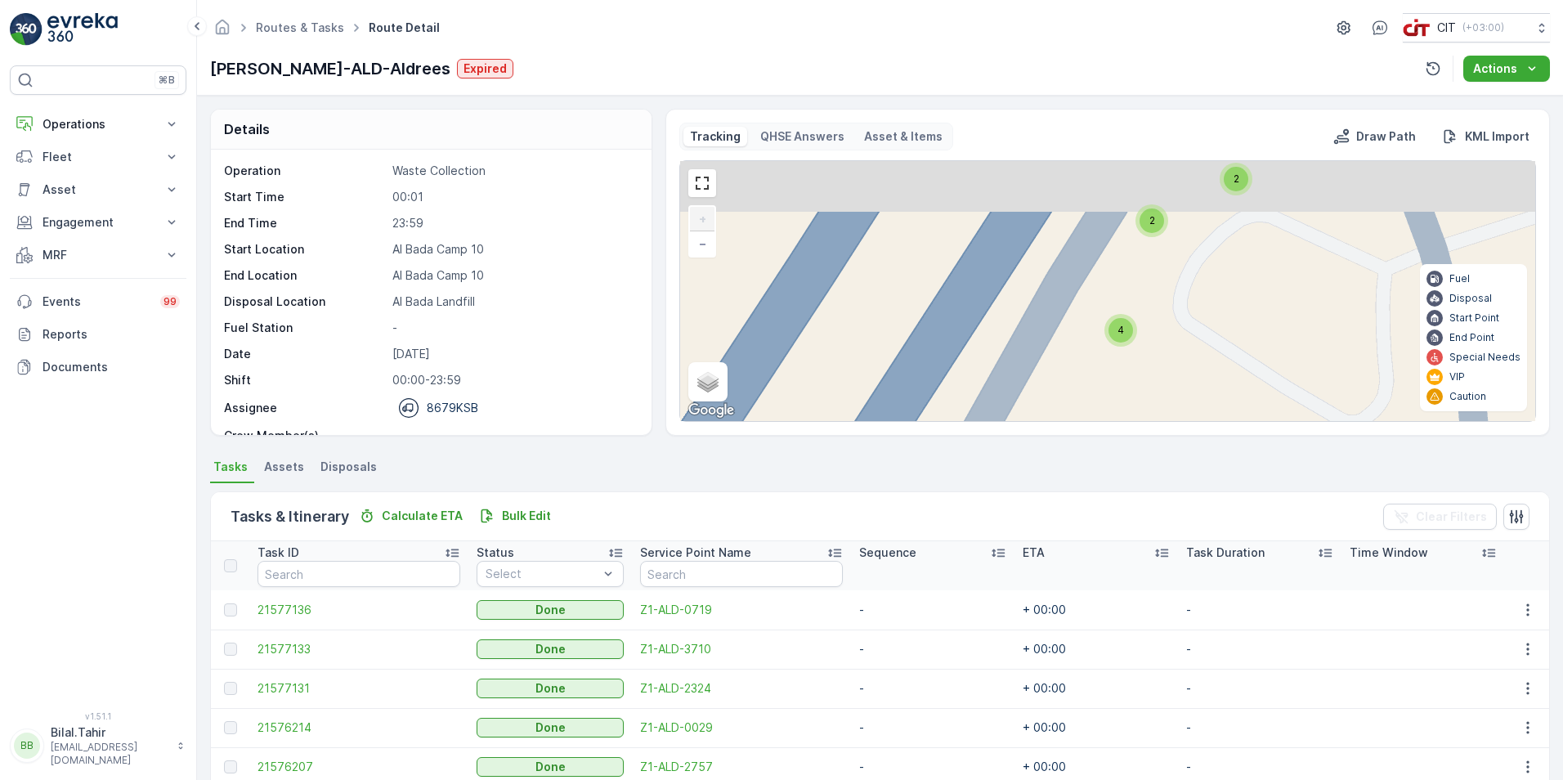
drag, startPoint x: 1233, startPoint y: 242, endPoint x: 1226, endPoint y: 388, distance: 145.7
click at [1226, 387] on div "2 4 5 2 6 2 8 2 4 2 2 8 + − Satellite Roadmap Terrain Hybrid Leaflet Keyboard s…" at bounding box center [1107, 291] width 855 height 260
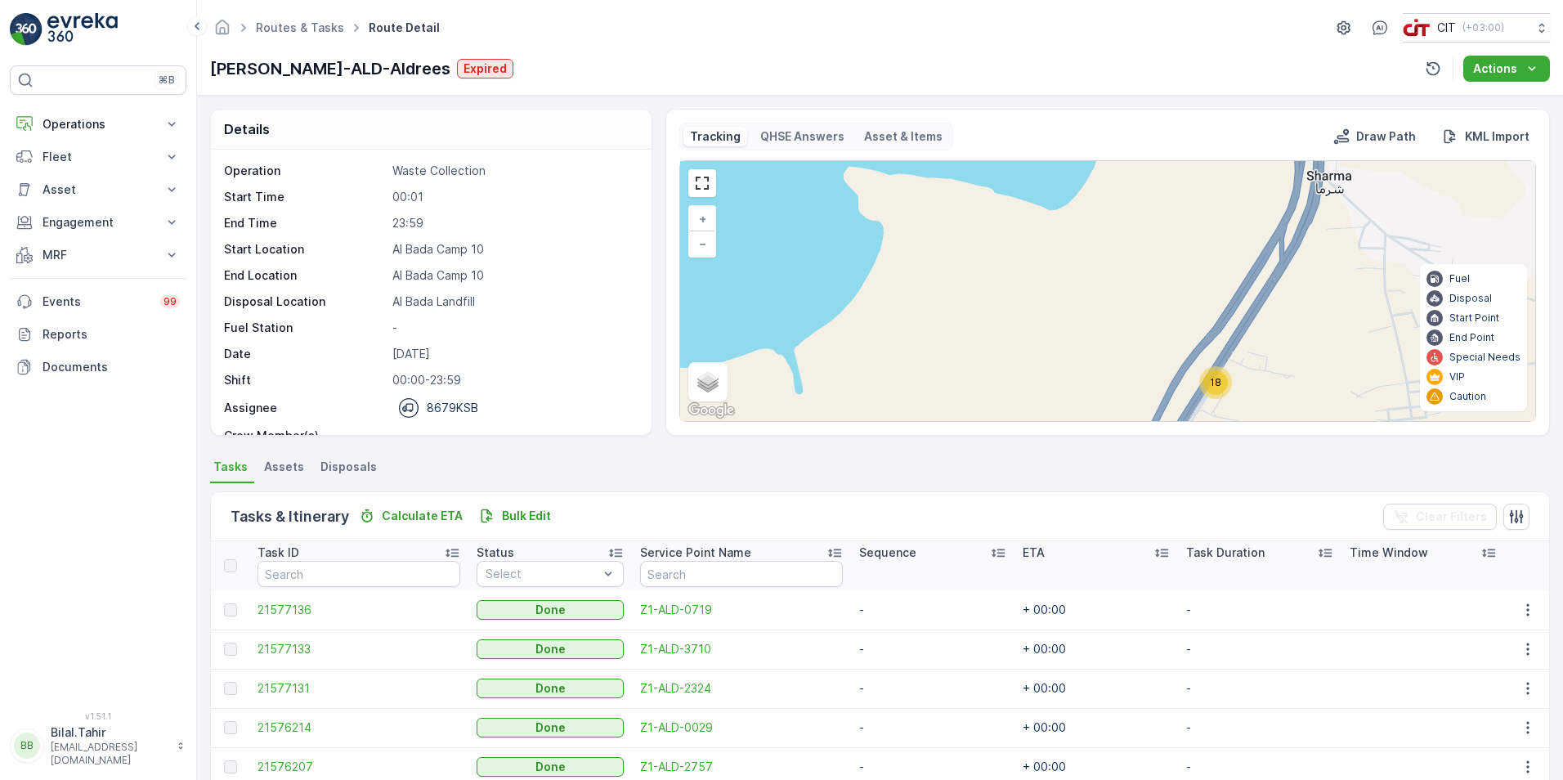
drag, startPoint x: 1251, startPoint y: 288, endPoint x: 1240, endPoint y: 366, distance: 79.2
click at [1240, 361] on div "9 14 13 18 + − Satellite Roadmap Terrain Hybrid Leaflet Keyboard shortcuts Map …" at bounding box center [1107, 291] width 855 height 260
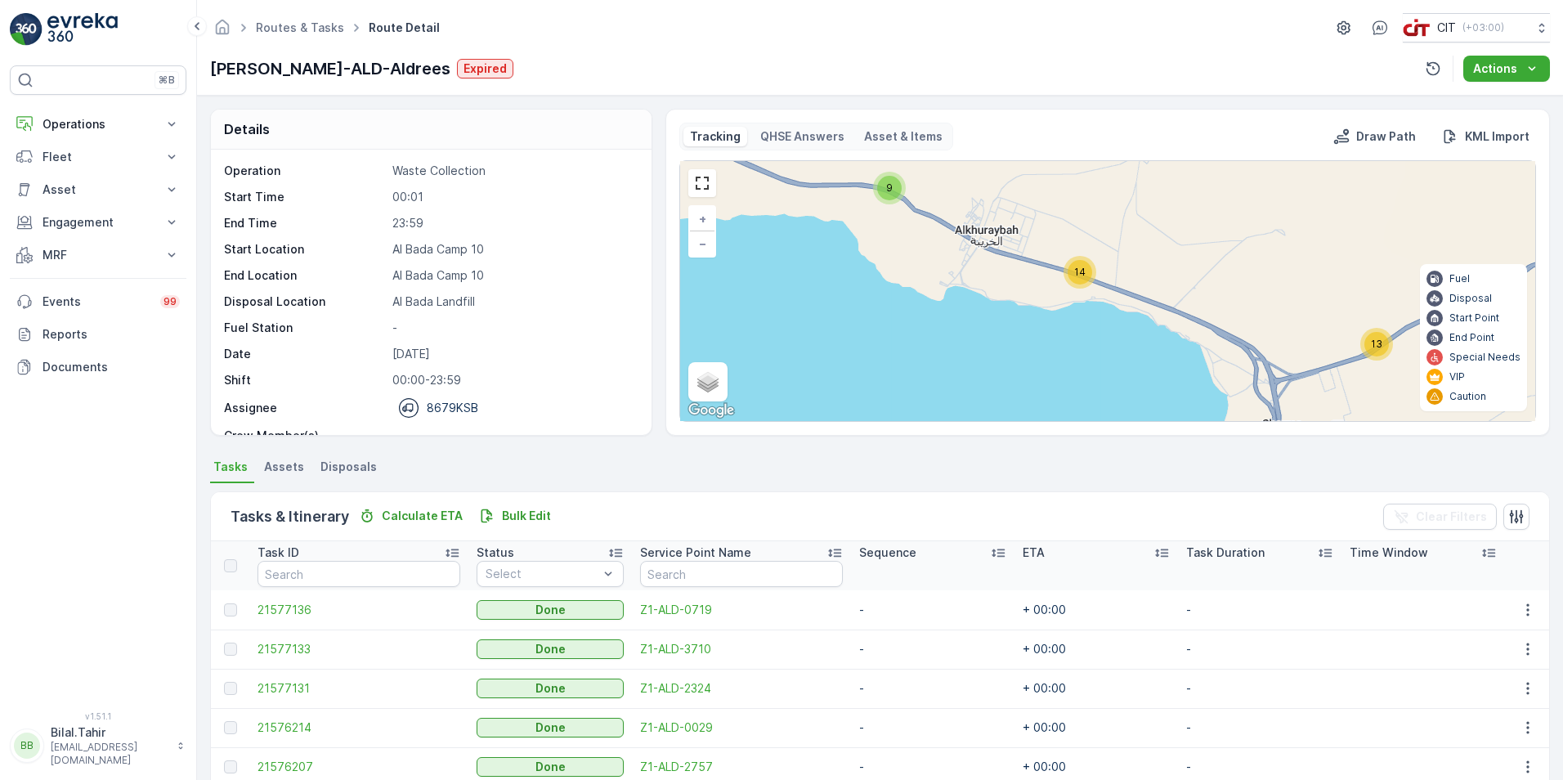
drag, startPoint x: 1227, startPoint y: 276, endPoint x: 1246, endPoint y: 378, distance: 104.1
click at [1246, 378] on div "9 14 13 18 + − Satellite Roadmap Terrain Hybrid Leaflet Keyboard shortcuts Map …" at bounding box center [1107, 291] width 855 height 260
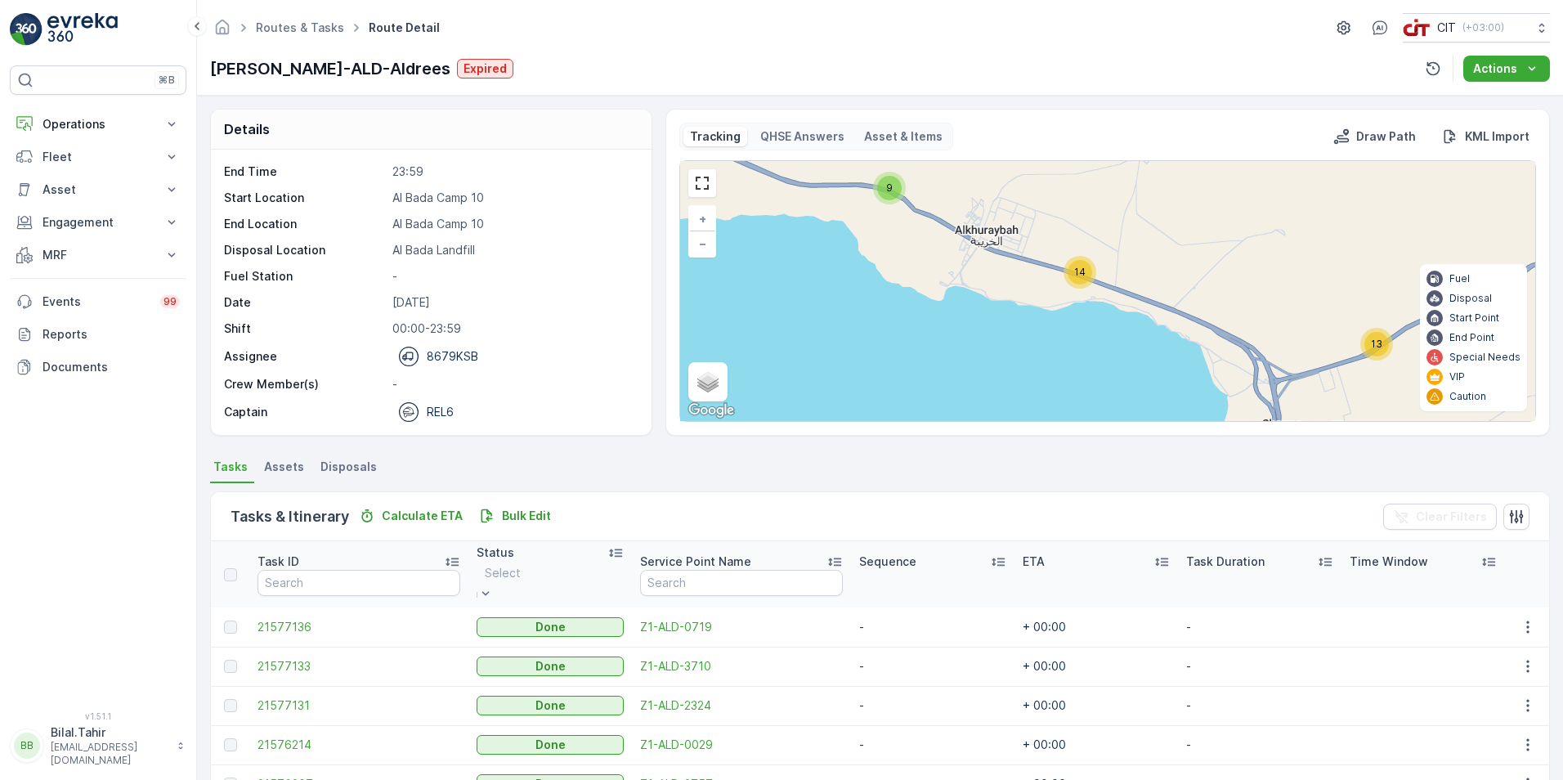
scroll to position [78, 0]
click at [286, 24] on link "Routes & Tasks" at bounding box center [300, 27] width 88 height 14
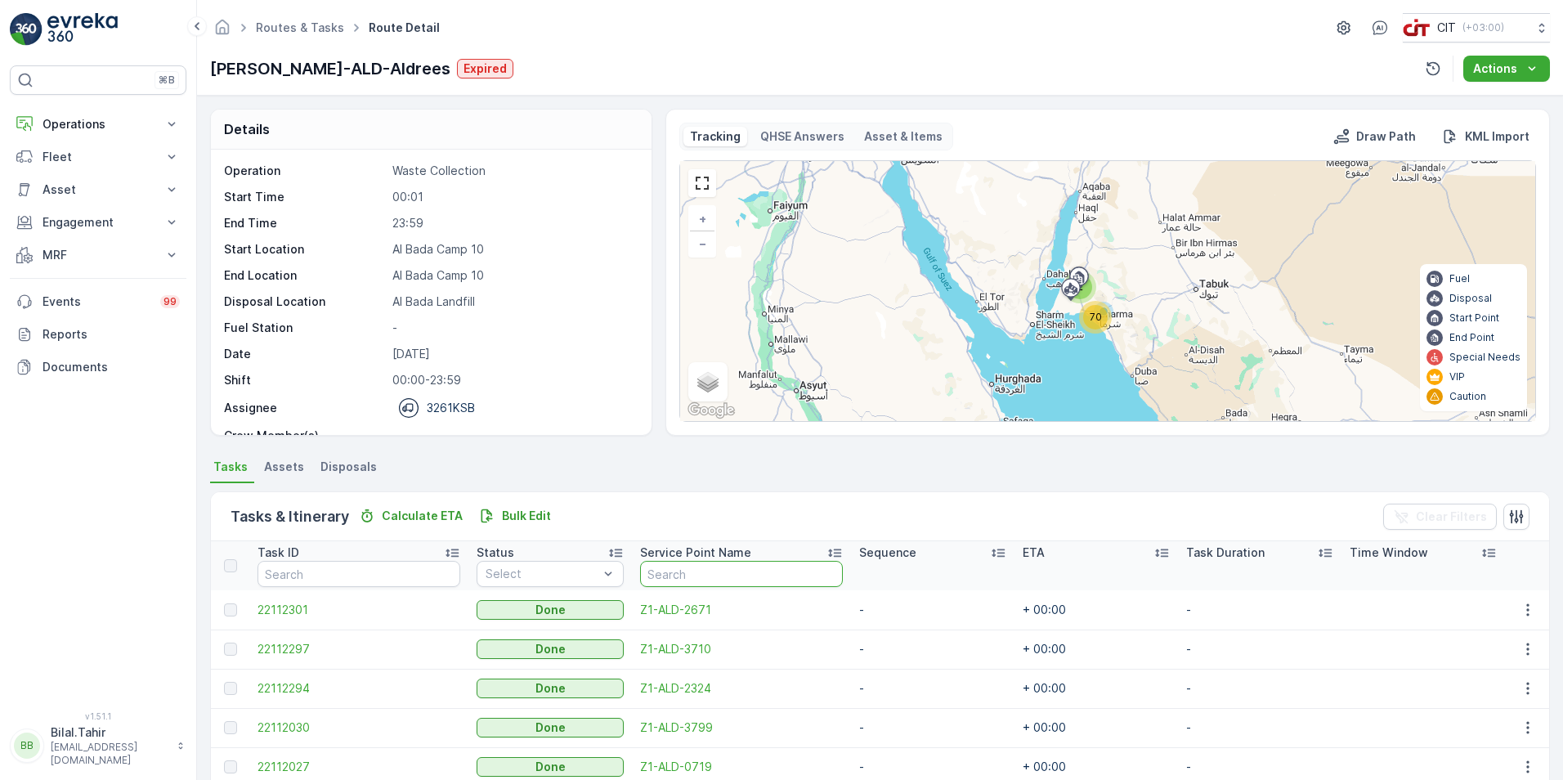
click at [675, 574] on input "text" at bounding box center [741, 574] width 203 height 26
click at [540, 581] on p "Select" at bounding box center [542, 574] width 113 height 16
click at [405, 574] on input "text" at bounding box center [359, 574] width 203 height 26
click at [165, 250] on icon at bounding box center [172, 255] width 16 height 16
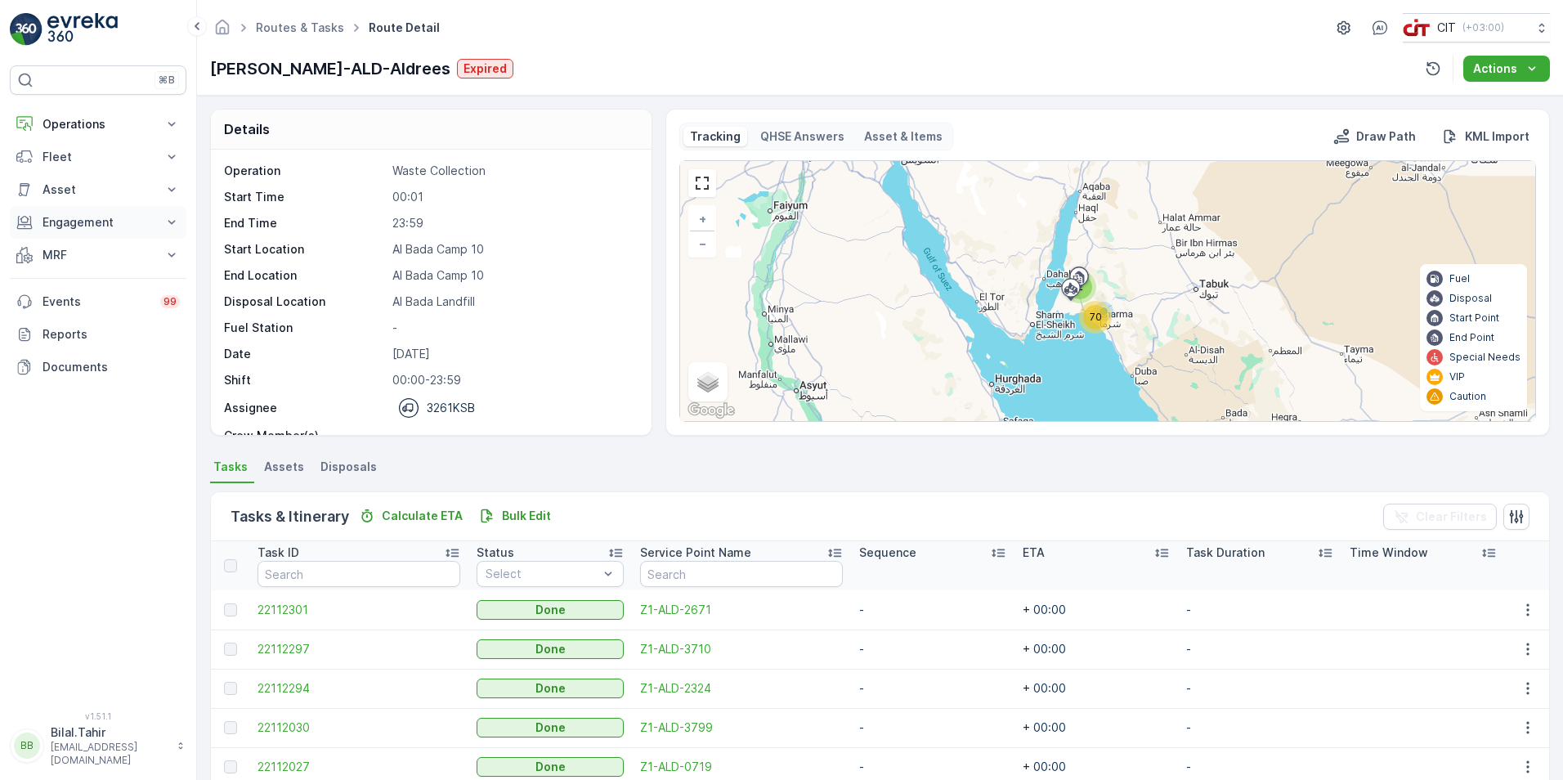
click at [172, 225] on icon at bounding box center [172, 222] width 16 height 16
click at [174, 186] on icon at bounding box center [172, 190] width 16 height 16
click at [177, 123] on icon at bounding box center [172, 124] width 16 height 16
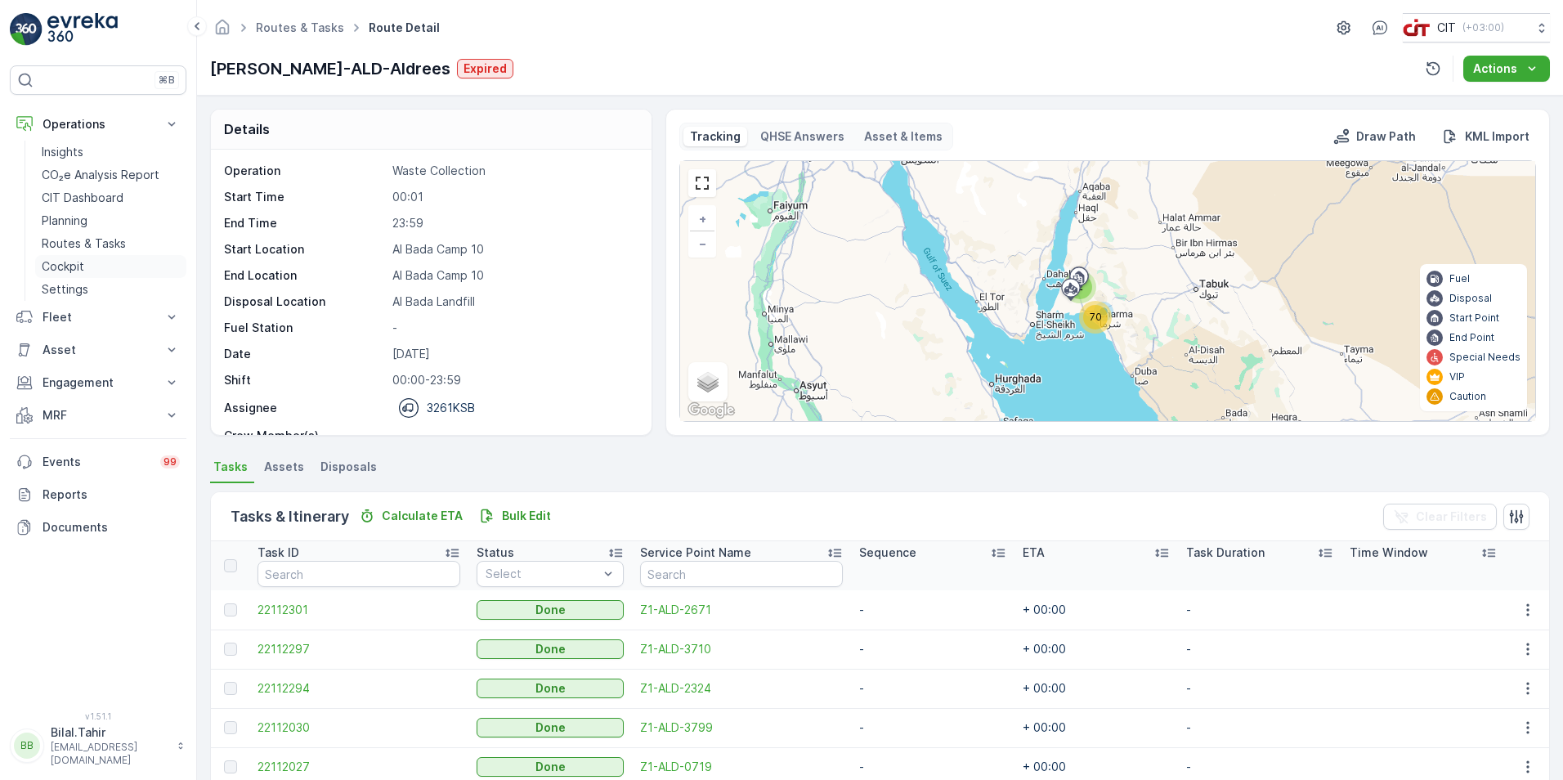
click at [67, 267] on p "Cockpit" at bounding box center [63, 266] width 43 height 16
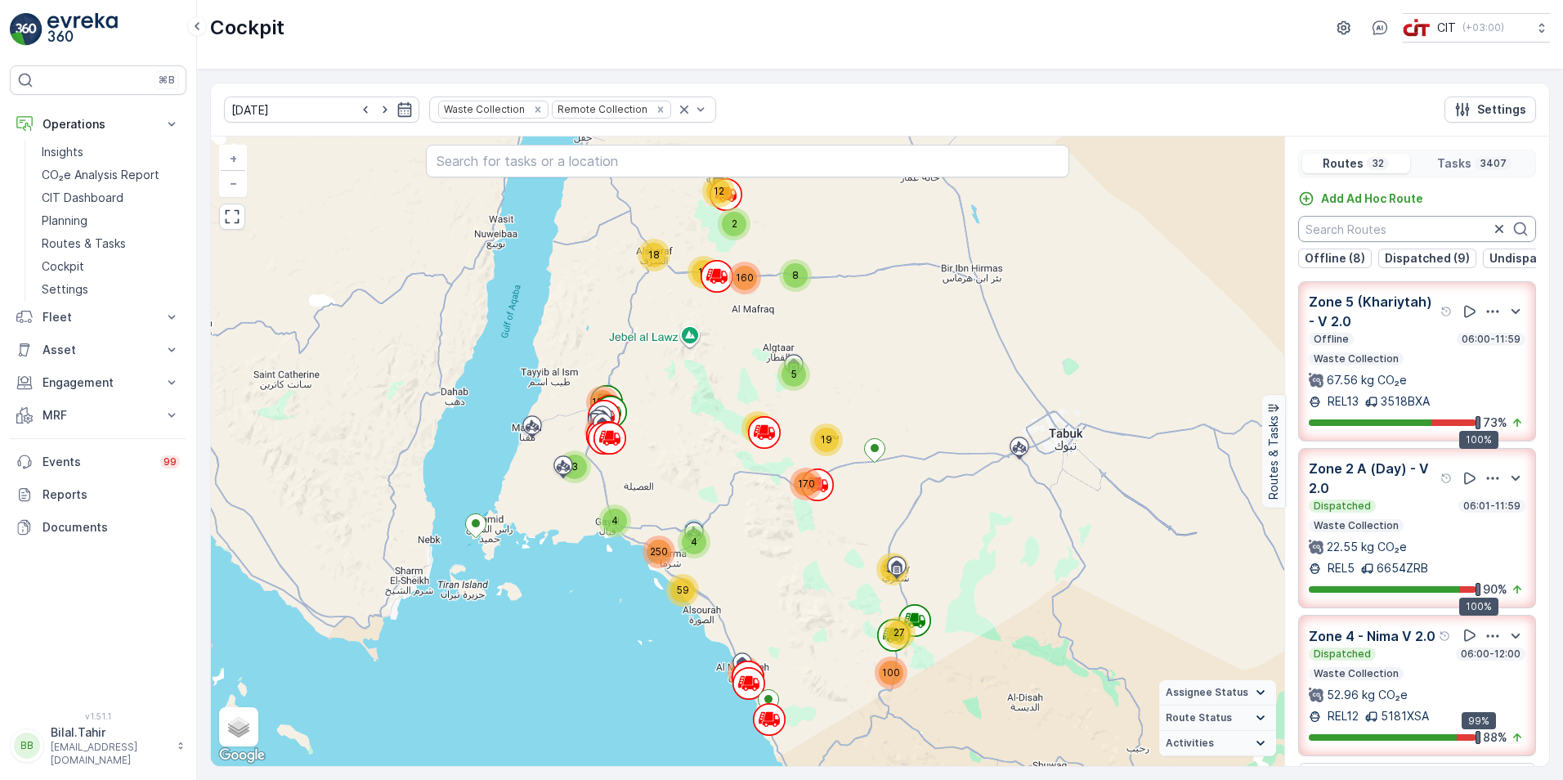
click at [1385, 231] on input "text" at bounding box center [1417, 229] width 238 height 26
paste input "[PERSON_NAME]-ALD-Aldrees"
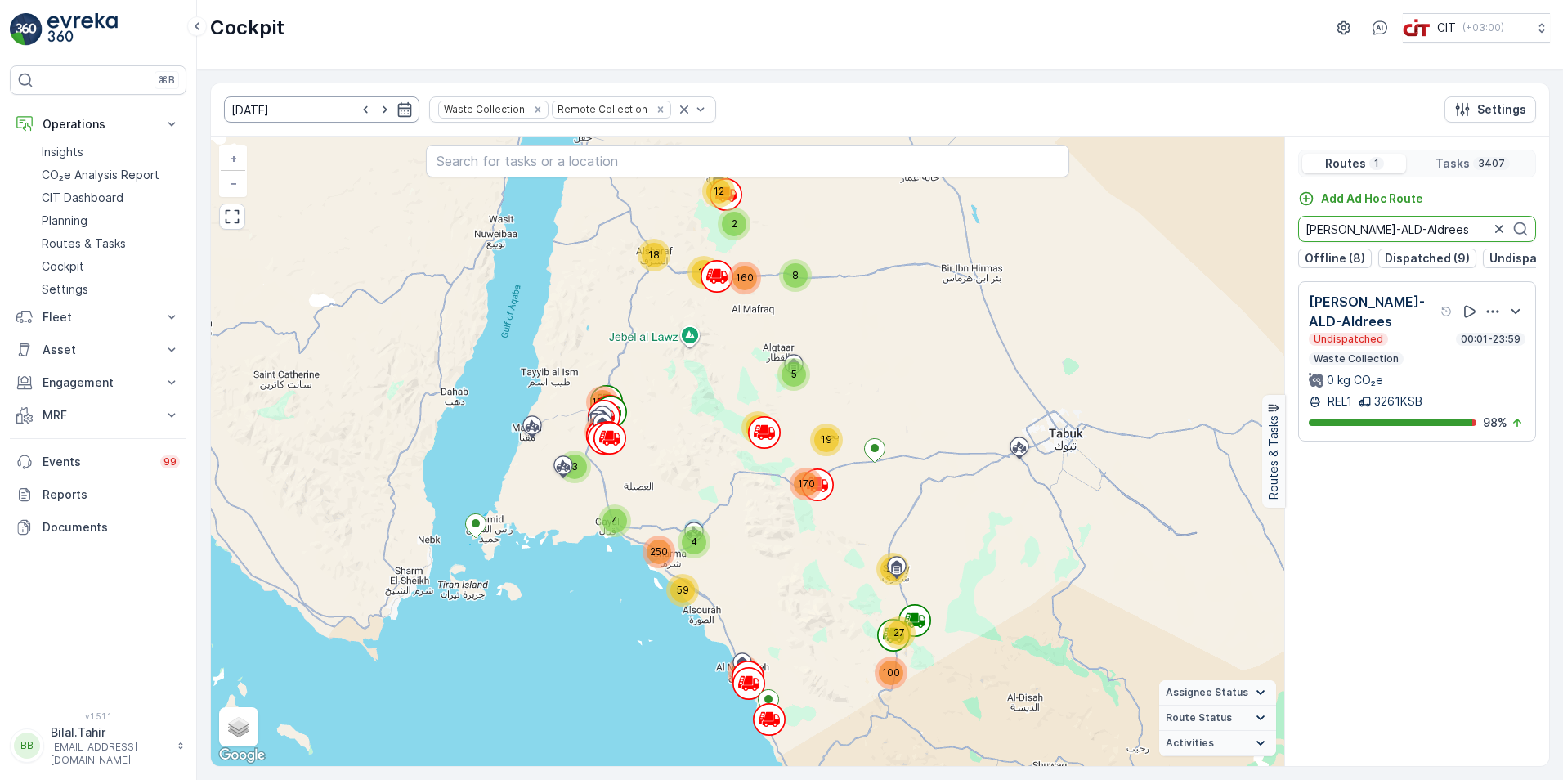
type input "[PERSON_NAME]-ALD-Aldrees"
click at [287, 106] on input "[DATE]" at bounding box center [321, 109] width 195 height 26
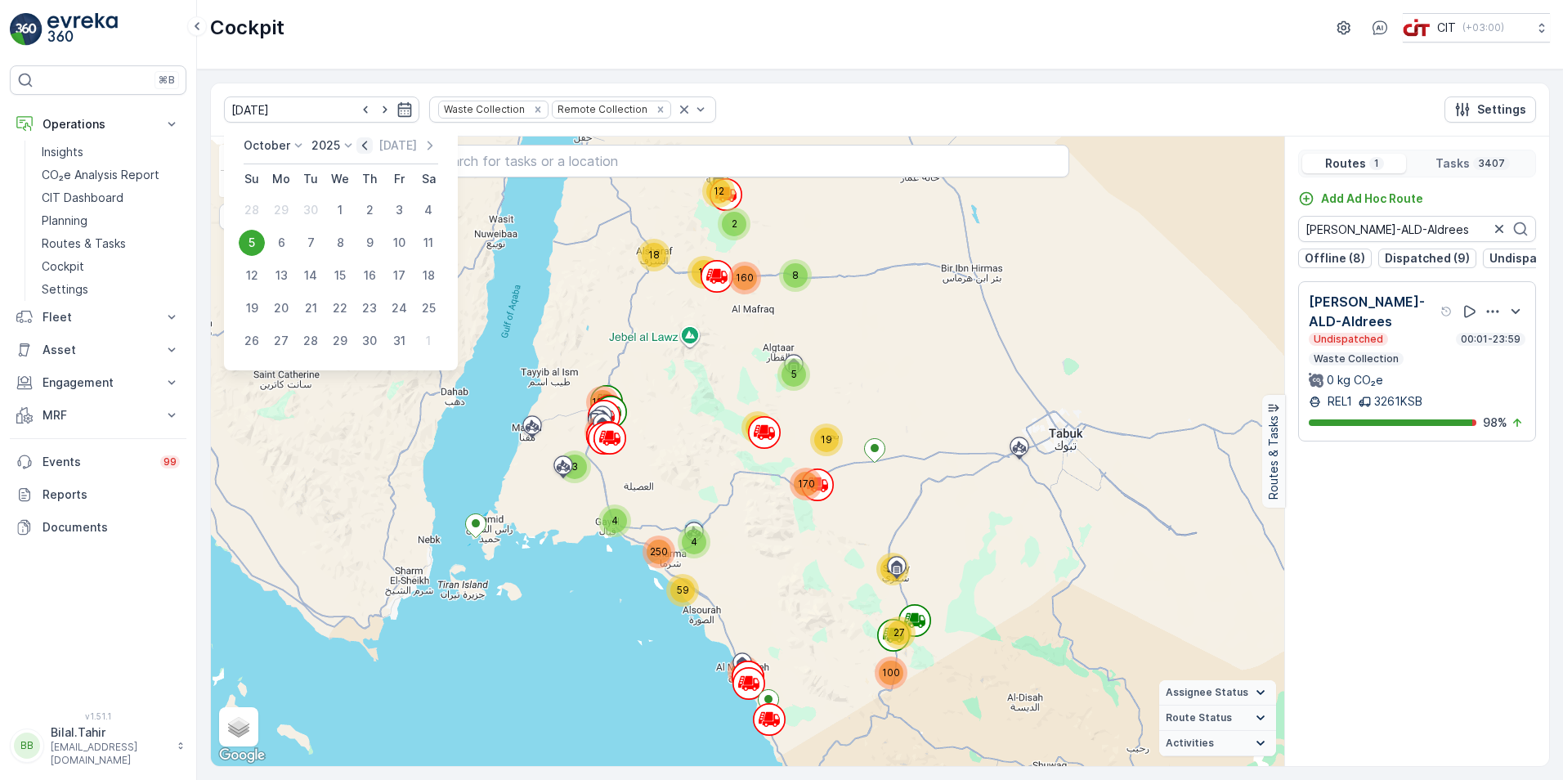
click at [362, 145] on icon "button" at bounding box center [365, 145] width 16 height 16
click at [380, 145] on icon "button" at bounding box center [382, 145] width 16 height 16
click at [289, 149] on icon at bounding box center [293, 145] width 16 height 16
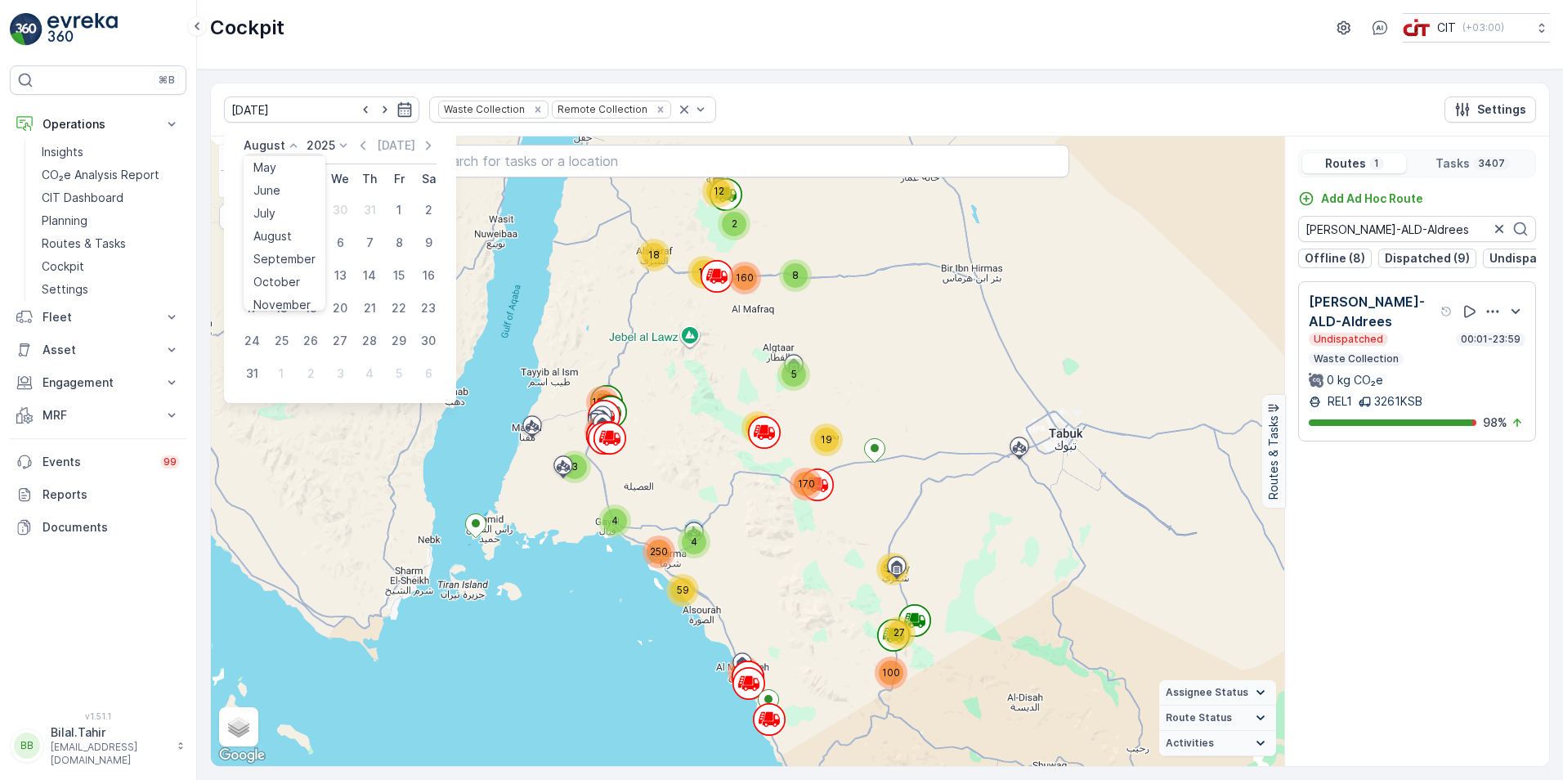
scroll to position [124, 0]
click at [288, 231] on span "September" at bounding box center [284, 227] width 62 height 16
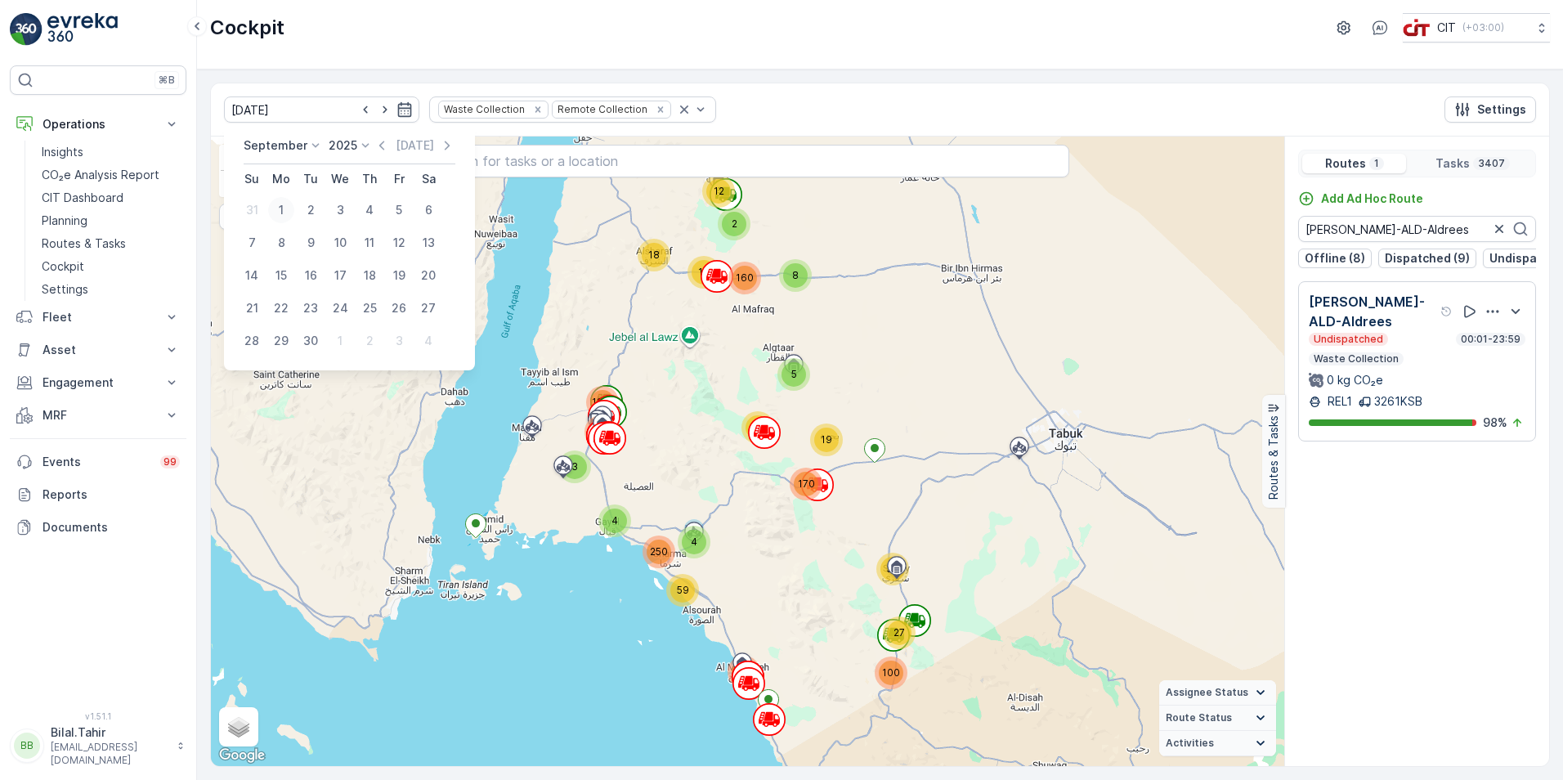
click at [277, 209] on div "1" at bounding box center [281, 210] width 26 height 26
type input "[DATE]"
